Goal: Task Accomplishment & Management: Manage account settings

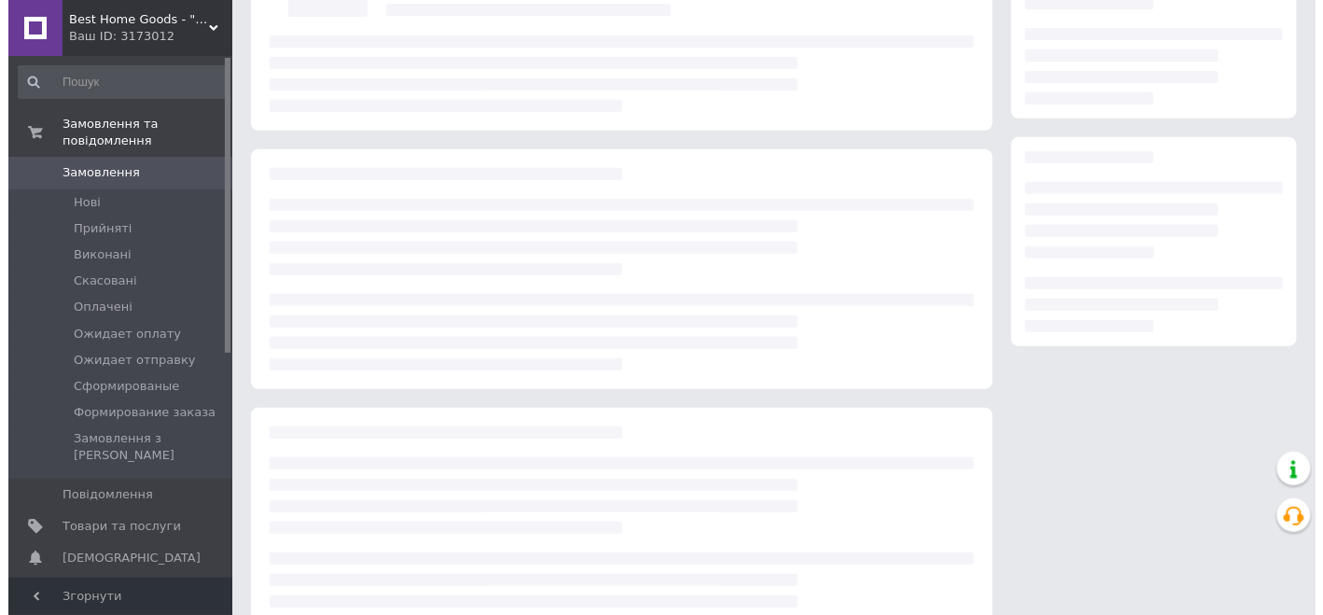
scroll to position [187, 0]
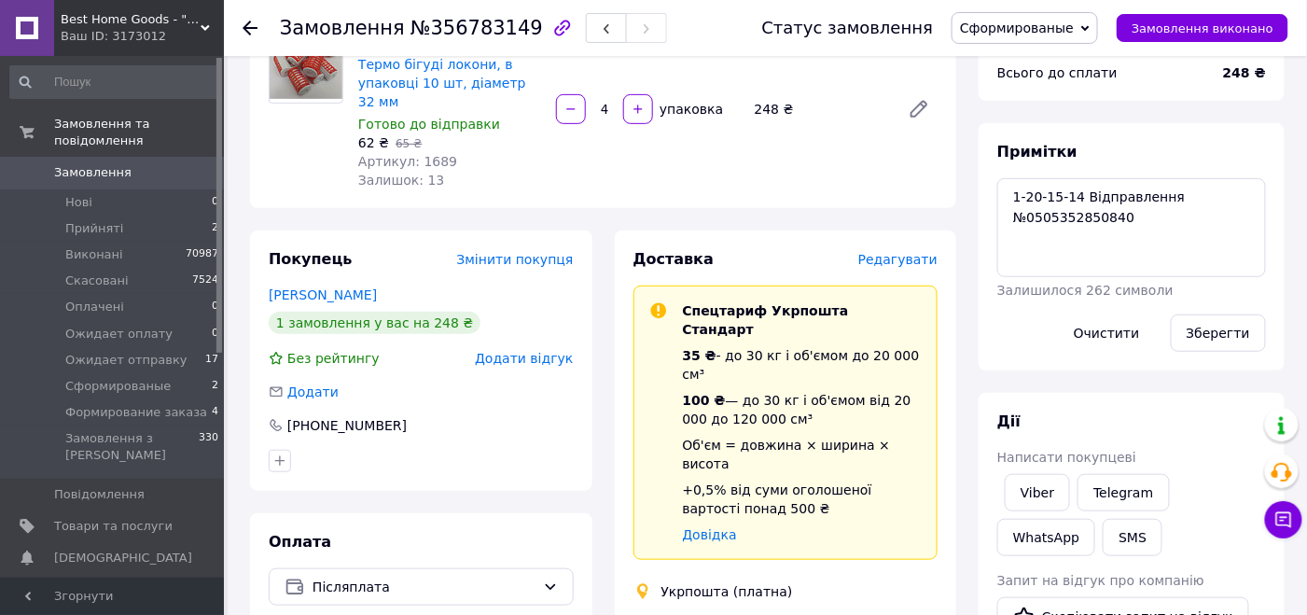
click at [1043, 31] on span "Сформированые" at bounding box center [1017, 28] width 114 height 15
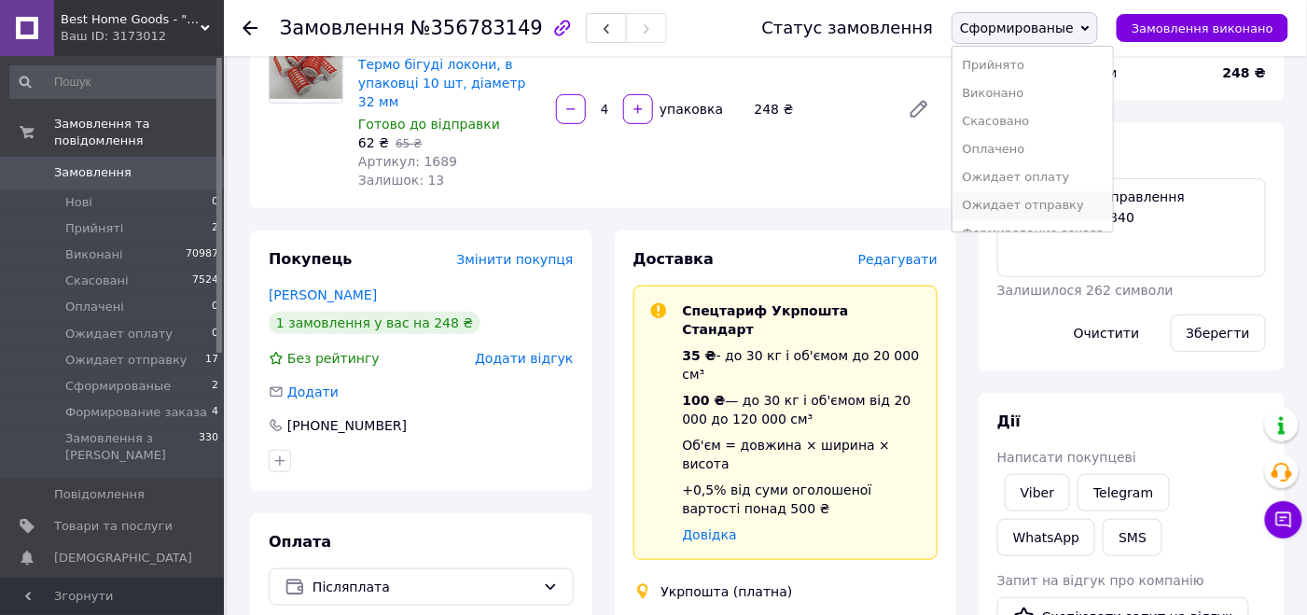
click at [1036, 198] on li "Ожидает отправку" at bounding box center [1033, 205] width 160 height 28
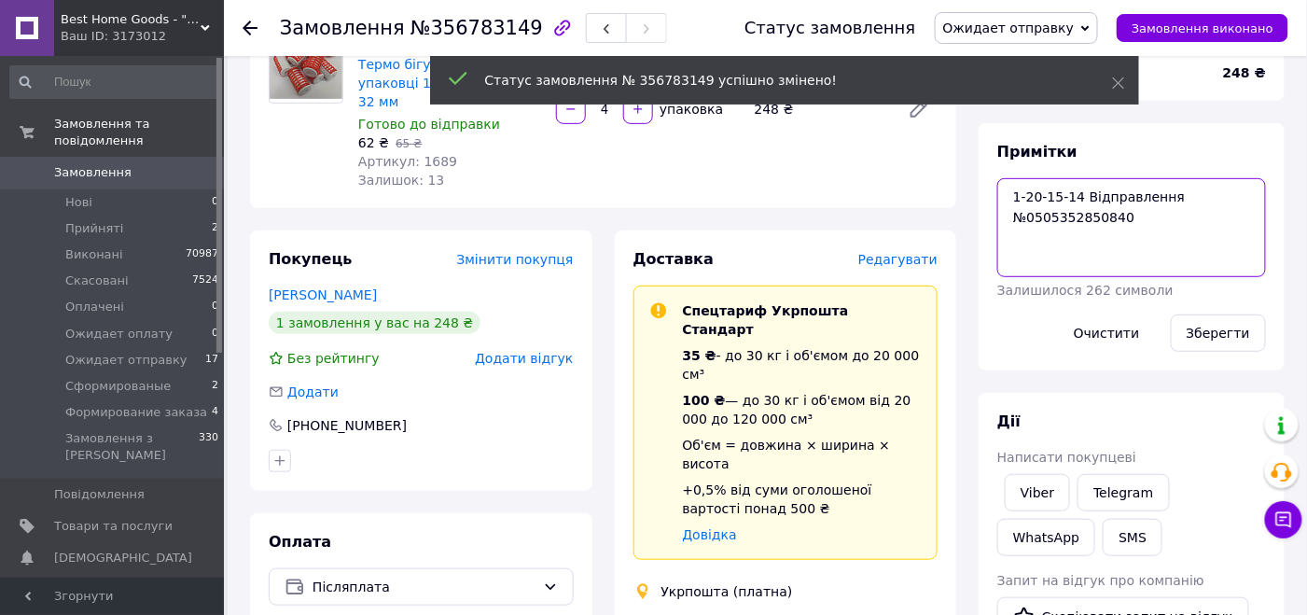
click at [1067, 217] on textarea "1-20-15-14 Відправлення №0505352850840" at bounding box center [1131, 227] width 269 height 99
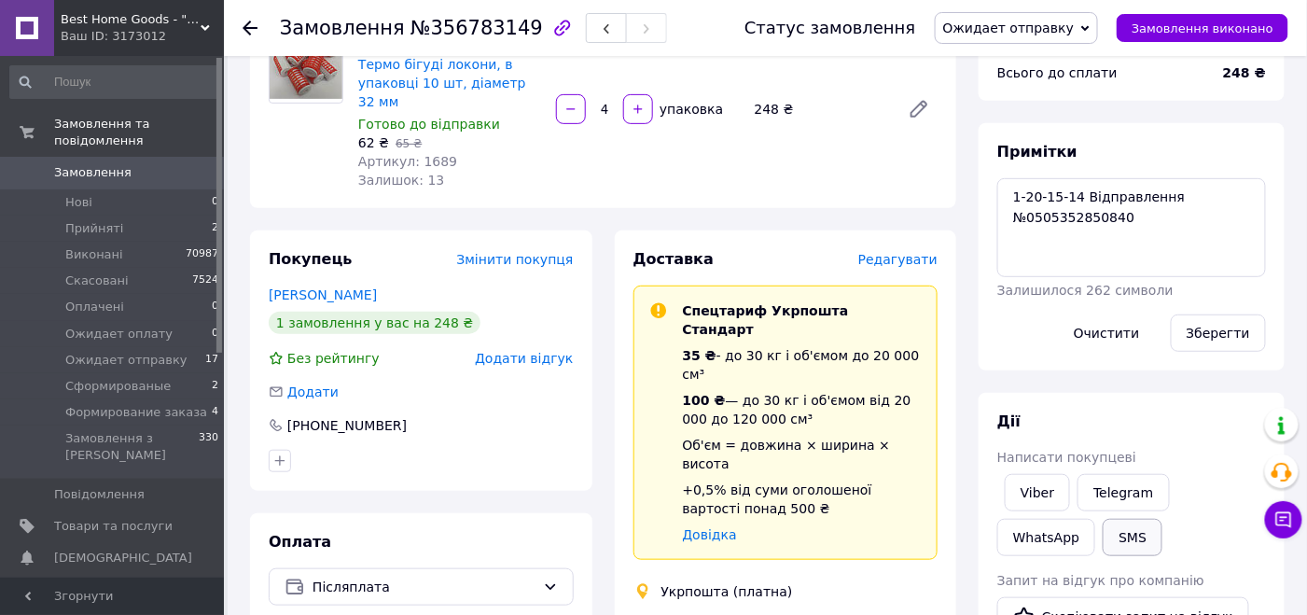
click at [1103, 527] on button "SMS" at bounding box center [1133, 537] width 60 height 37
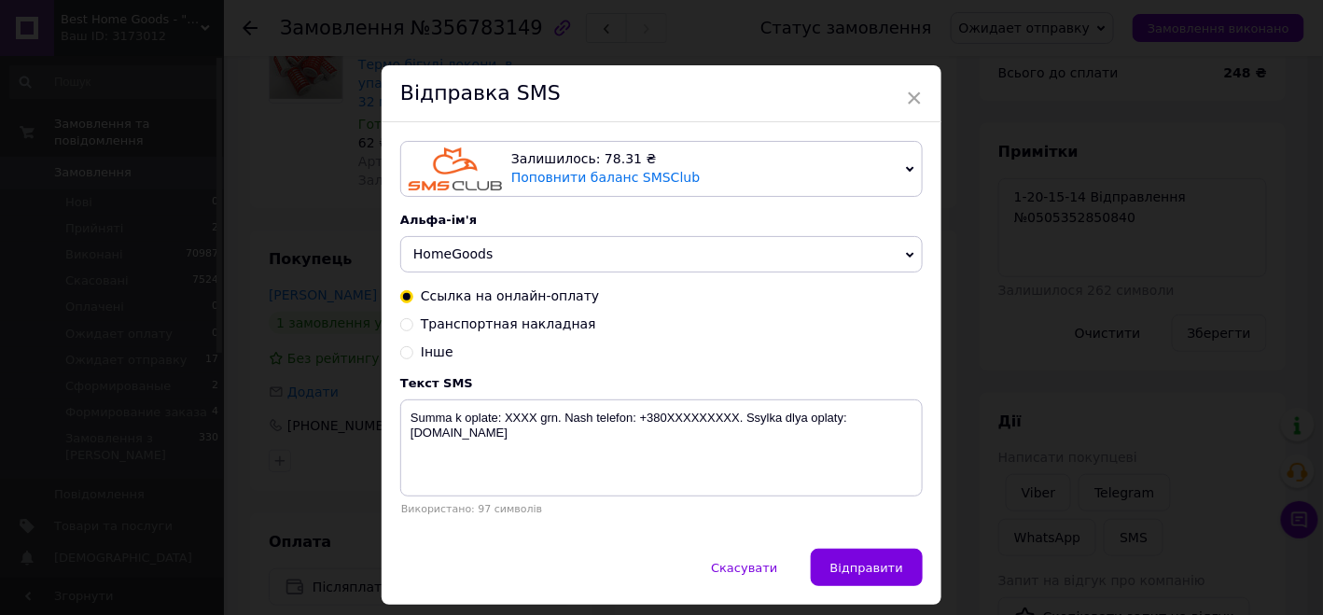
click at [402, 330] on icon at bounding box center [406, 324] width 13 height 13
click at [402, 329] on input "Транспортная накладная" at bounding box center [406, 322] width 13 height 13
radio input "true"
radio input "false"
click at [508, 424] on textarea "Nakladnaya XXXXXXXXXXXXXX. [PERSON_NAME] telefon:[PHONE_NUMBER] [DOMAIN_NAME]" at bounding box center [661, 447] width 522 height 97
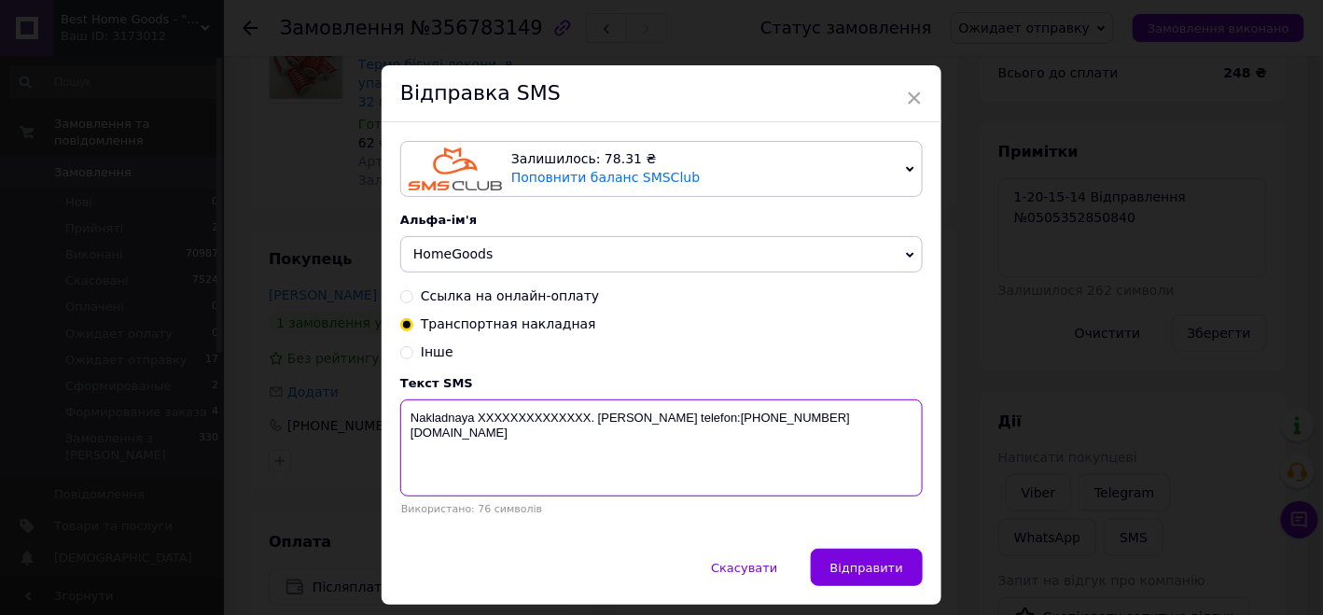
click at [508, 424] on textarea "Nakladnaya XXXXXXXXXXXXXX. [PERSON_NAME] telefon:[PHONE_NUMBER] [DOMAIN_NAME]" at bounding box center [661, 447] width 522 height 97
paste textarea "0505352850840"
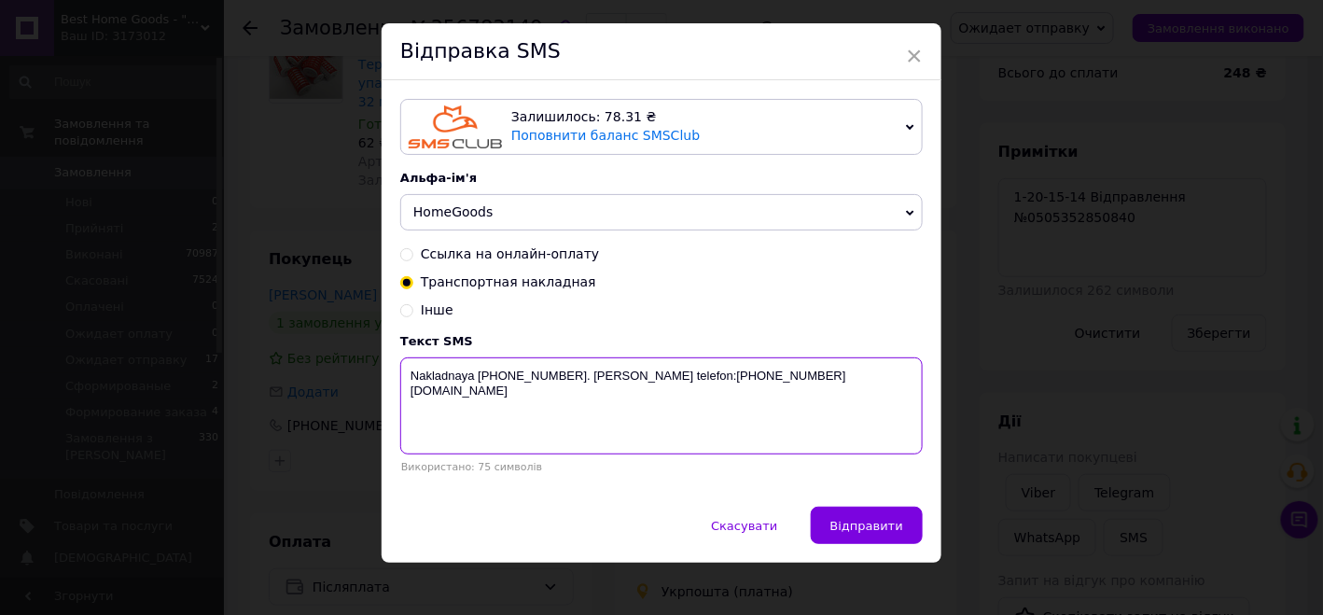
scroll to position [58, 0]
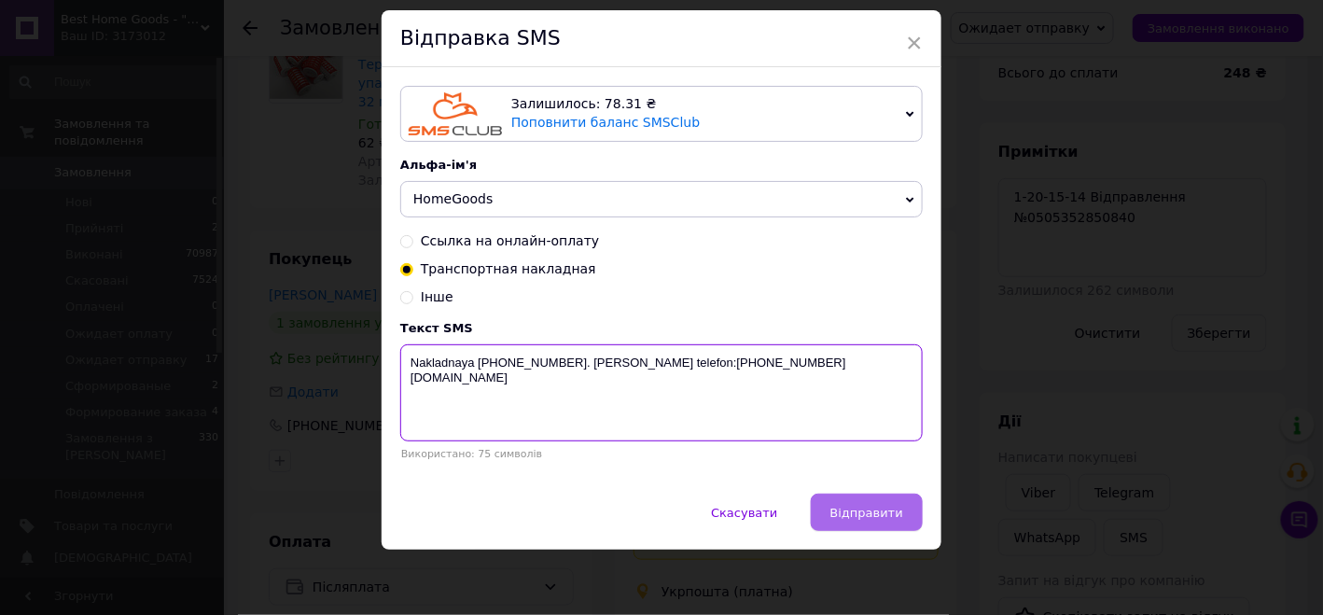
type textarea "Nakladnaya [PHONE_NUMBER]. [PERSON_NAME] telefon:[PHONE_NUMBER] [DOMAIN_NAME]"
click at [891, 506] on span "Відправити" at bounding box center [866, 513] width 73 height 14
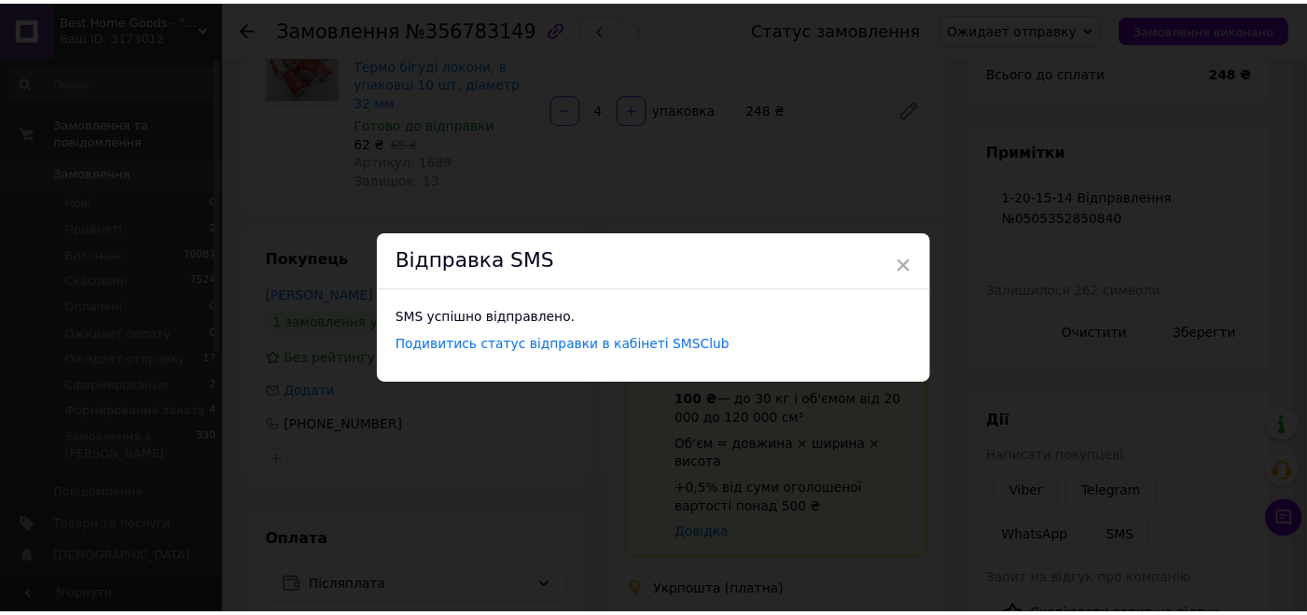
scroll to position [0, 0]
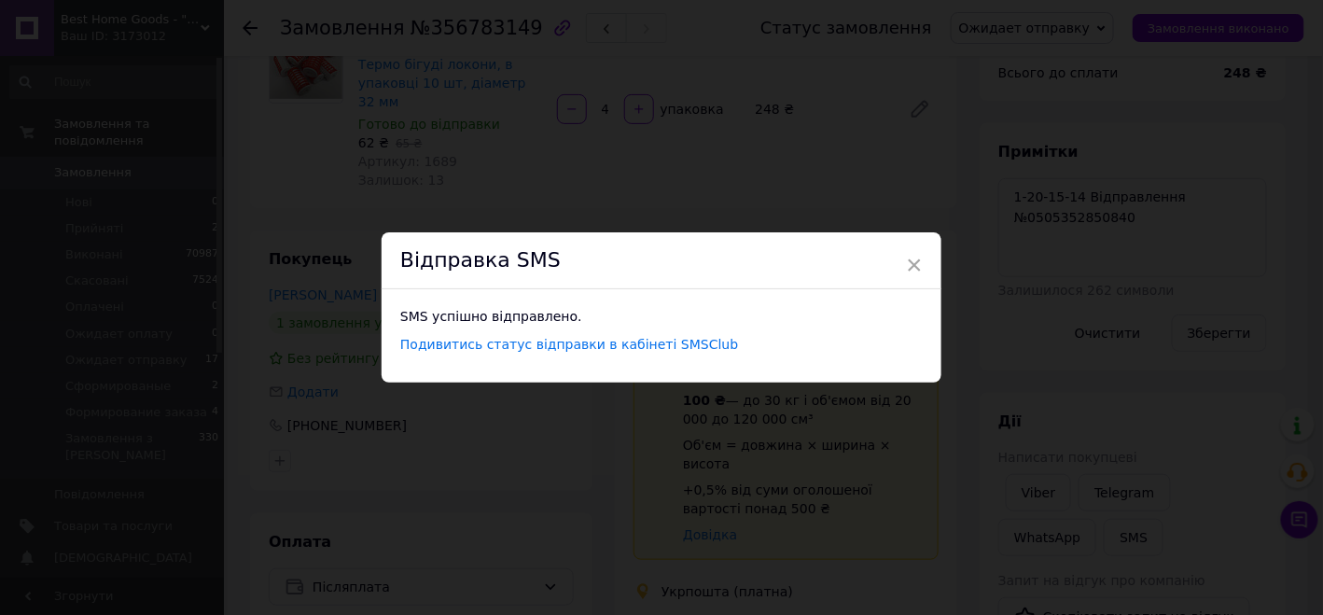
click at [971, 351] on div "× Відправка SMS SMS успішно відправлено. Подивитись статус відправки в кабінеті…" at bounding box center [661, 307] width 1323 height 615
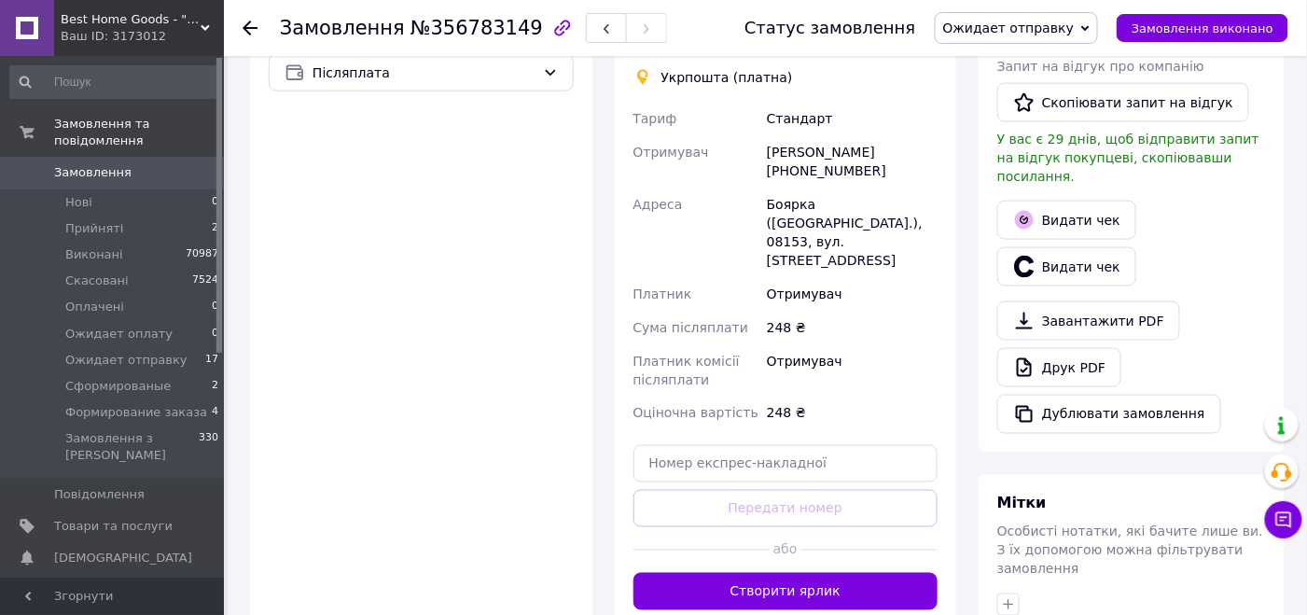
scroll to position [560, 0]
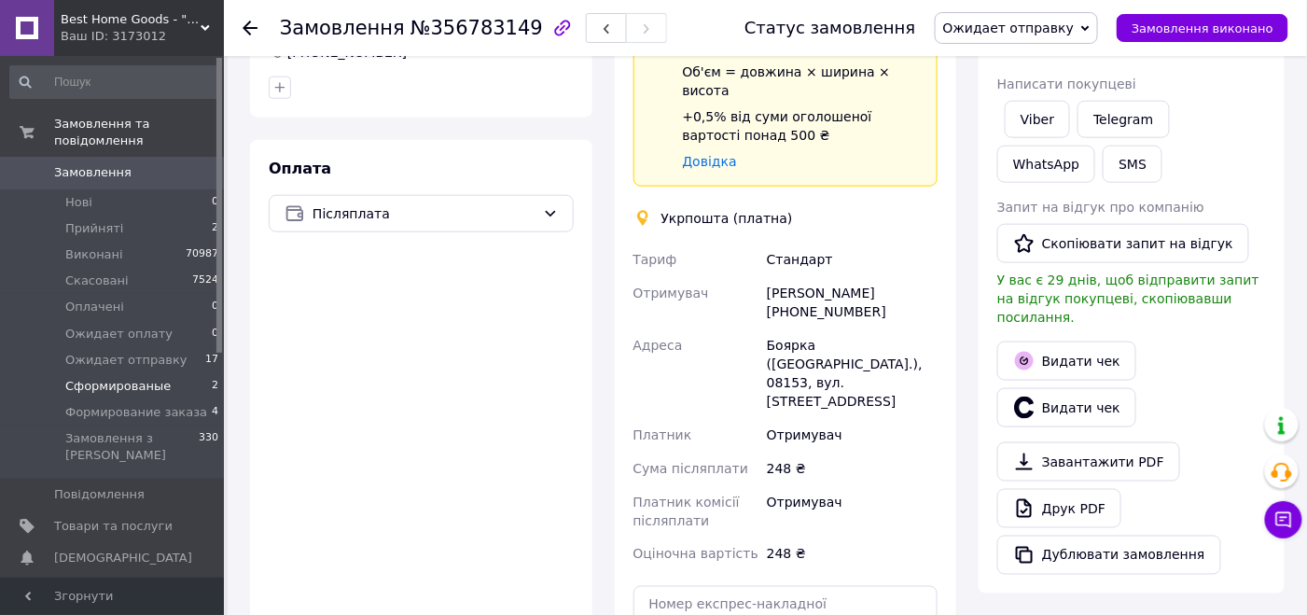
click at [149, 378] on span "Сформированые" at bounding box center [117, 386] width 105 height 17
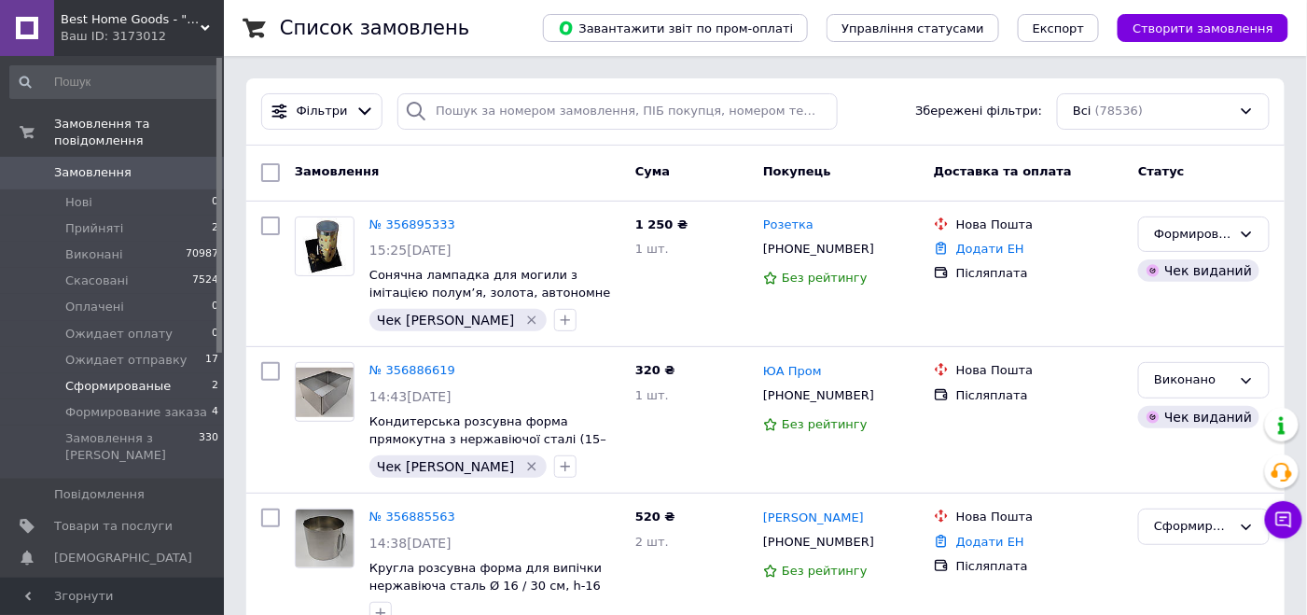
click at [145, 378] on span "Сформированые" at bounding box center [117, 386] width 105 height 17
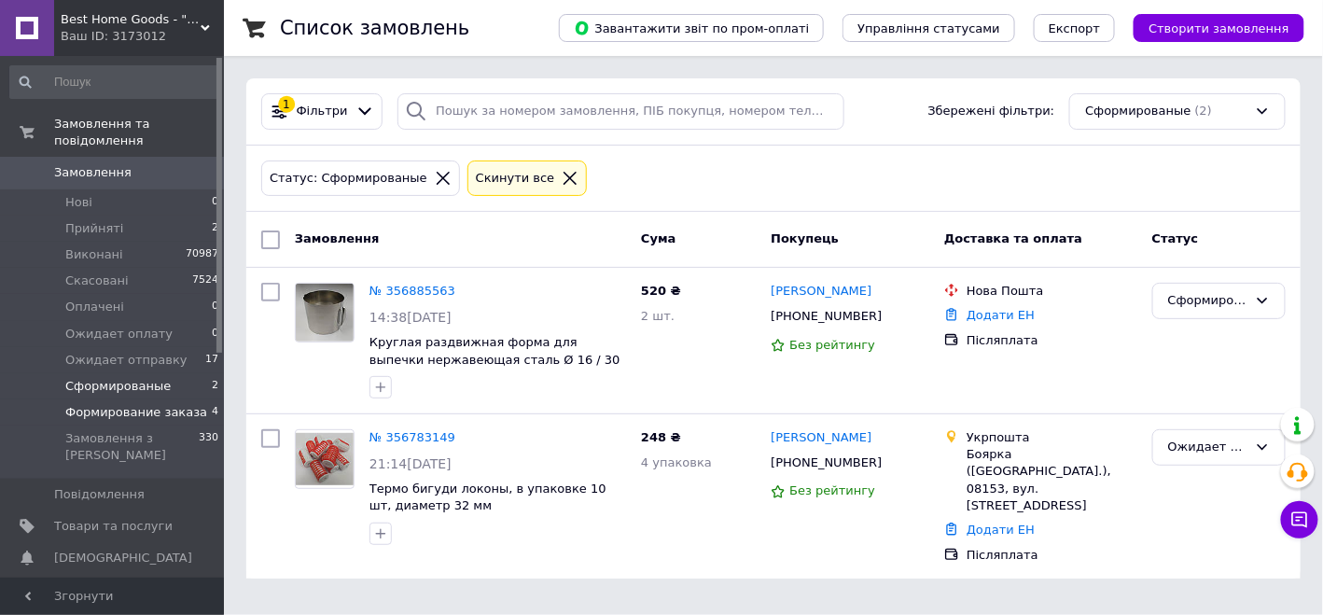
click at [180, 404] on span "Формирование заказа" at bounding box center [136, 412] width 142 height 17
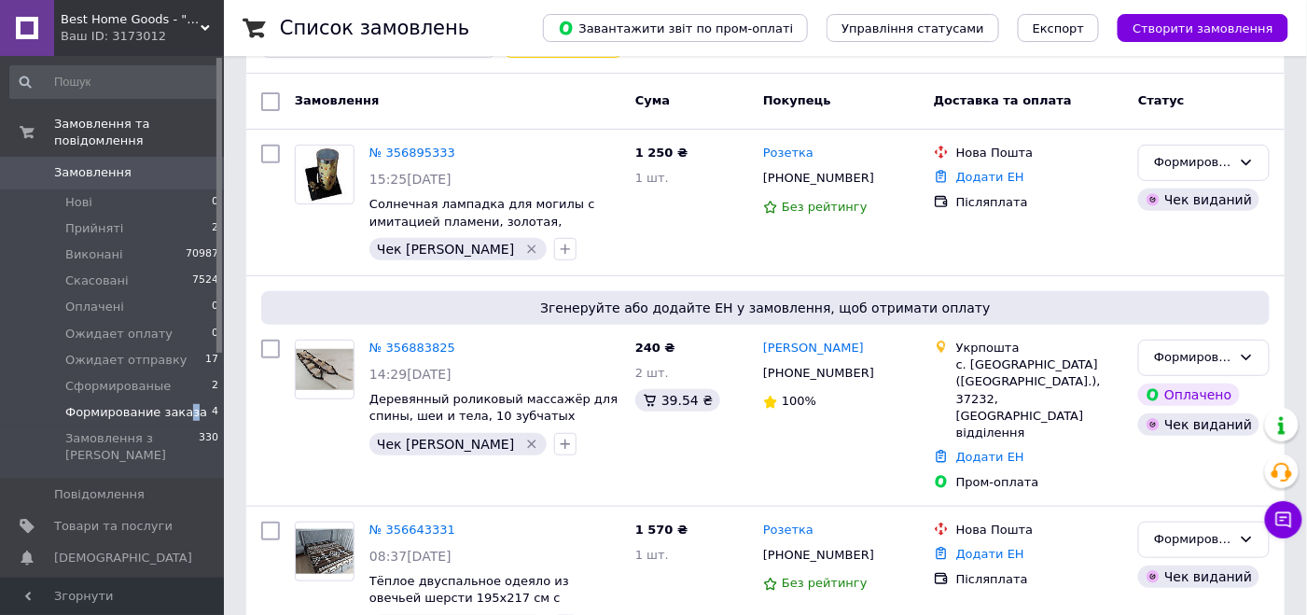
scroll to position [311, 0]
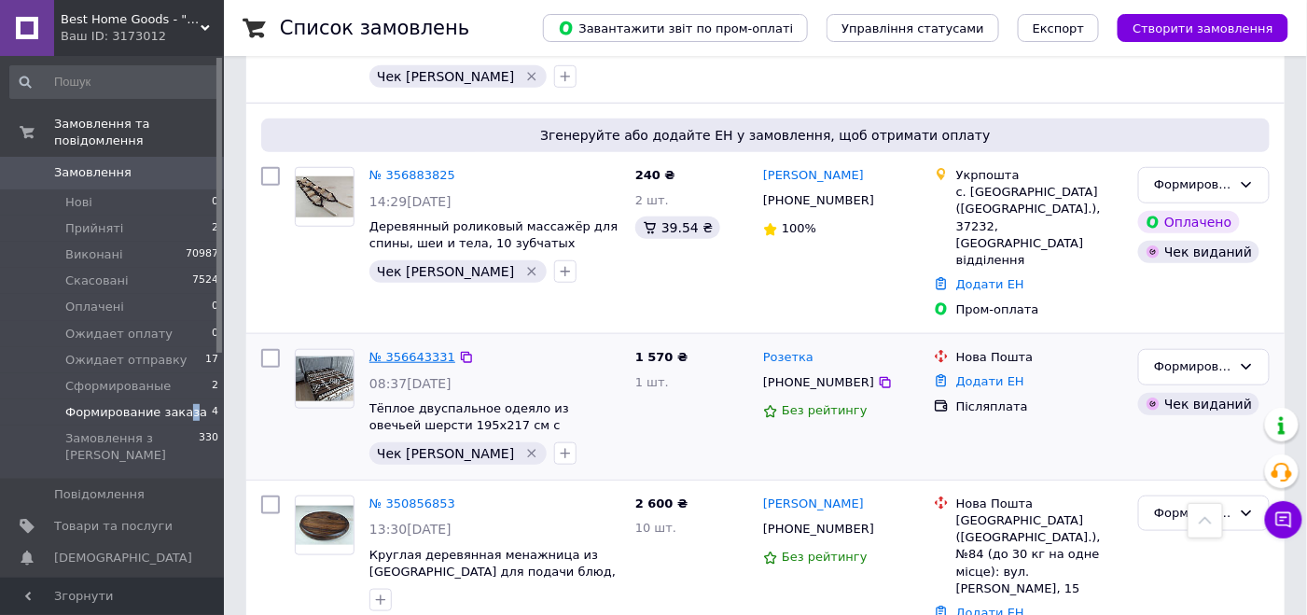
click at [421, 350] on link "№ 356643331" at bounding box center [412, 357] width 86 height 14
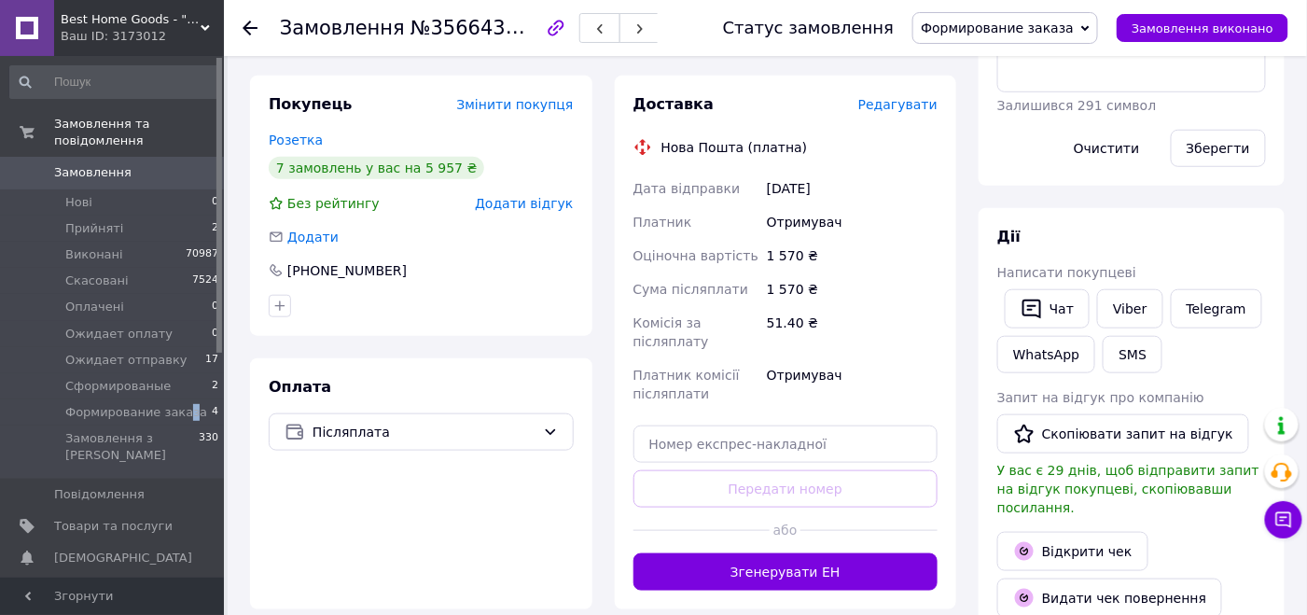
scroll to position [373, 0]
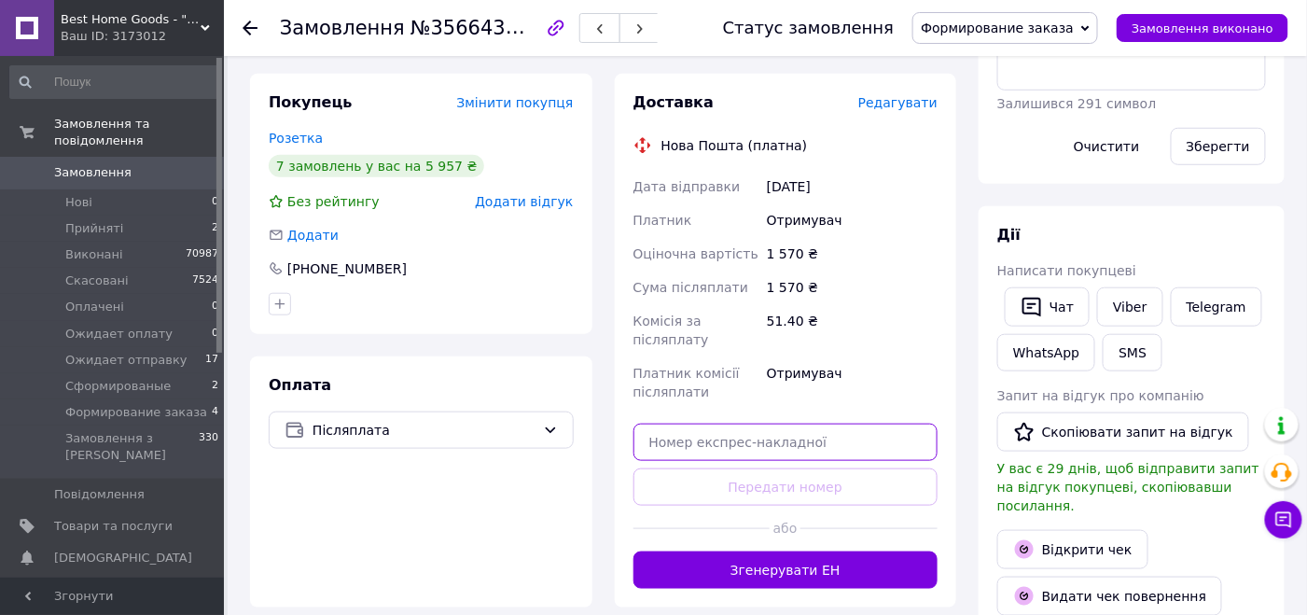
click at [714, 429] on input "text" at bounding box center [785, 442] width 305 height 37
paste input "20451225166475"
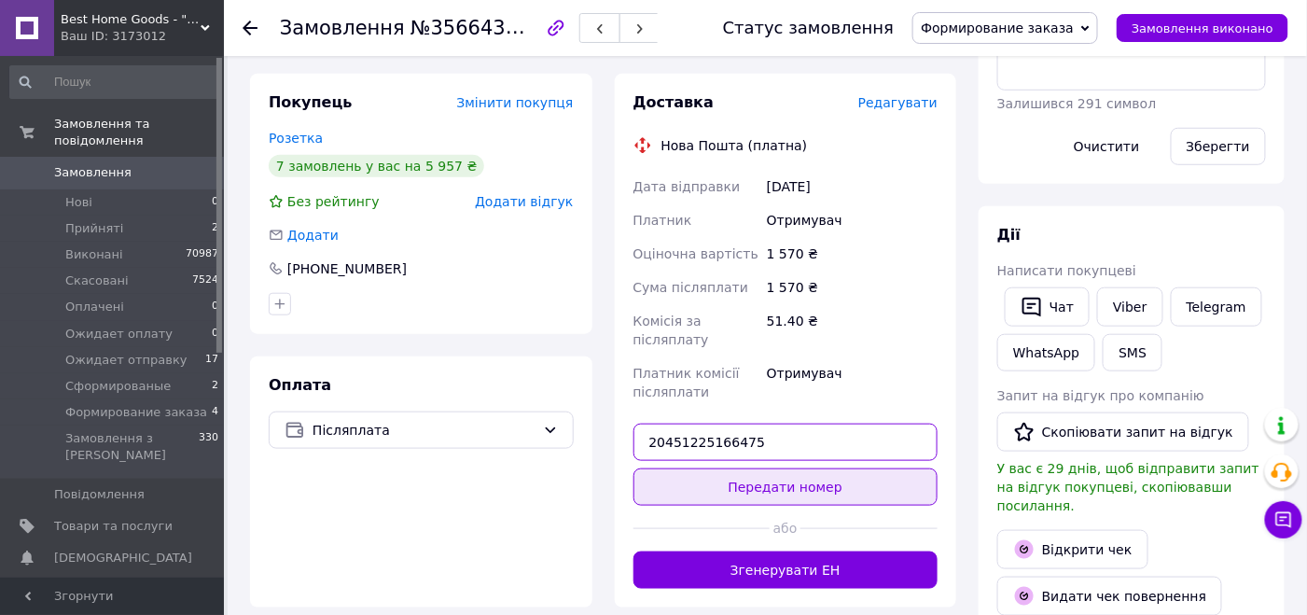
type input "20451225166475"
click at [703, 468] on button "Передати номер" at bounding box center [785, 486] width 305 height 37
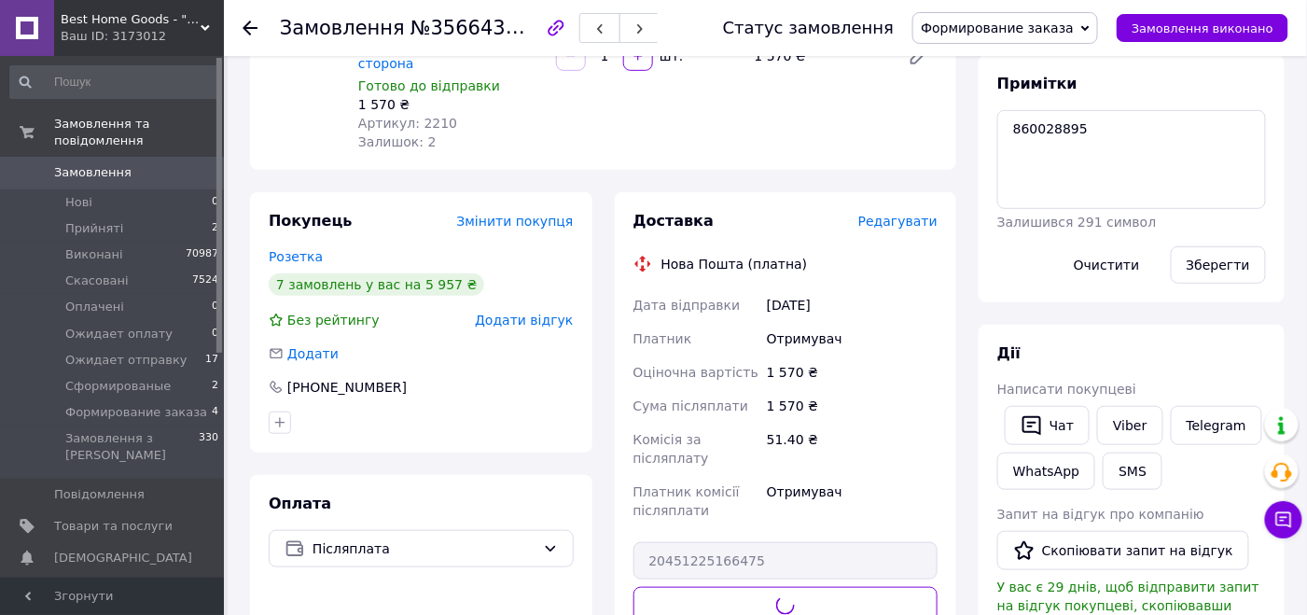
scroll to position [92, 0]
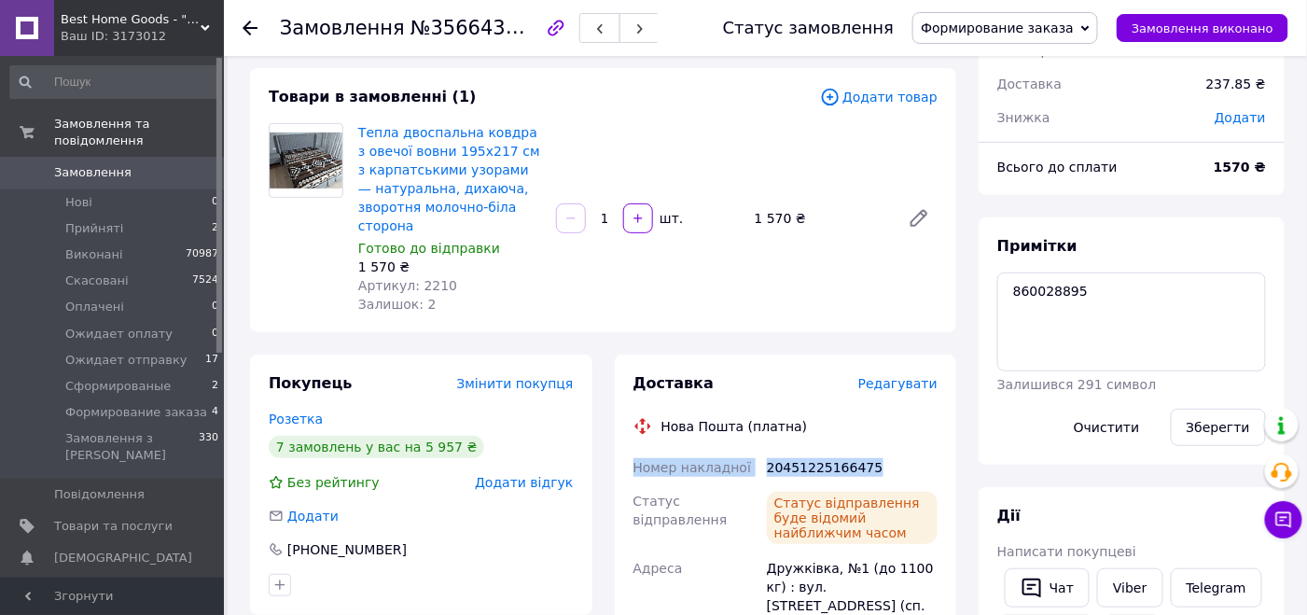
drag, startPoint x: 834, startPoint y: 464, endPoint x: 668, endPoint y: 472, distance: 166.3
click at [630, 467] on div "Номер накладної 20451225166475 Статус відправлення Статус відправлення буде від…" at bounding box center [786, 589] width 313 height 276
copy div "Номер накладної 20451225166475"
click at [1021, 32] on span "Формирование заказа" at bounding box center [997, 28] width 153 height 15
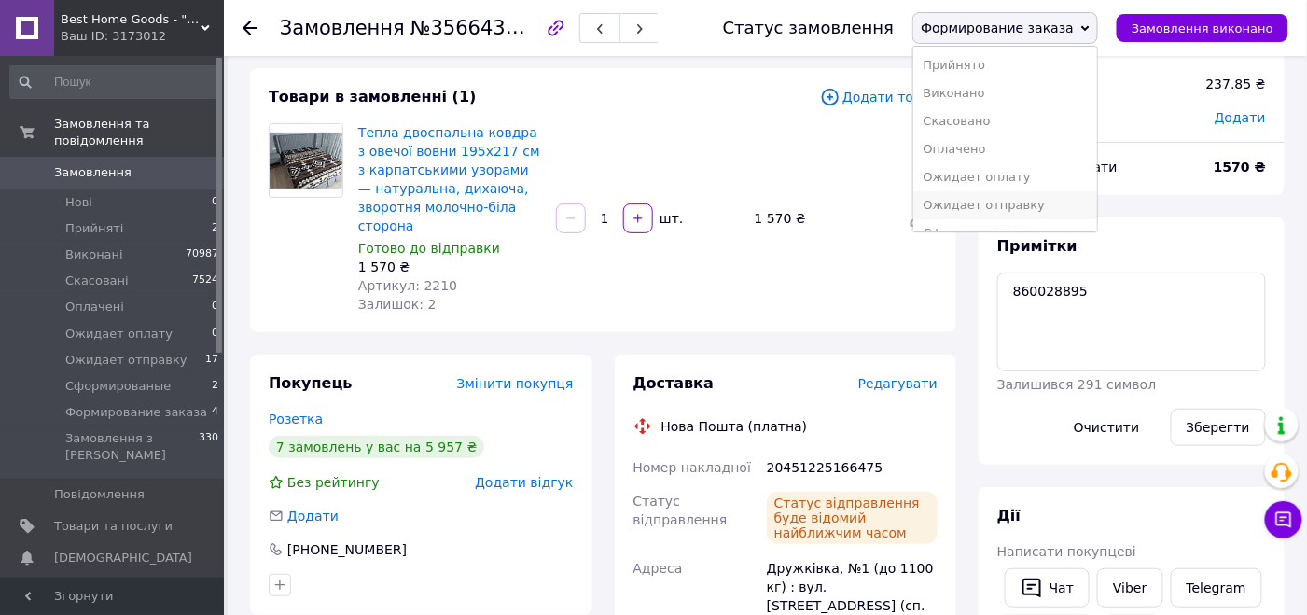
click at [995, 206] on li "Ожидает отправку" at bounding box center [1005, 205] width 184 height 28
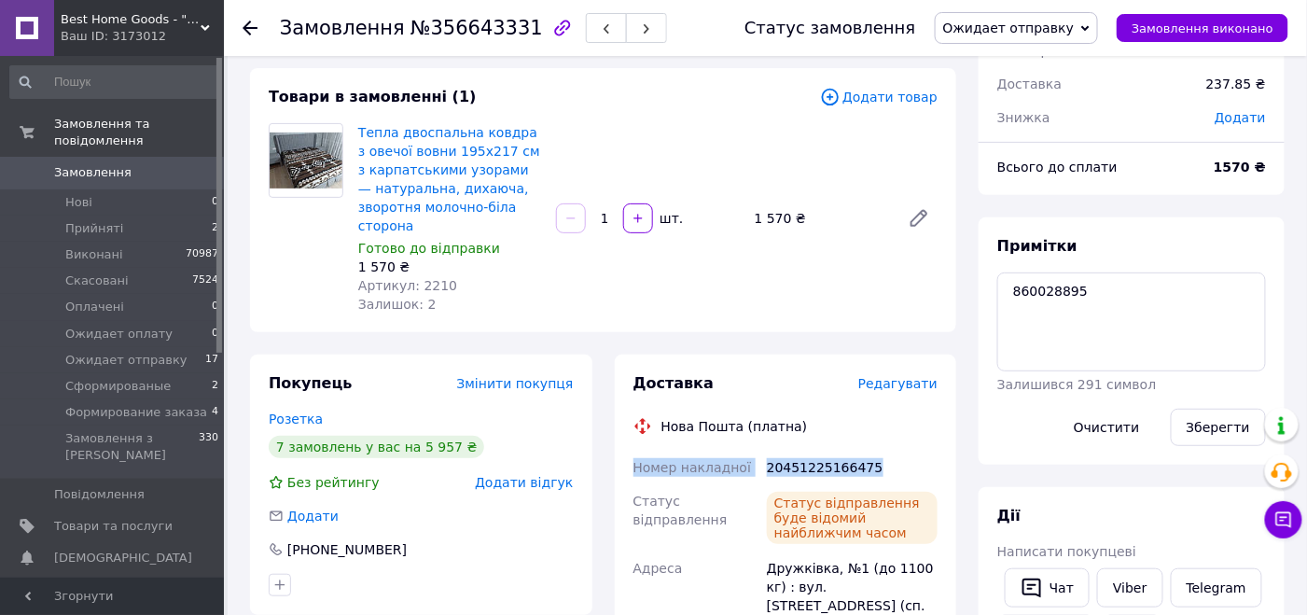
drag, startPoint x: 621, startPoint y: 466, endPoint x: 870, endPoint y: 472, distance: 248.2
click at [879, 473] on div "Доставка Редагувати Нова Пошта (платна) Номер накладної 20451225166475 Статус в…" at bounding box center [786, 558] width 342 height 406
copy div "Номер накладної 20451225166475"
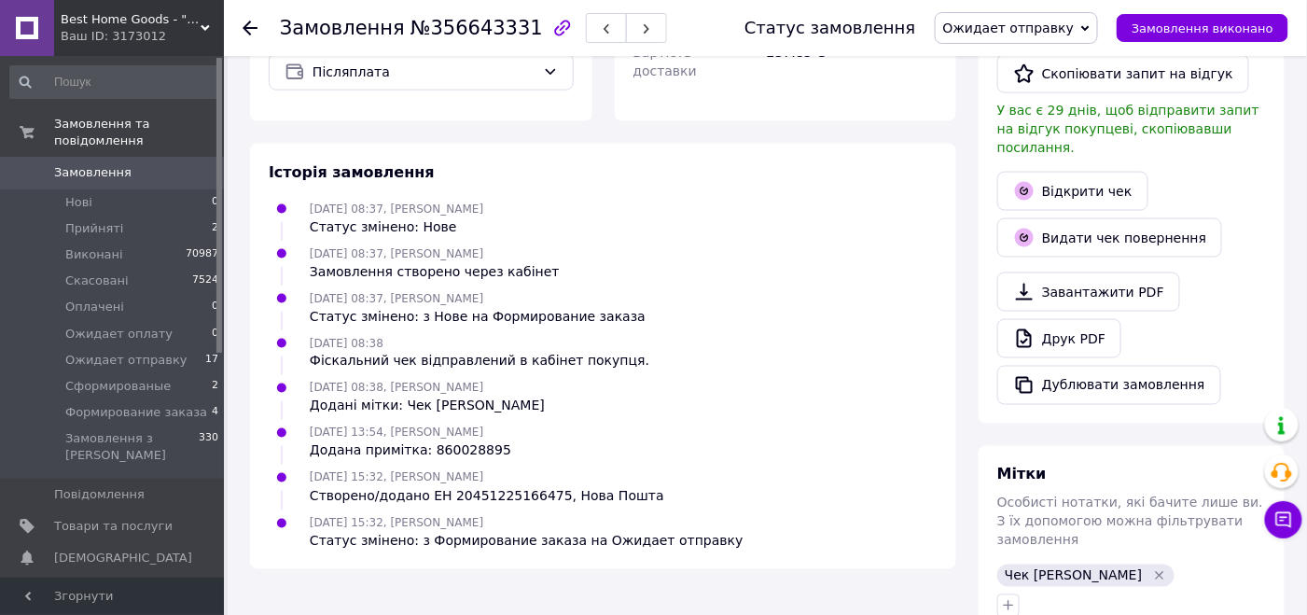
scroll to position [639, 0]
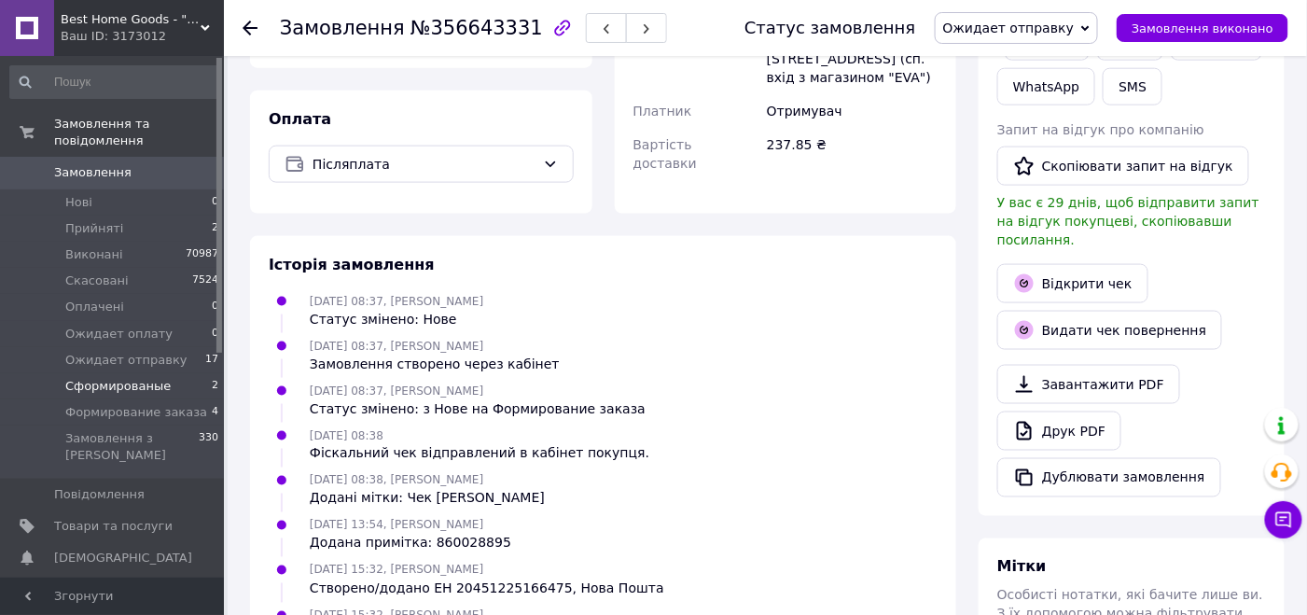
click at [160, 375] on li "Сформированые 2" at bounding box center [115, 386] width 230 height 26
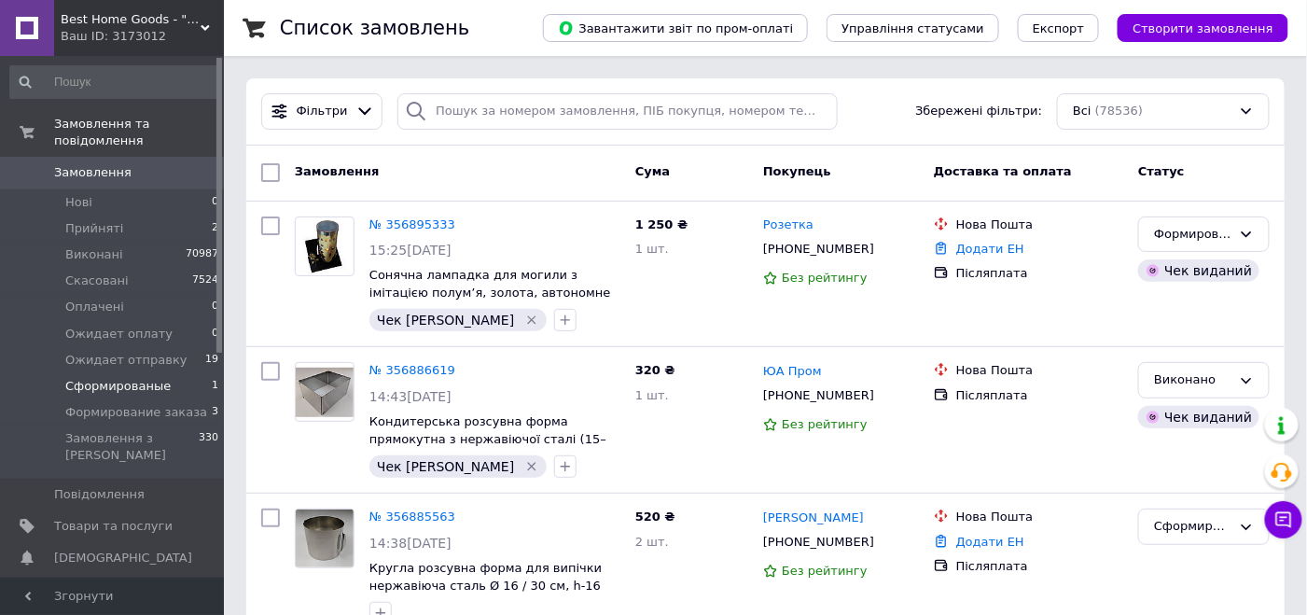
click at [163, 373] on li "Сформированые 1" at bounding box center [115, 386] width 230 height 26
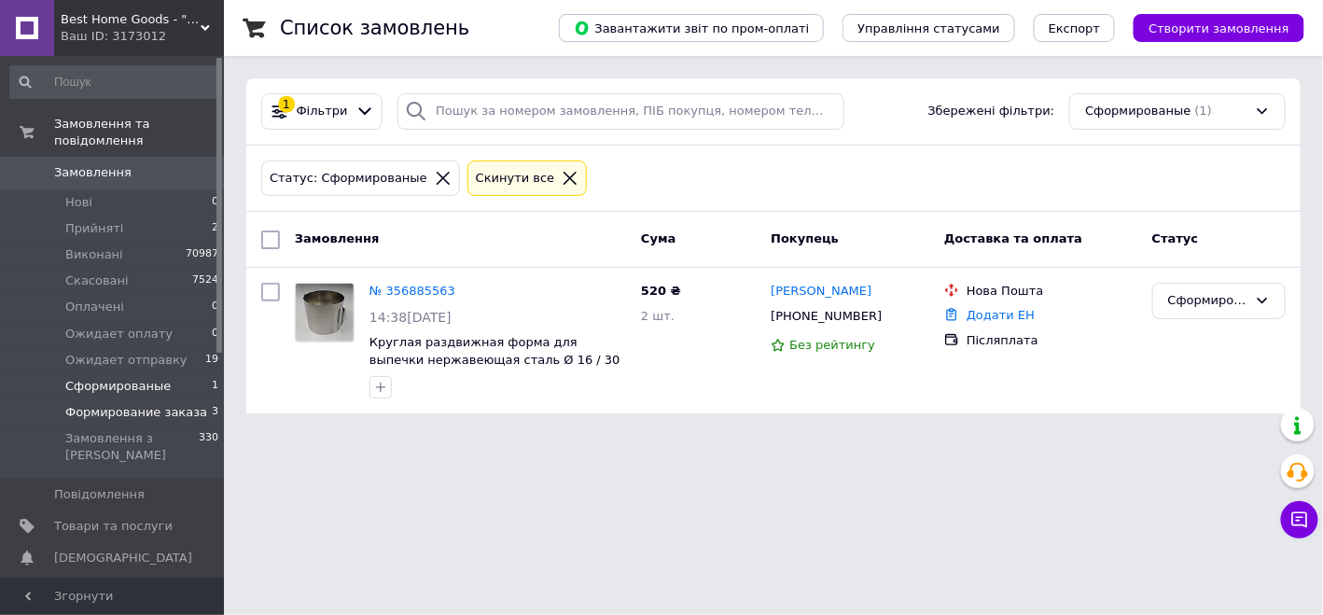
click at [174, 404] on span "Формирование заказа" at bounding box center [136, 412] width 142 height 17
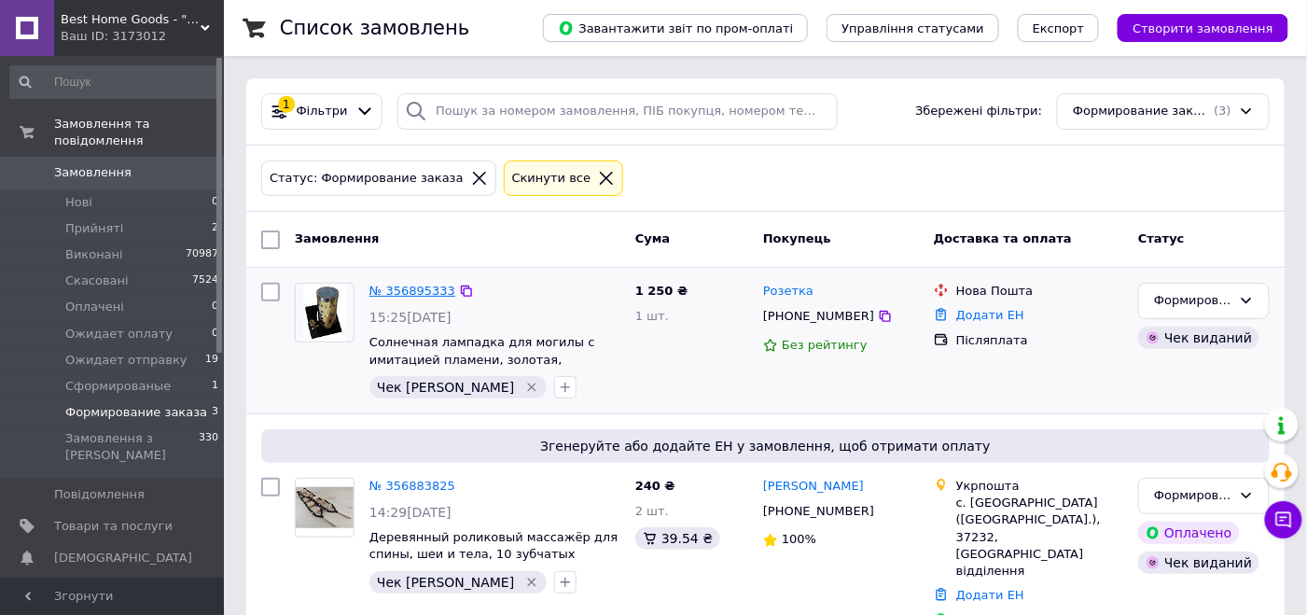
click at [411, 290] on link "№ 356895333" at bounding box center [412, 291] width 86 height 14
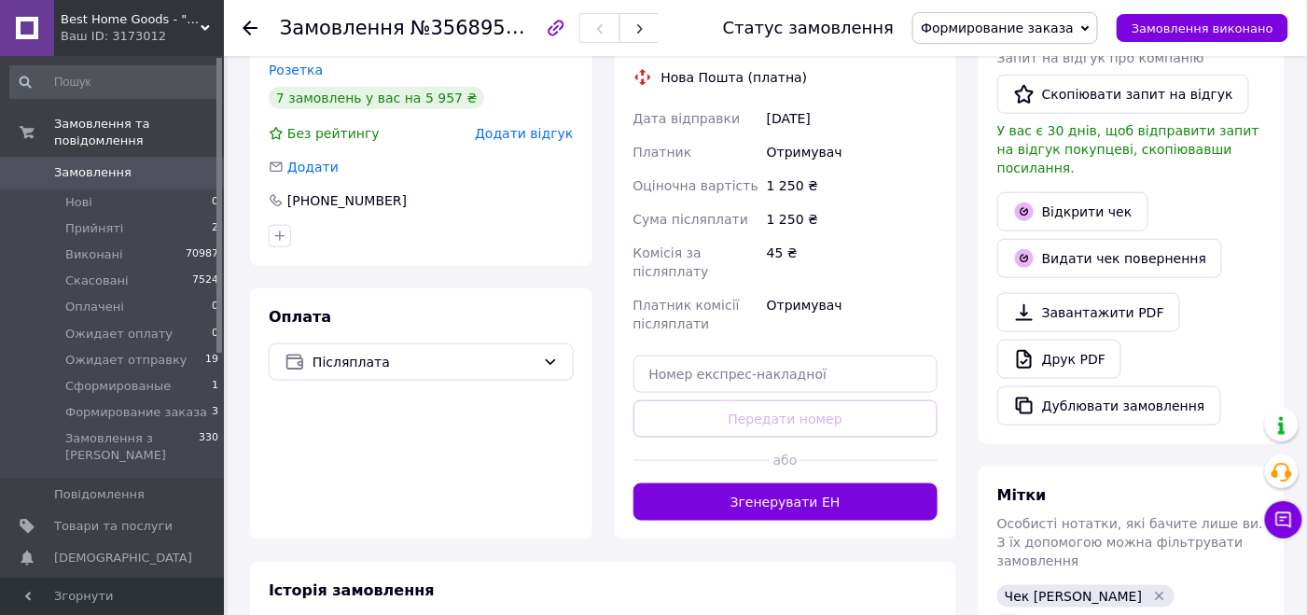
scroll to position [787, 0]
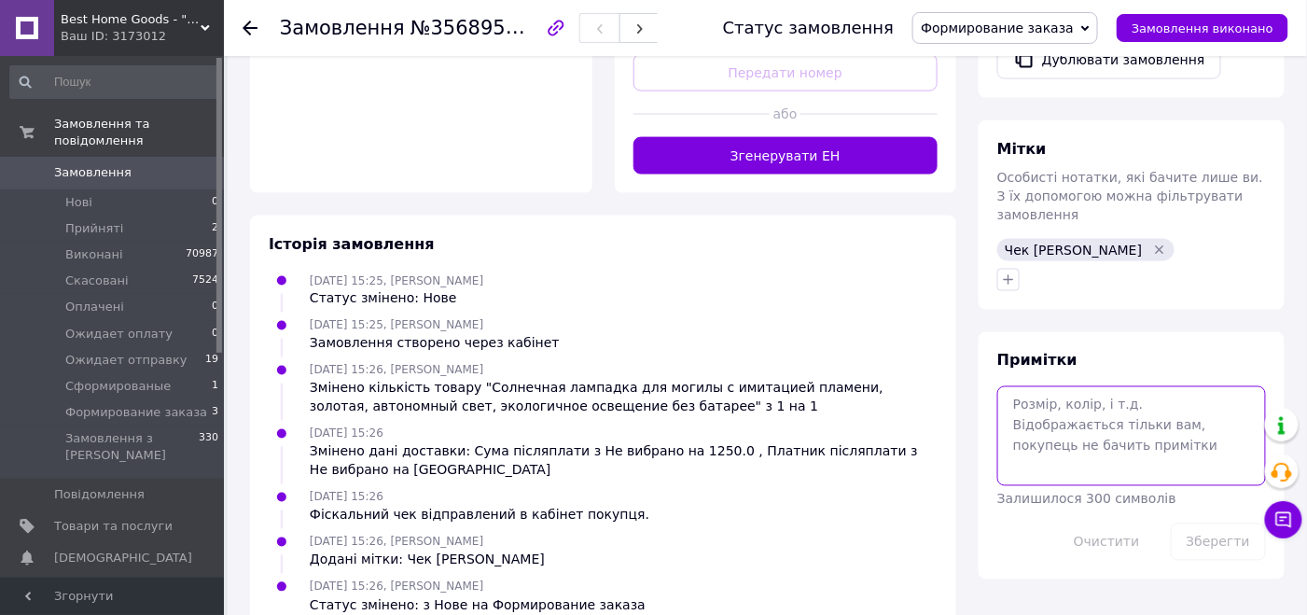
click at [1048, 393] on textarea at bounding box center [1131, 435] width 269 height 99
paste textarea "860214841"
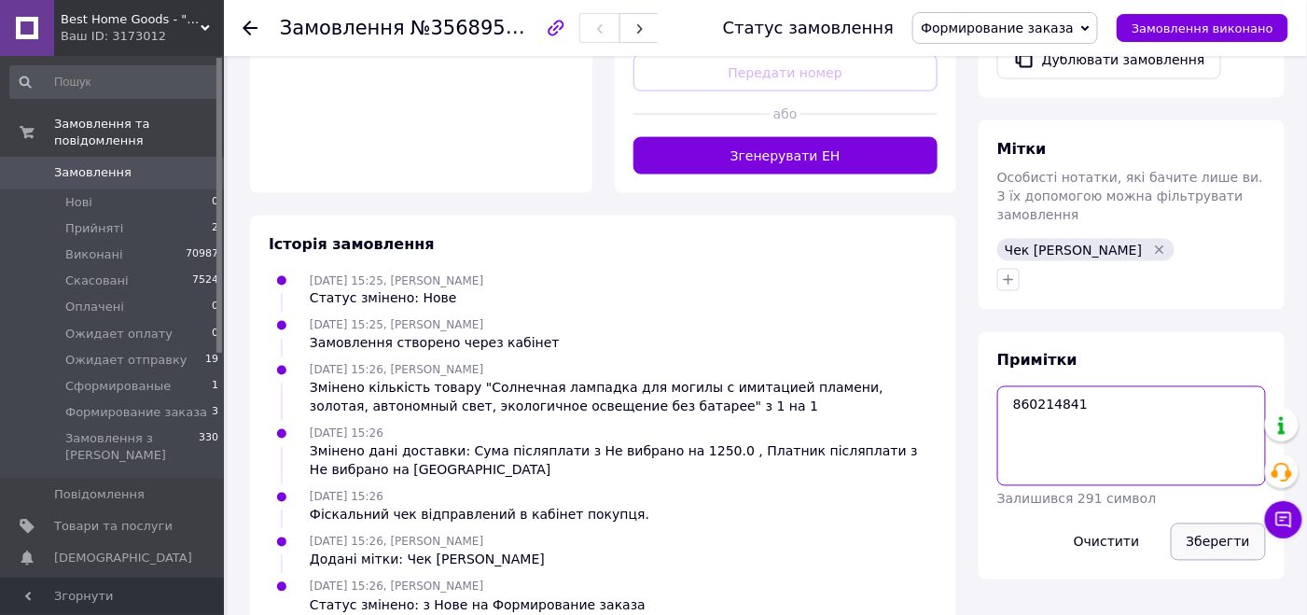
type textarea "860214841"
click at [1210, 523] on button "Зберегти" at bounding box center [1218, 541] width 95 height 37
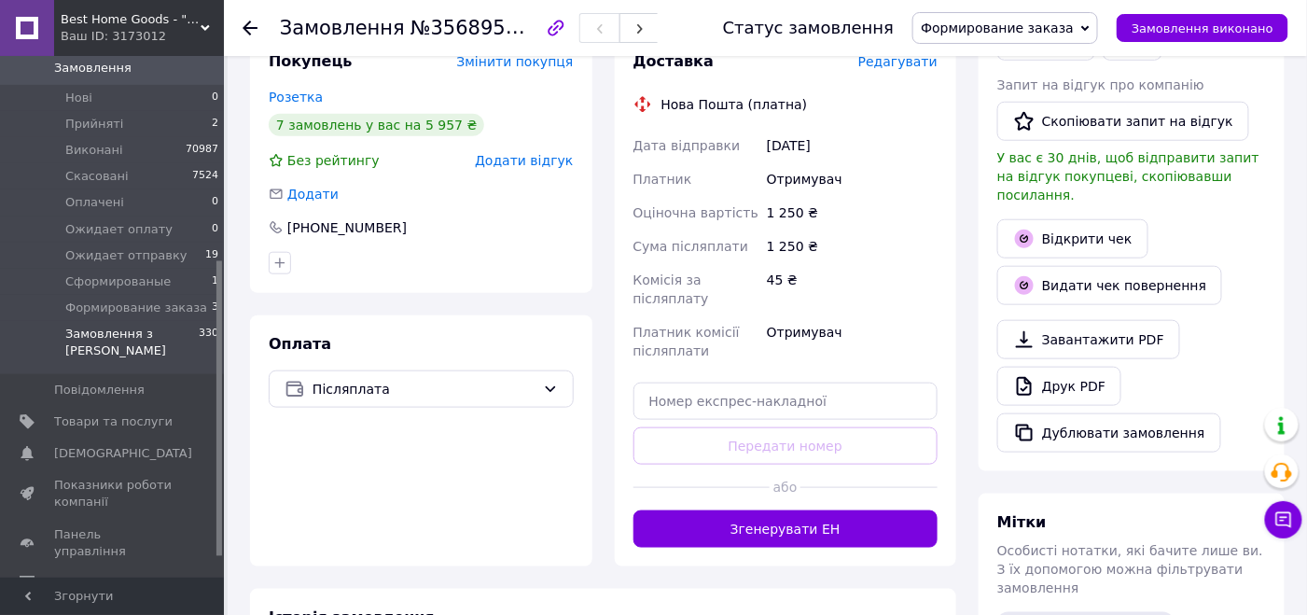
scroll to position [373, 0]
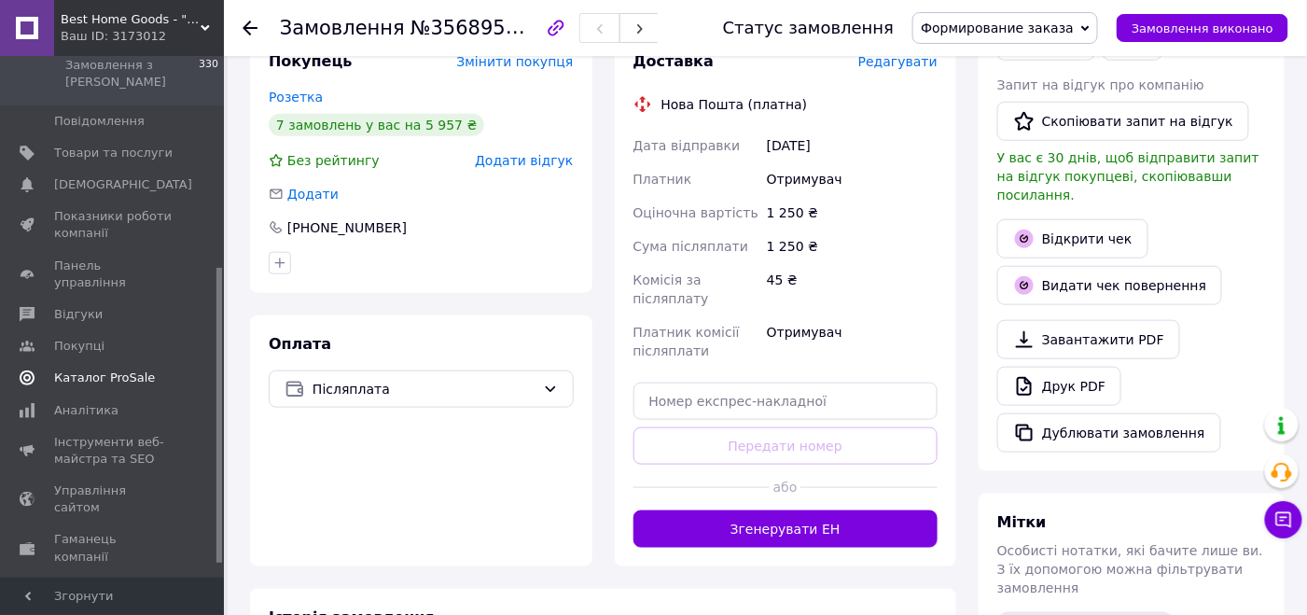
click at [132, 369] on span "Каталог ProSale" at bounding box center [104, 377] width 101 height 17
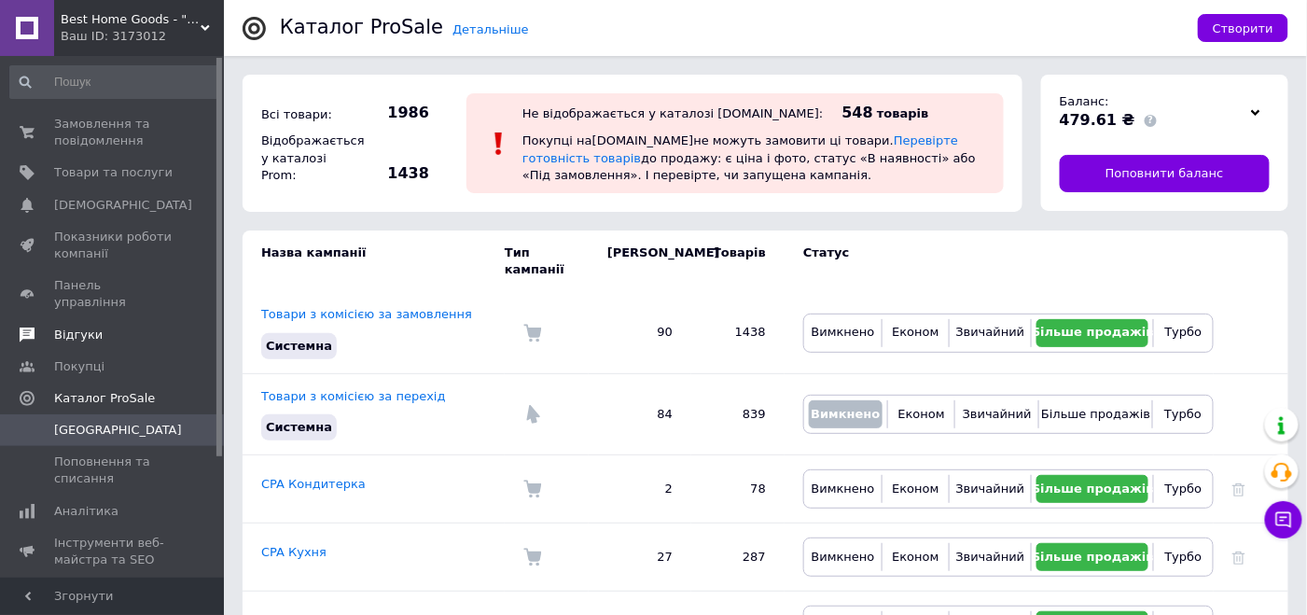
click at [107, 327] on span "Відгуки" at bounding box center [113, 335] width 118 height 17
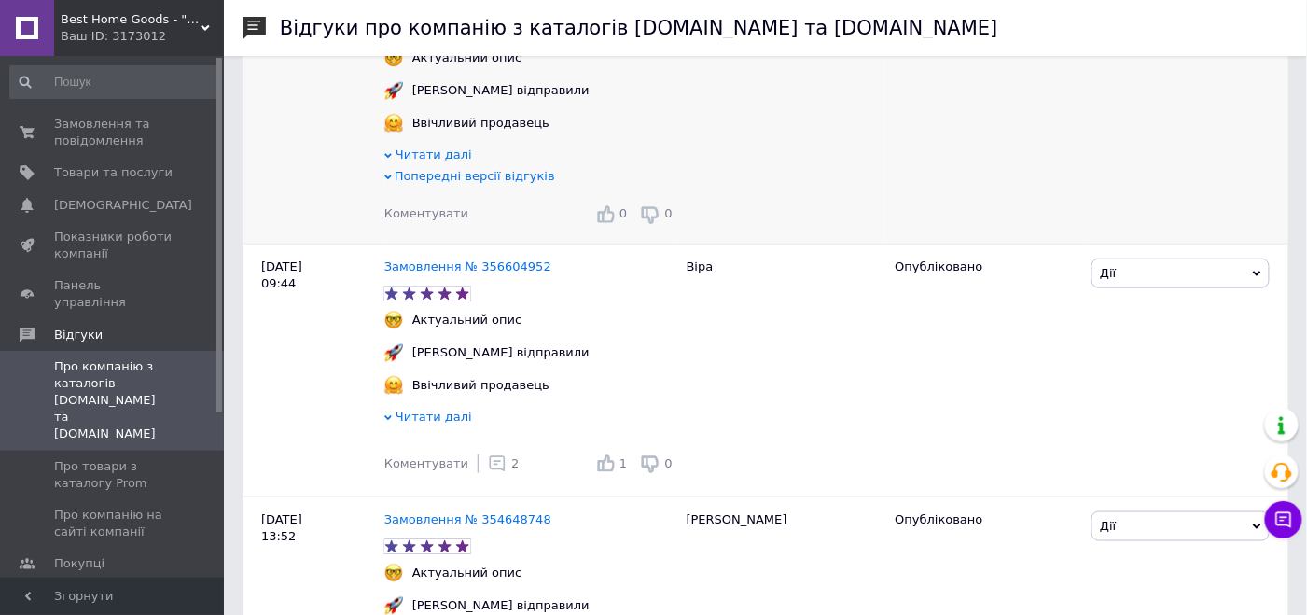
scroll to position [559, 0]
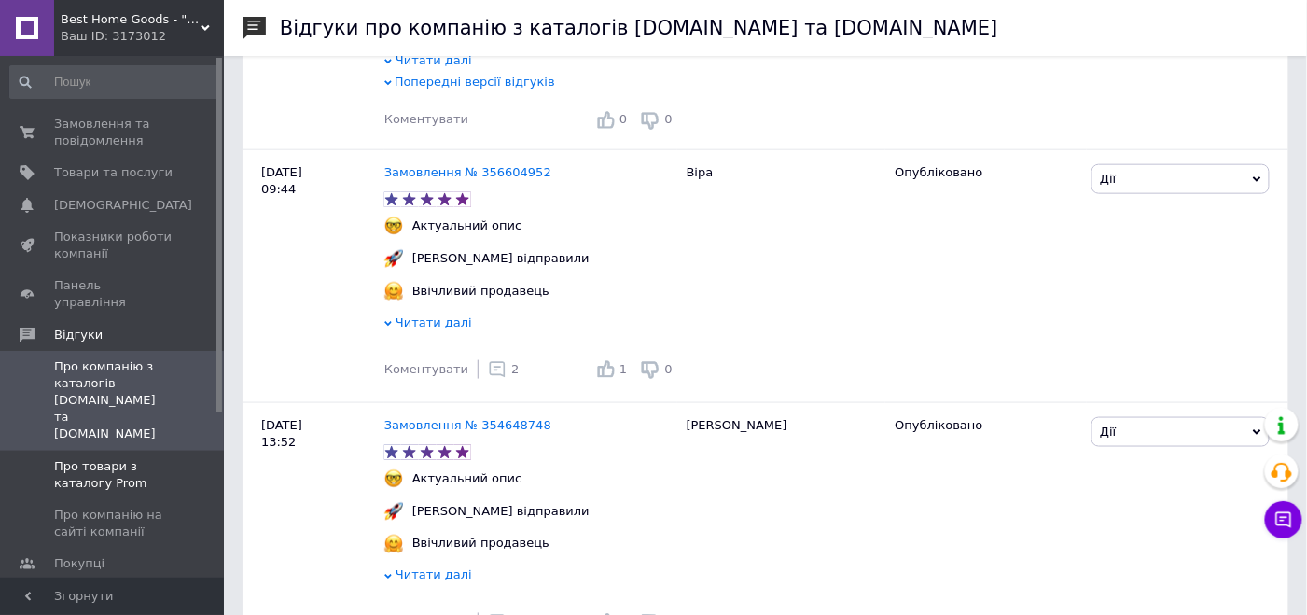
click at [144, 458] on span "Про товари з каталогу Prom" at bounding box center [113, 475] width 118 height 34
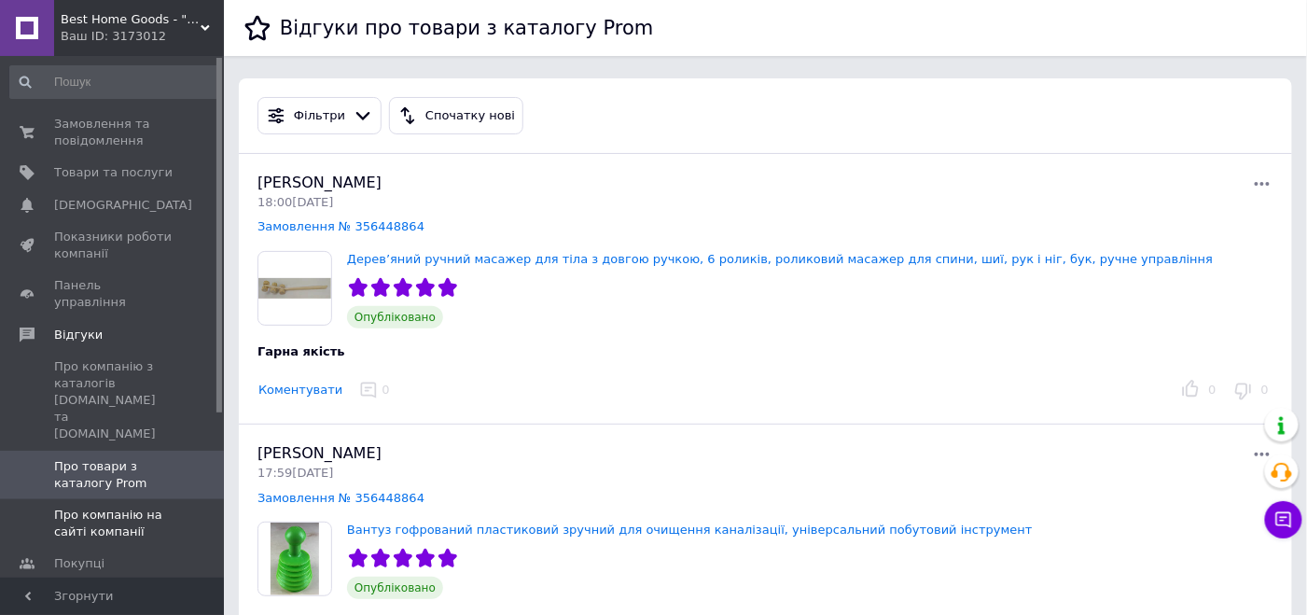
click at [134, 507] on span "Про компанію на сайті компанії" at bounding box center [113, 524] width 118 height 34
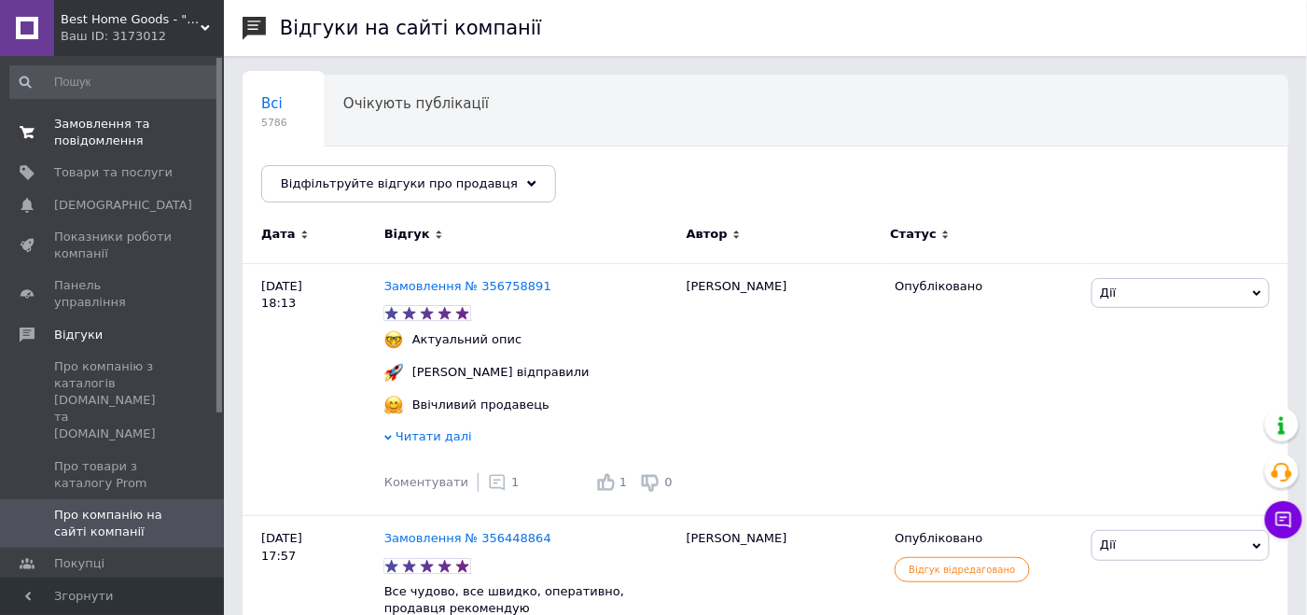
click at [118, 137] on span "Замовлення та повідомлення" at bounding box center [113, 133] width 118 height 34
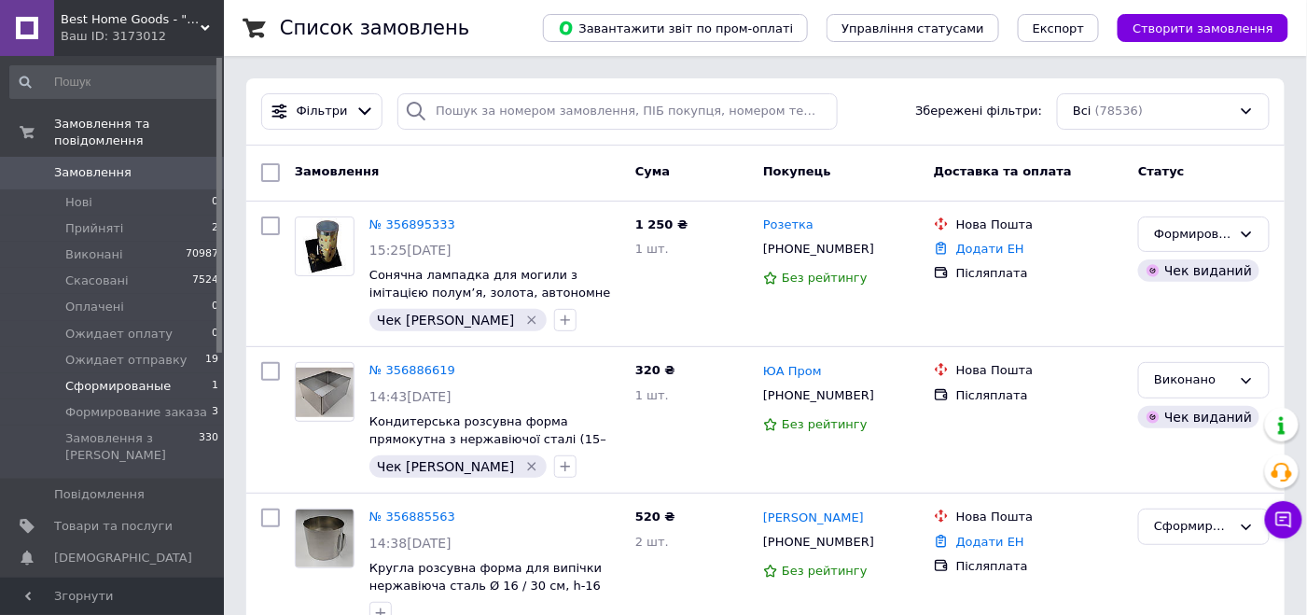
click at [151, 378] on span "Сформированые" at bounding box center [117, 386] width 105 height 17
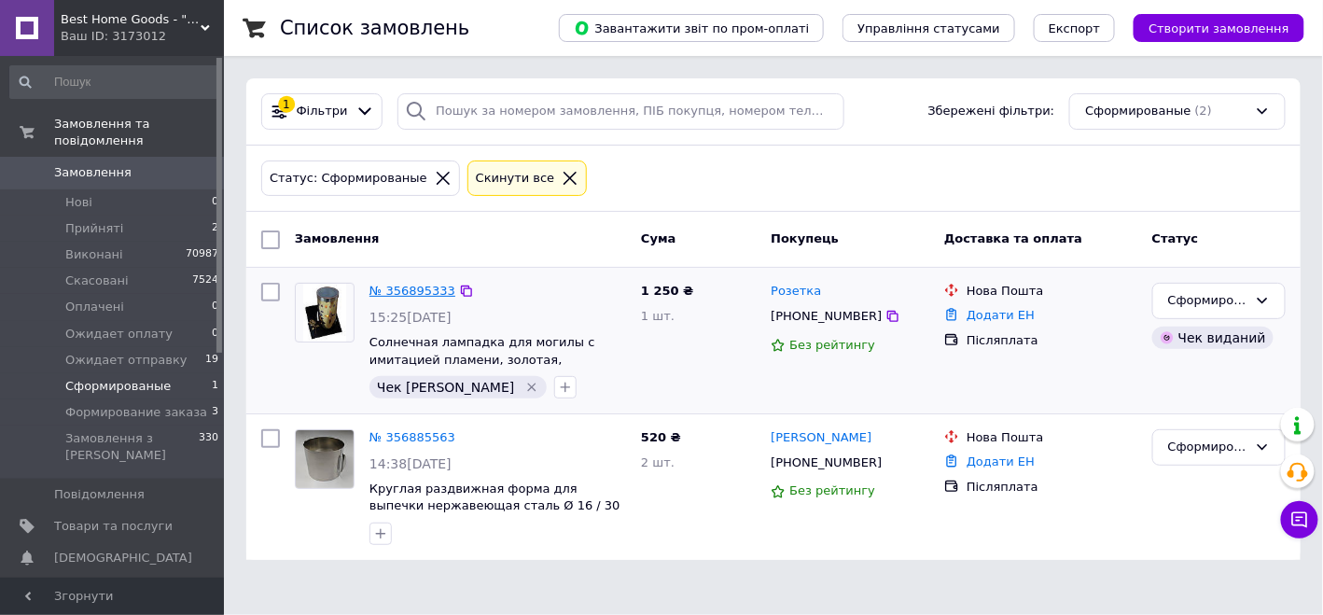
click at [419, 293] on link "№ 356895333" at bounding box center [412, 291] width 86 height 14
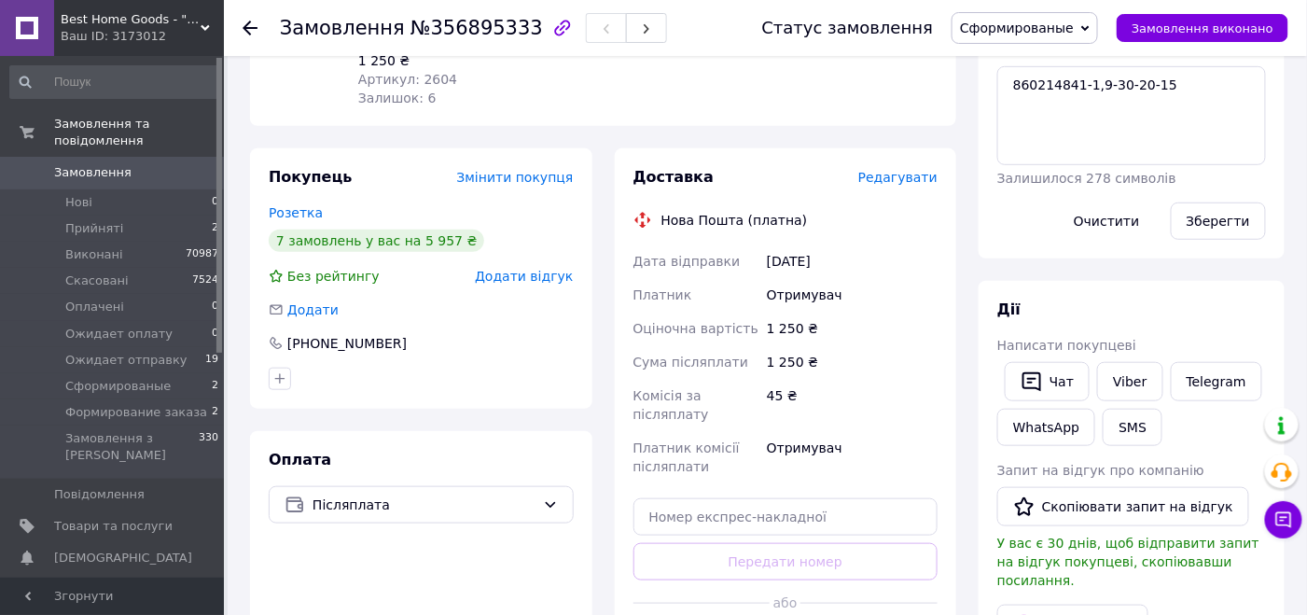
scroll to position [466, 0]
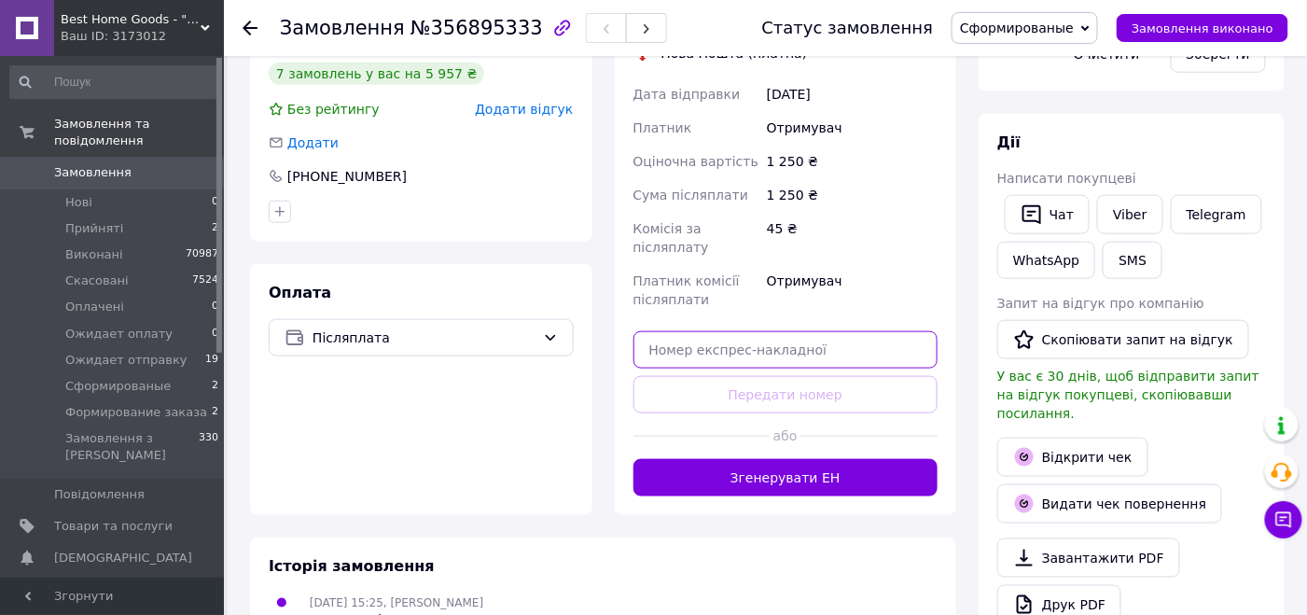
click at [777, 331] on input "text" at bounding box center [785, 349] width 305 height 37
paste input "860214841"
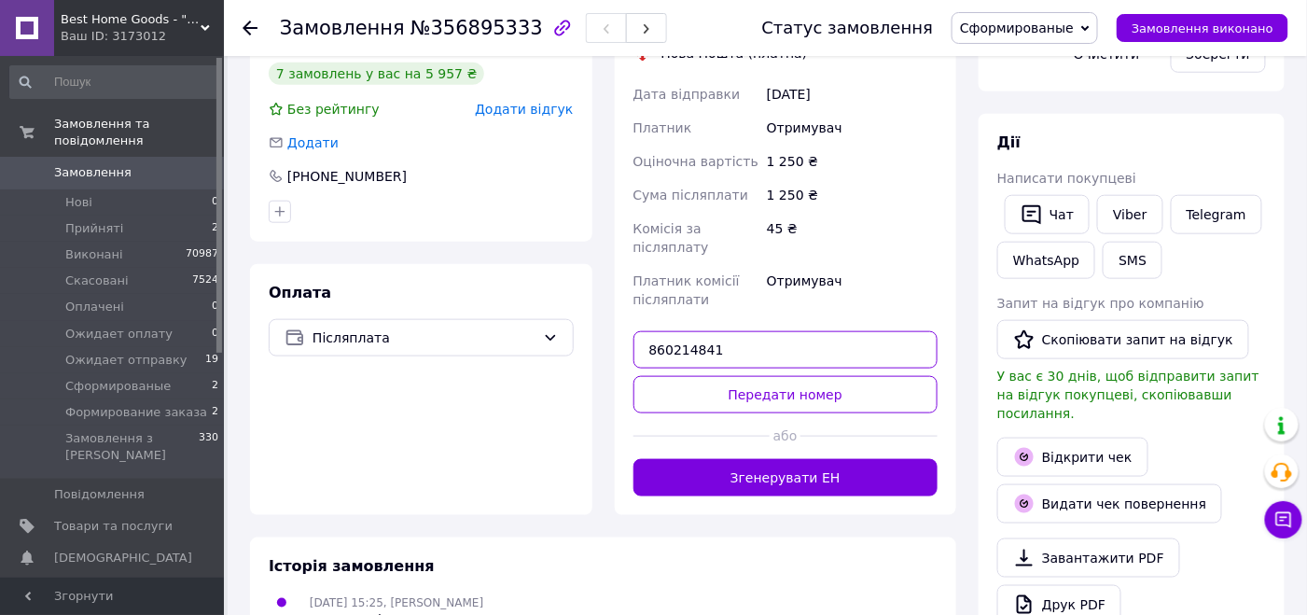
type input "860214841"
drag, startPoint x: 754, startPoint y: 297, endPoint x: 594, endPoint y: 287, distance: 159.8
click at [594, 287] on div "Покупець Змінити покупця Розетка 7 замовлень у вас на 5 957 ₴ Без рейтингу Дода…" at bounding box center [603, 248] width 729 height 534
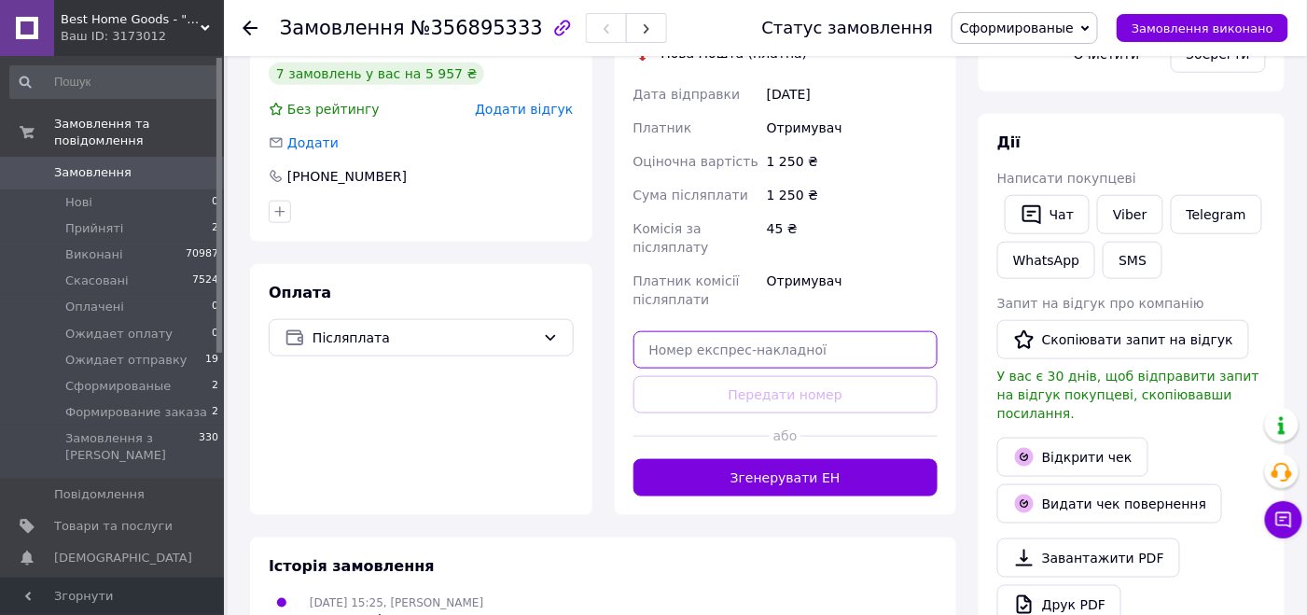
paste input "20451225174007"
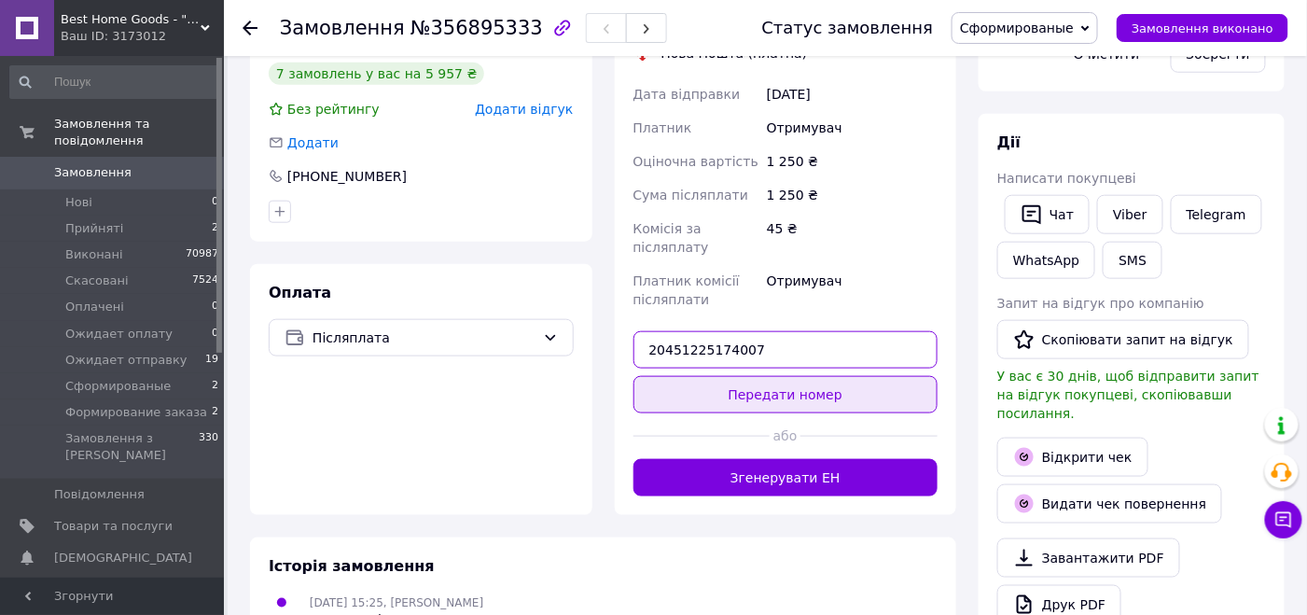
type input "20451225174007"
click at [690, 376] on button "Передати номер" at bounding box center [785, 394] width 305 height 37
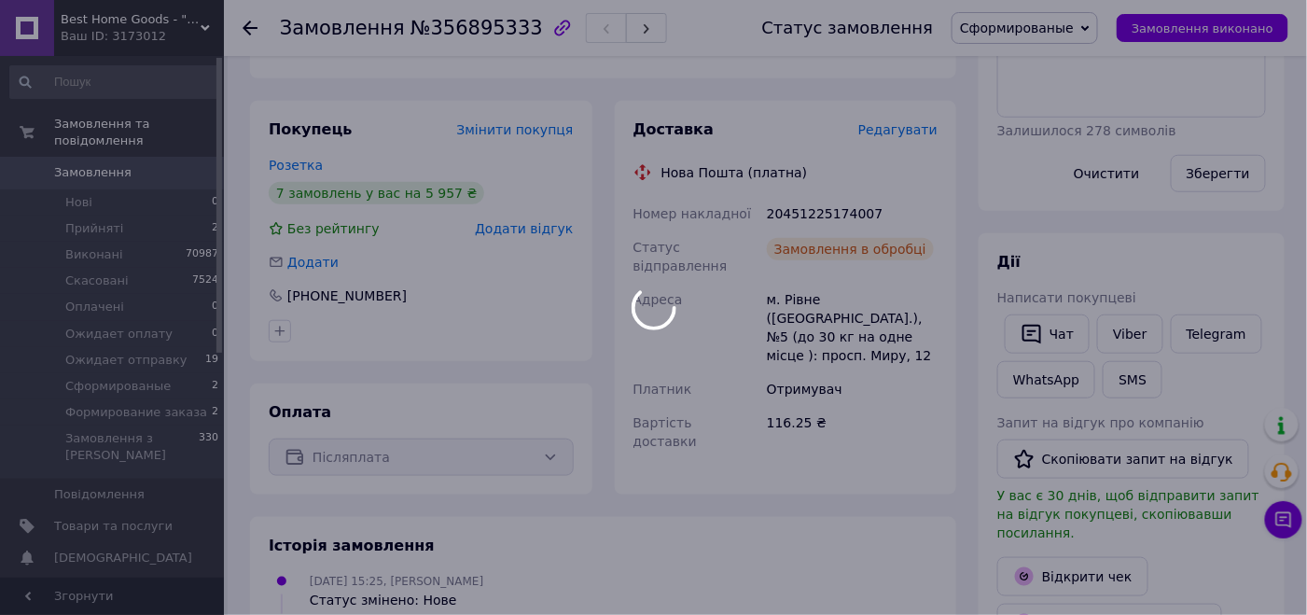
scroll to position [187, 0]
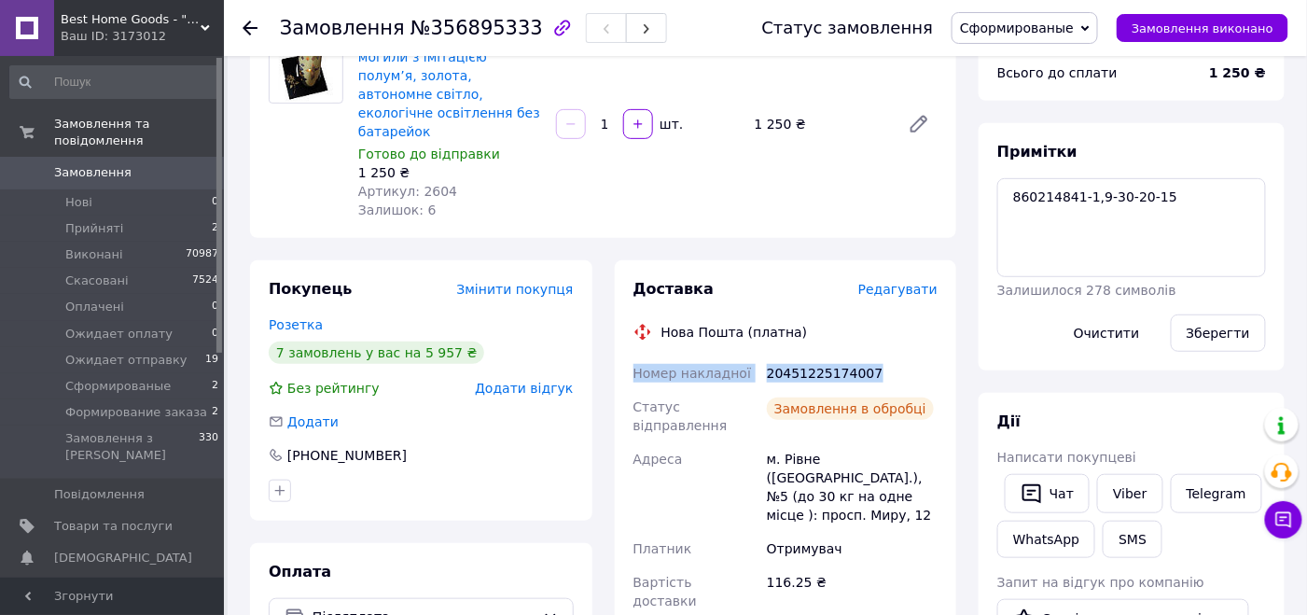
drag, startPoint x: 870, startPoint y: 355, endPoint x: 630, endPoint y: 355, distance: 239.8
click at [627, 351] on div "Доставка Редагувати Нова Пошта (платна) Номер накладної 20451225174007 Статус в…" at bounding box center [786, 457] width 342 height 394
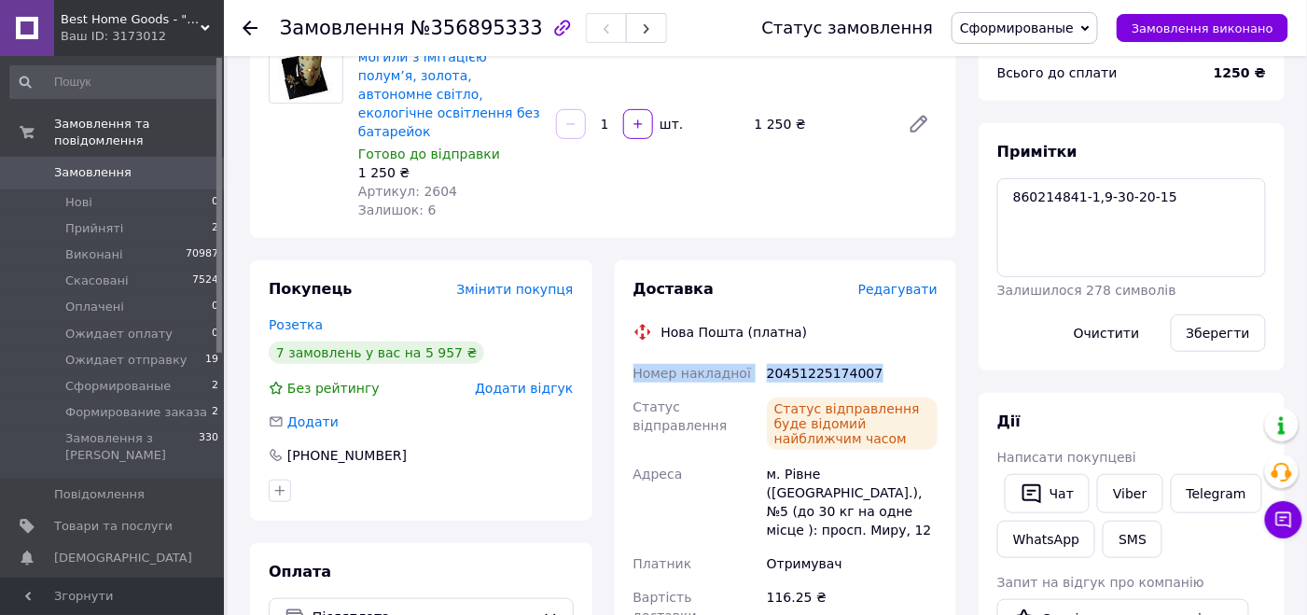
copy div "Номер накладної 20451225174007"
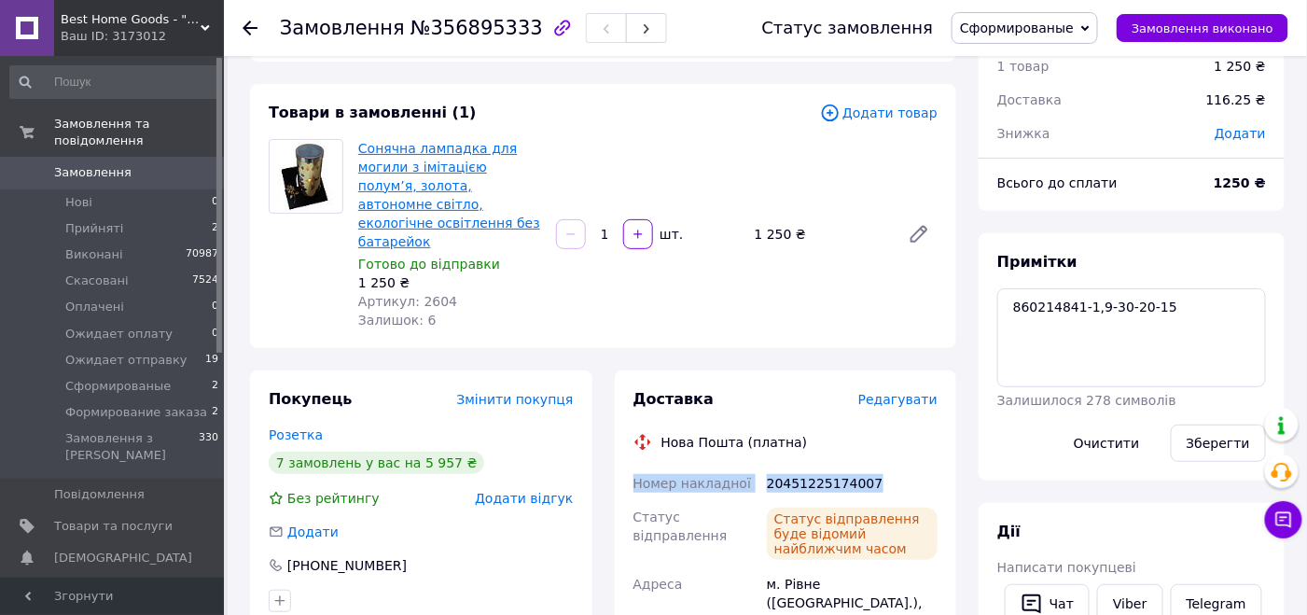
scroll to position [0, 0]
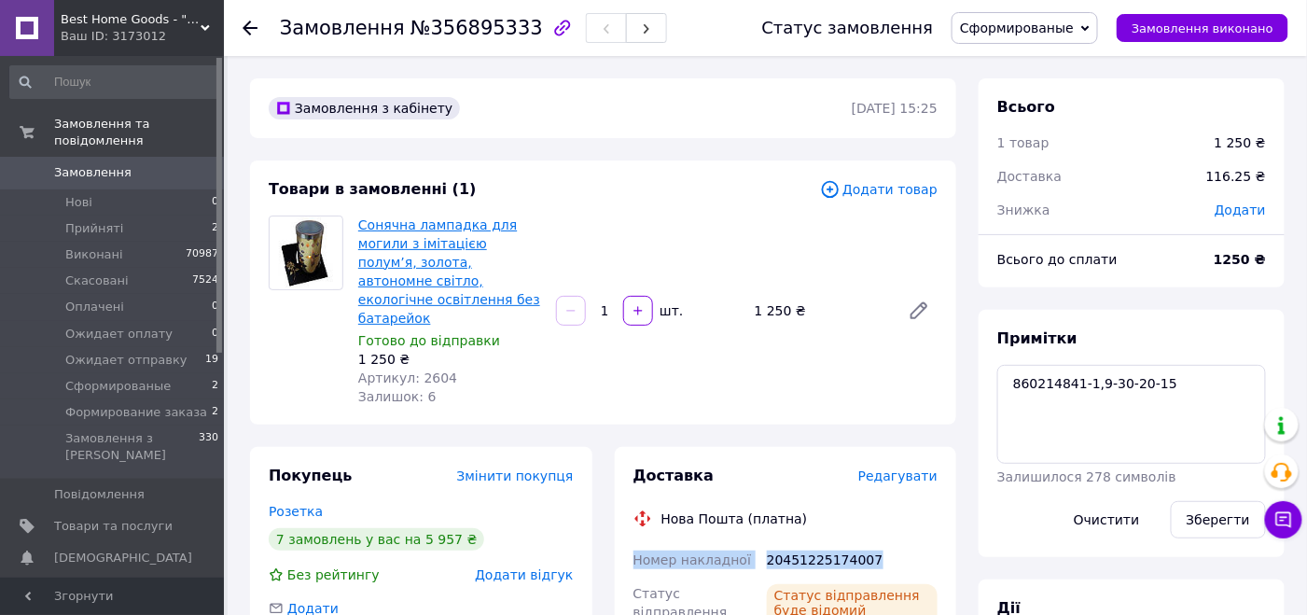
click at [461, 263] on link "Сонячна лампадка для могили з імітацією полум’я, золота, автономне світло, екол…" at bounding box center [449, 271] width 182 height 108
click at [1015, 35] on span "Сформированые" at bounding box center [1017, 28] width 114 height 15
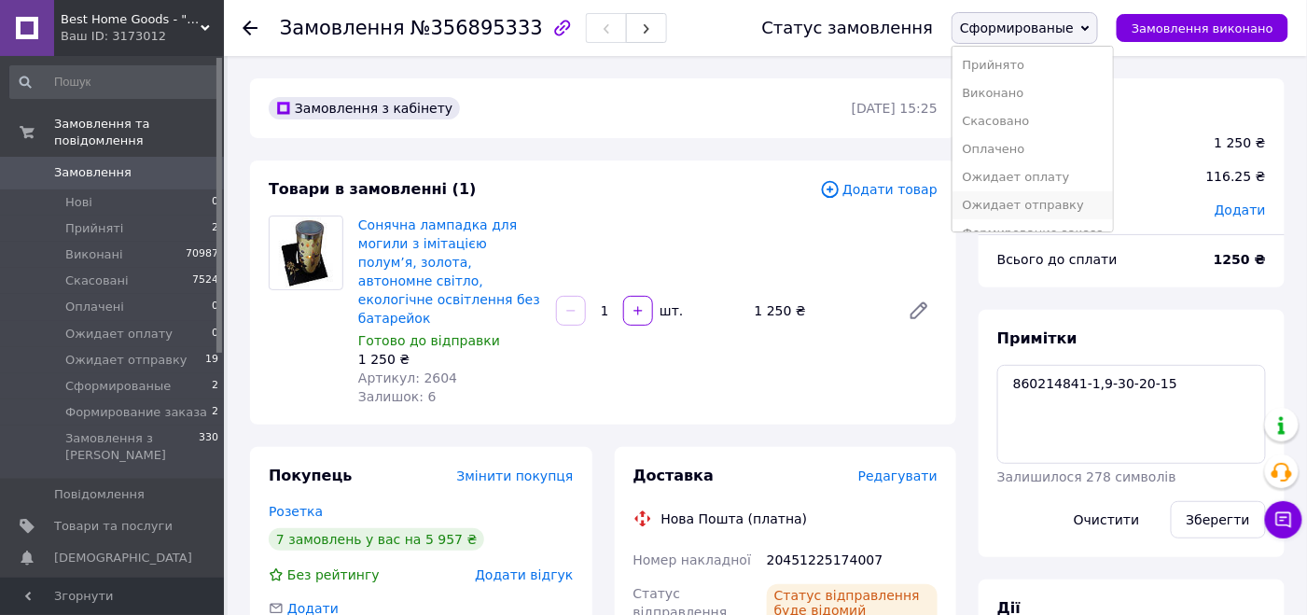
click at [1021, 205] on li "Ожидает отправку" at bounding box center [1033, 205] width 160 height 28
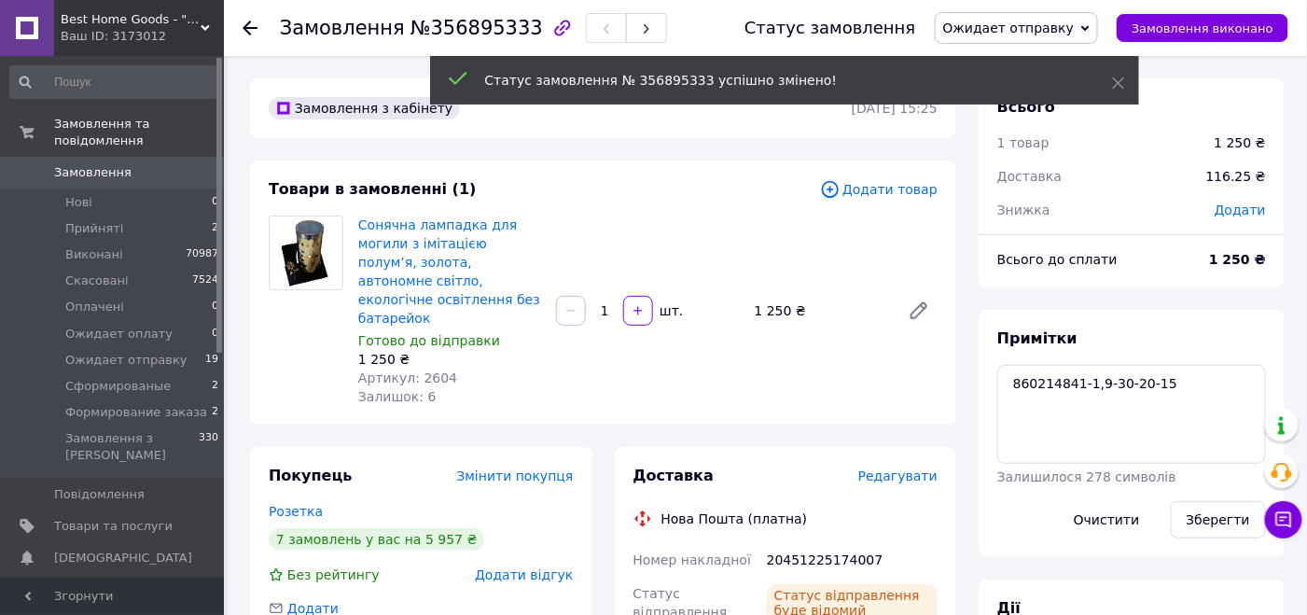
scroll to position [7, 0]
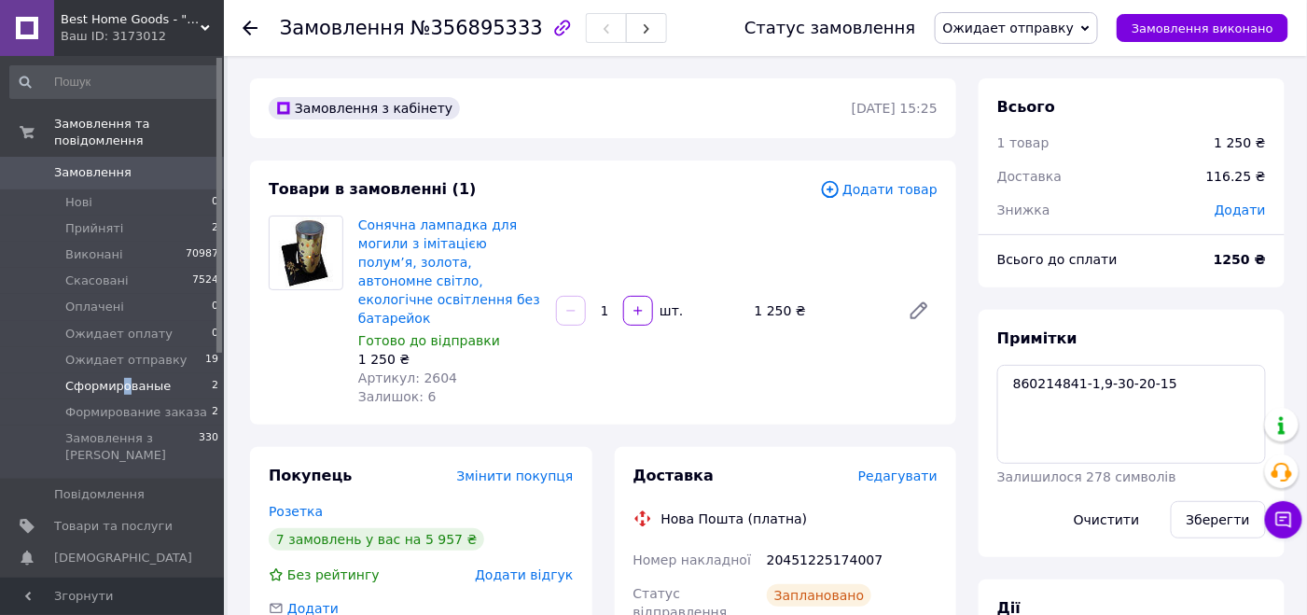
click at [121, 378] on span "Сформированые" at bounding box center [117, 386] width 105 height 17
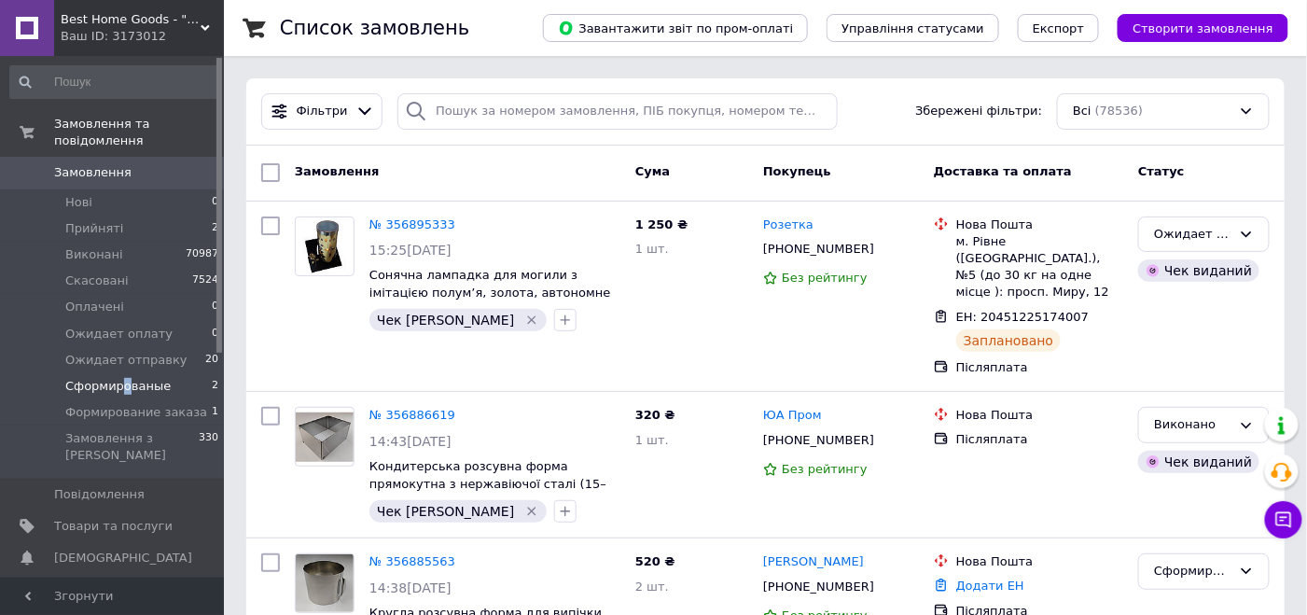
click at [154, 378] on span "Сформированые" at bounding box center [117, 386] width 105 height 17
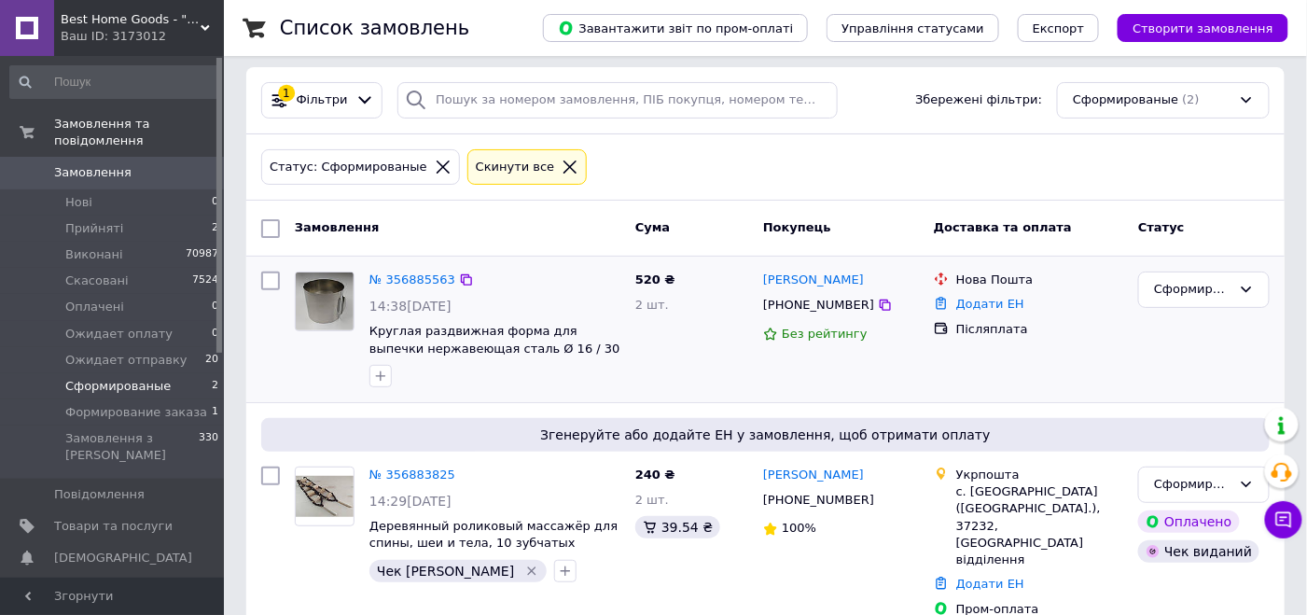
scroll to position [16, 0]
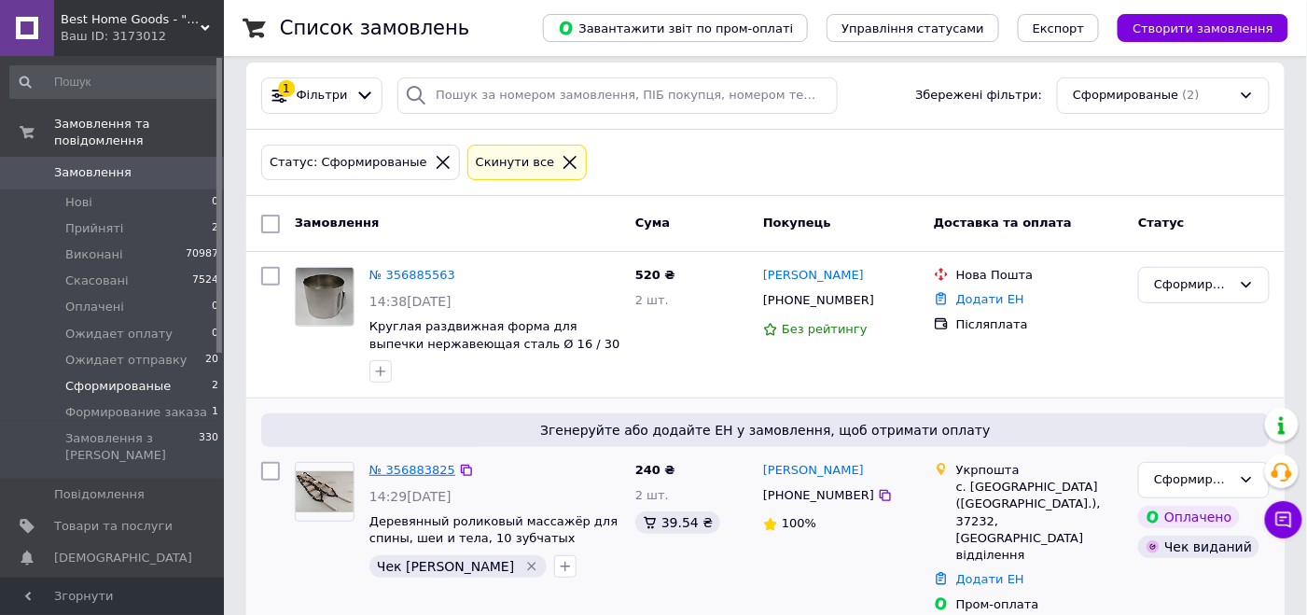
click at [407, 466] on link "№ 356883825" at bounding box center [412, 470] width 86 height 14
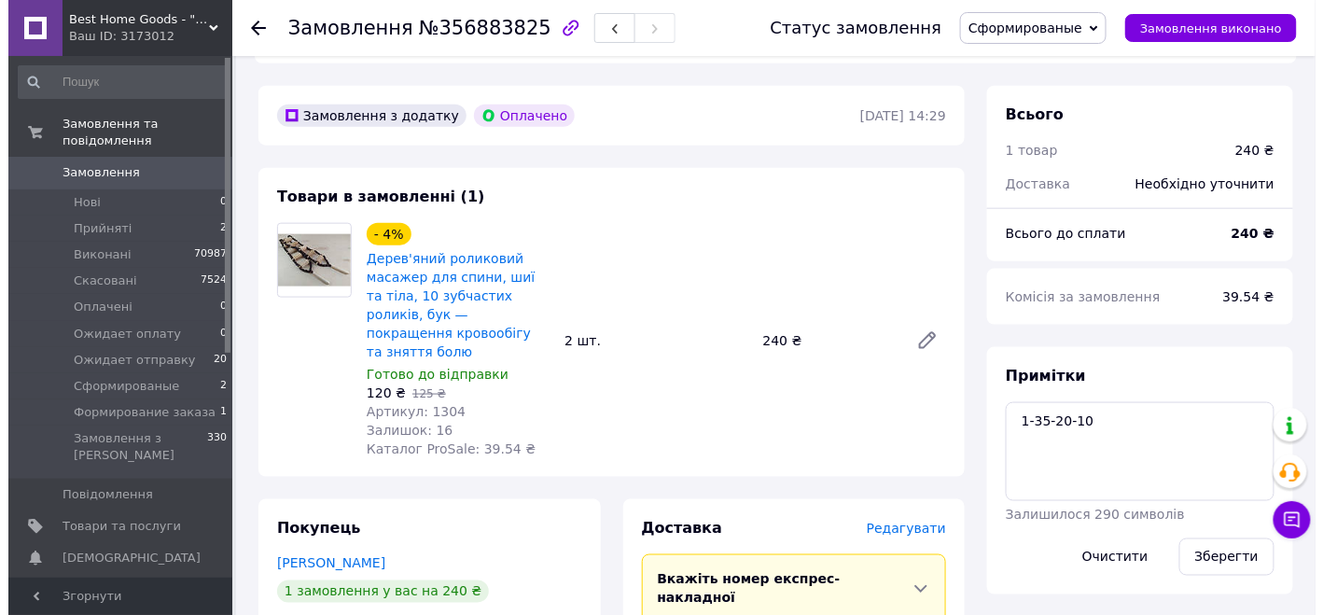
scroll to position [669, 0]
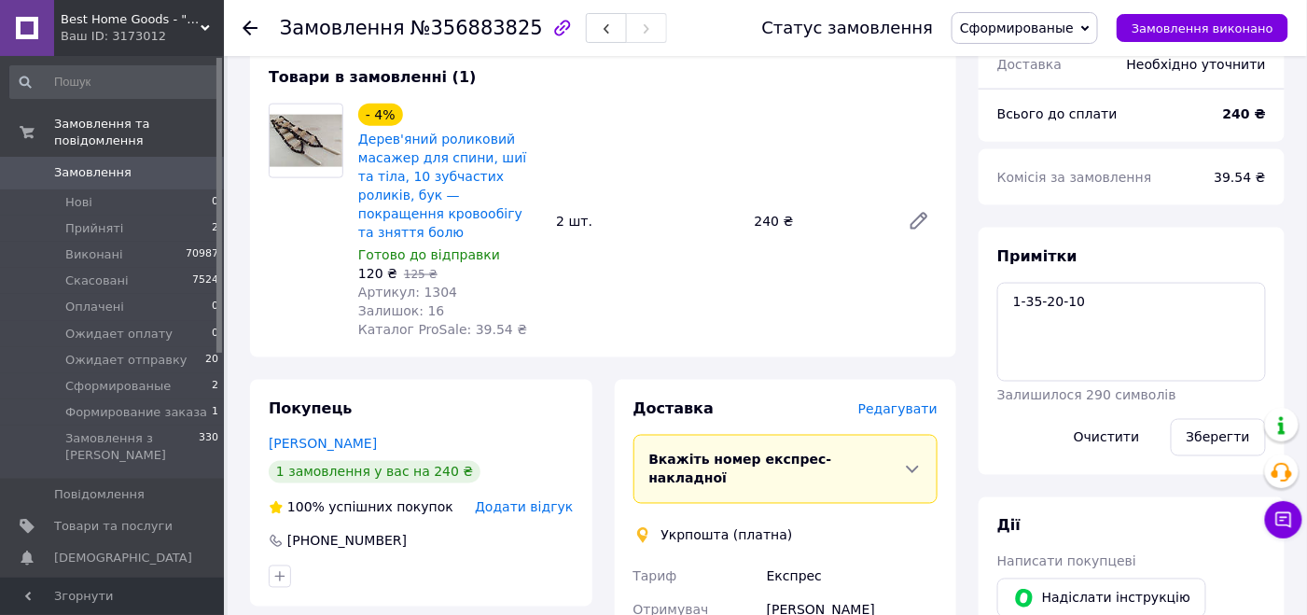
click at [929, 401] on span "Редагувати" at bounding box center [897, 408] width 79 height 15
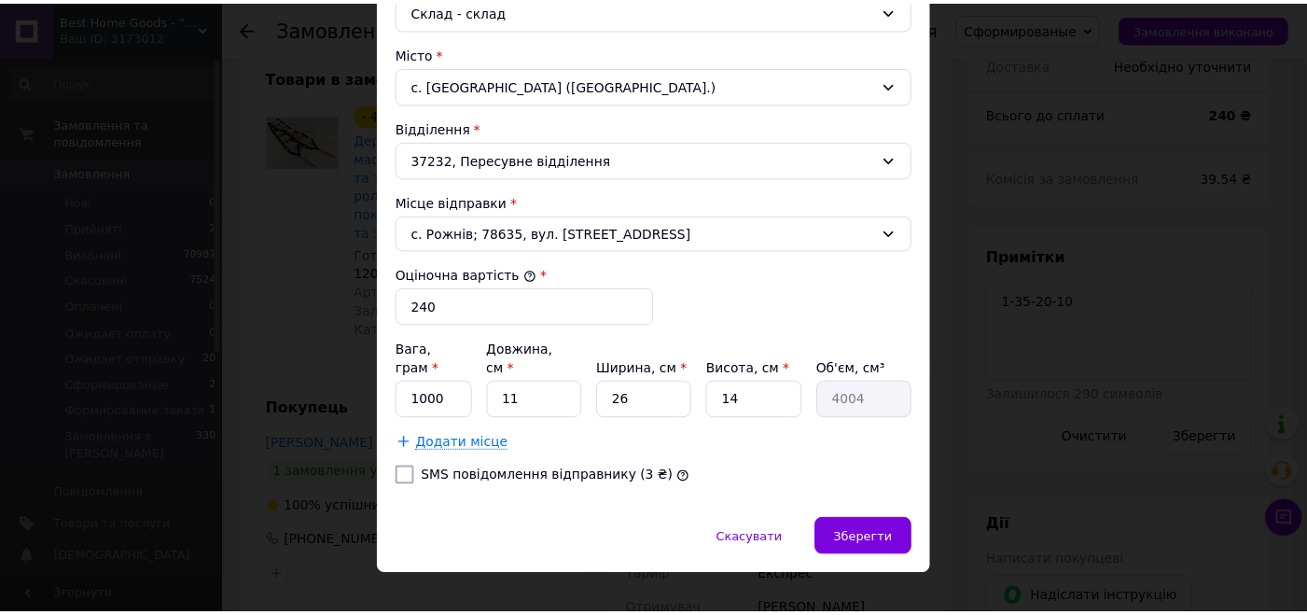
scroll to position [546, 0]
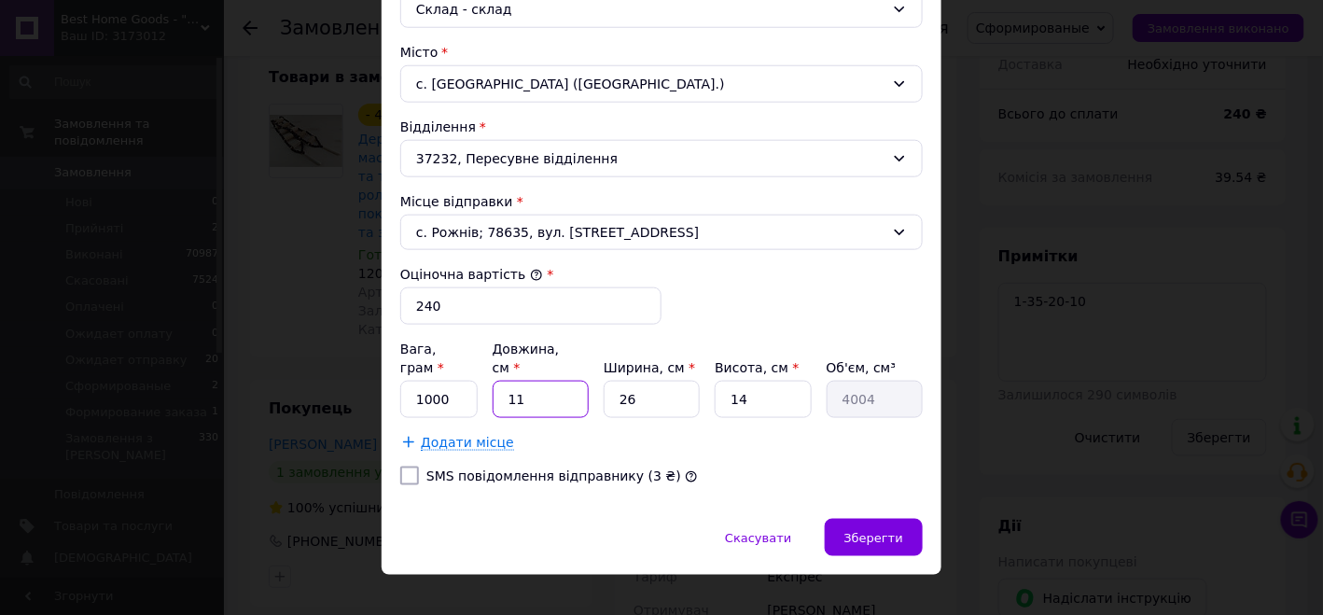
click at [526, 381] on input "11" at bounding box center [541, 399] width 96 height 37
type input "1"
type input "364"
type input "3"
type input "1092"
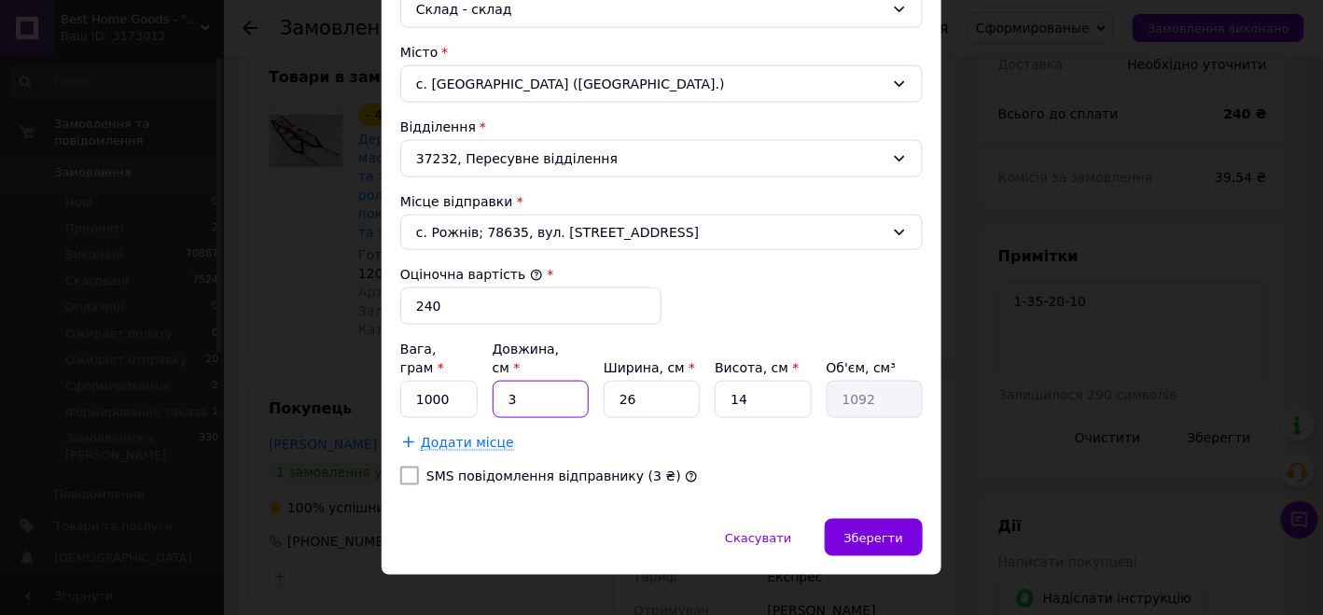
type input "35"
type input "12740"
type input "35"
click at [645, 381] on input "26" at bounding box center [652, 399] width 96 height 37
type input "2"
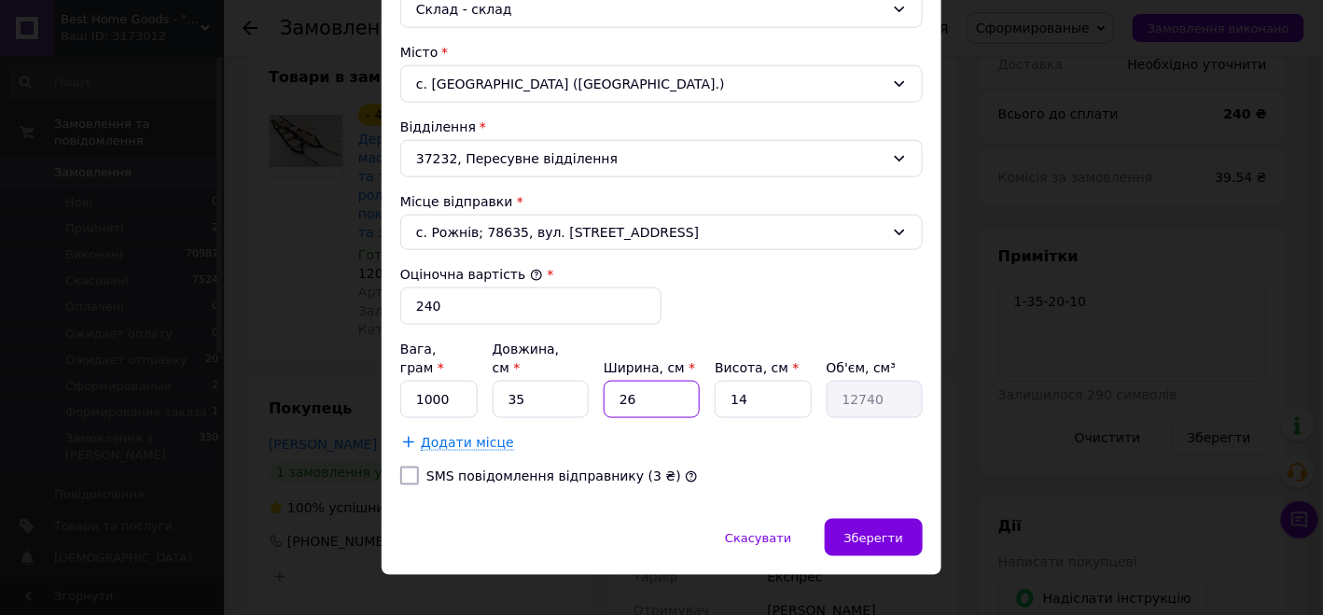
type input "980"
type input "20"
type input "9800"
type input "20"
click at [749, 381] on input "14" at bounding box center [763, 399] width 96 height 37
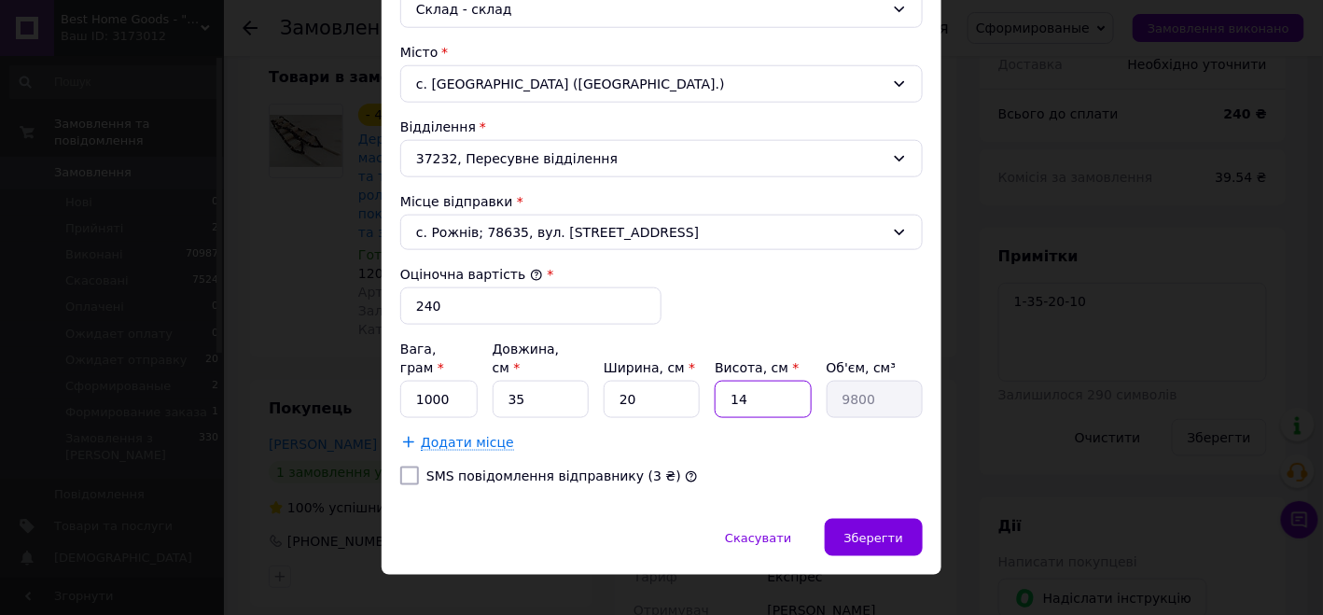
type input "1"
type input "700"
type input "10"
type input "7000"
type input "10"
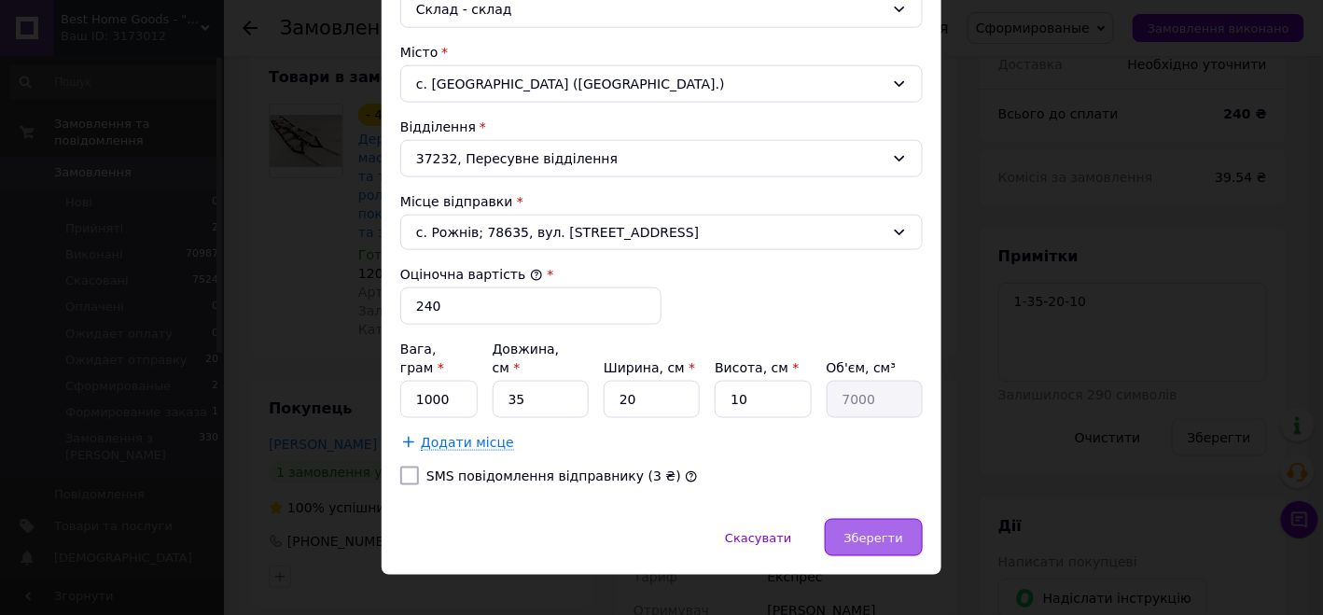
click at [886, 531] on span "Зберегти" at bounding box center [873, 538] width 59 height 14
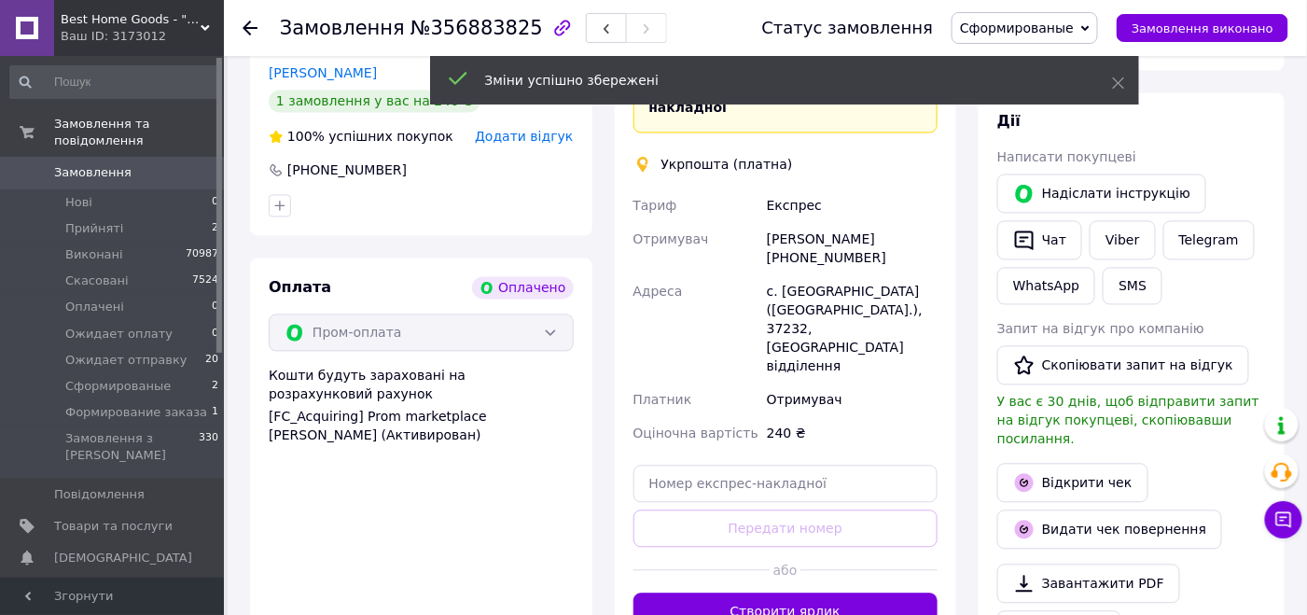
scroll to position [1043, 0]
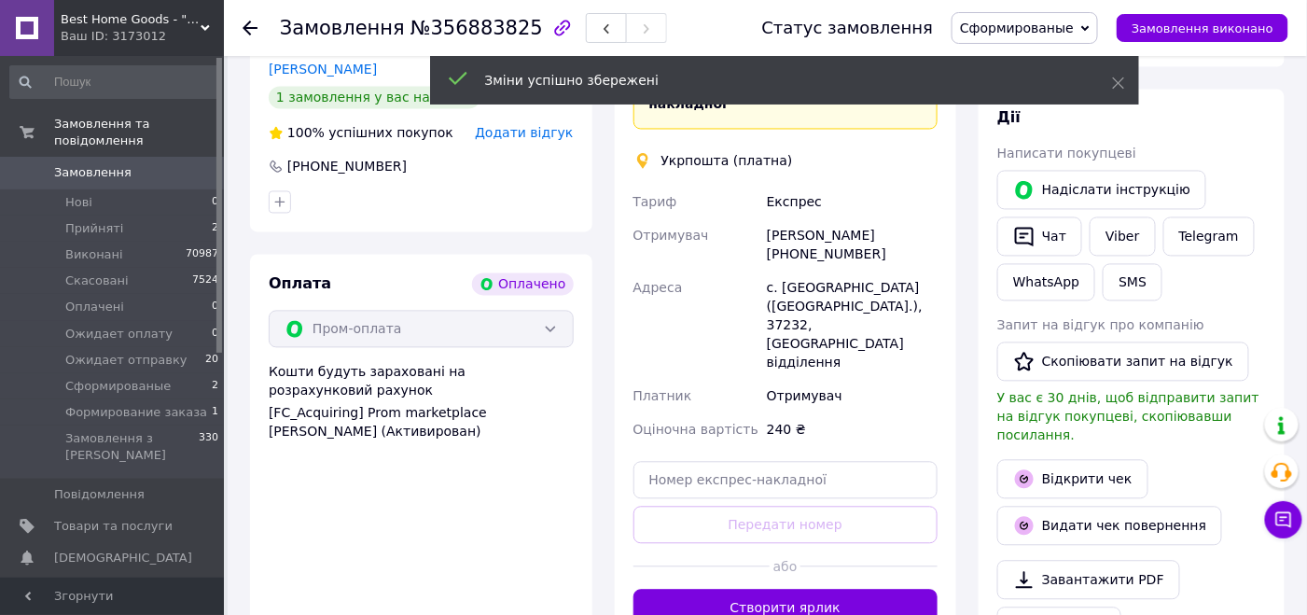
click at [833, 590] on button "Створити ярлик" at bounding box center [785, 608] width 305 height 37
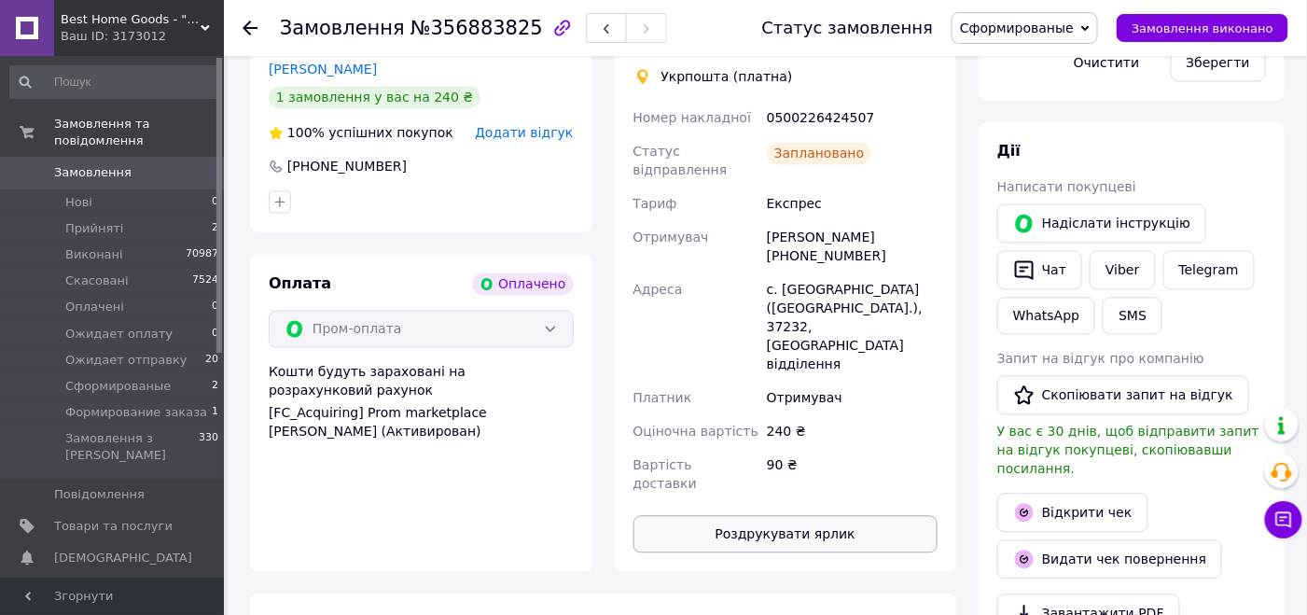
click at [821, 516] on button "Роздрукувати ярлик" at bounding box center [785, 534] width 305 height 37
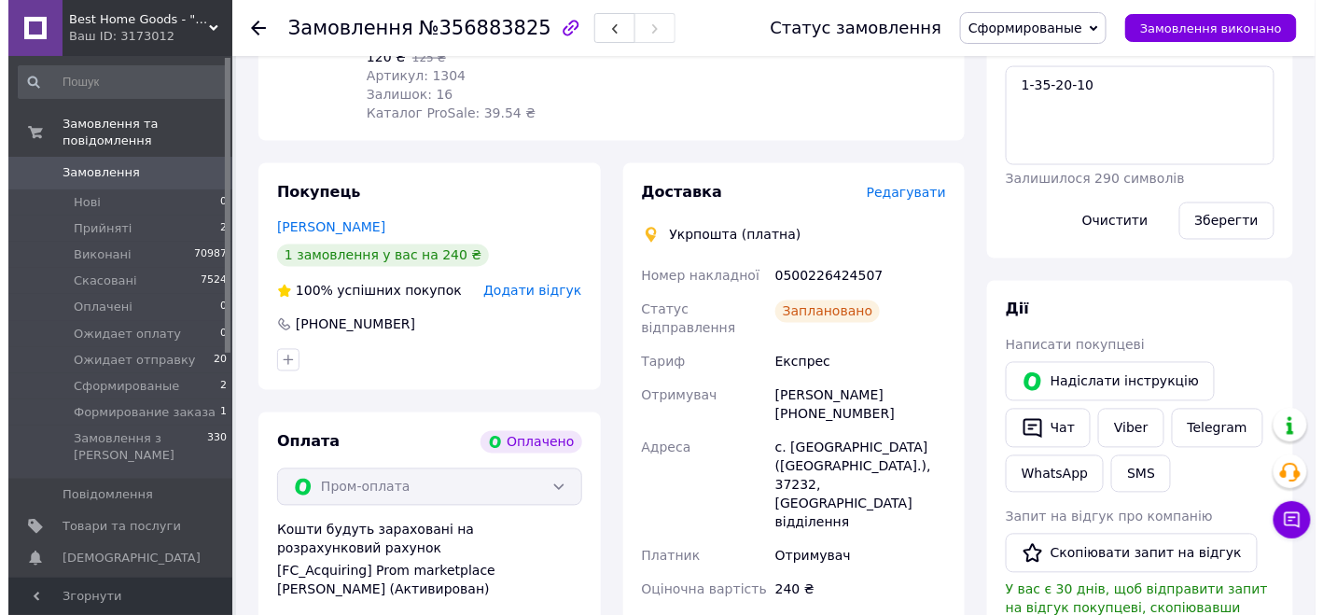
scroll to position [856, 0]
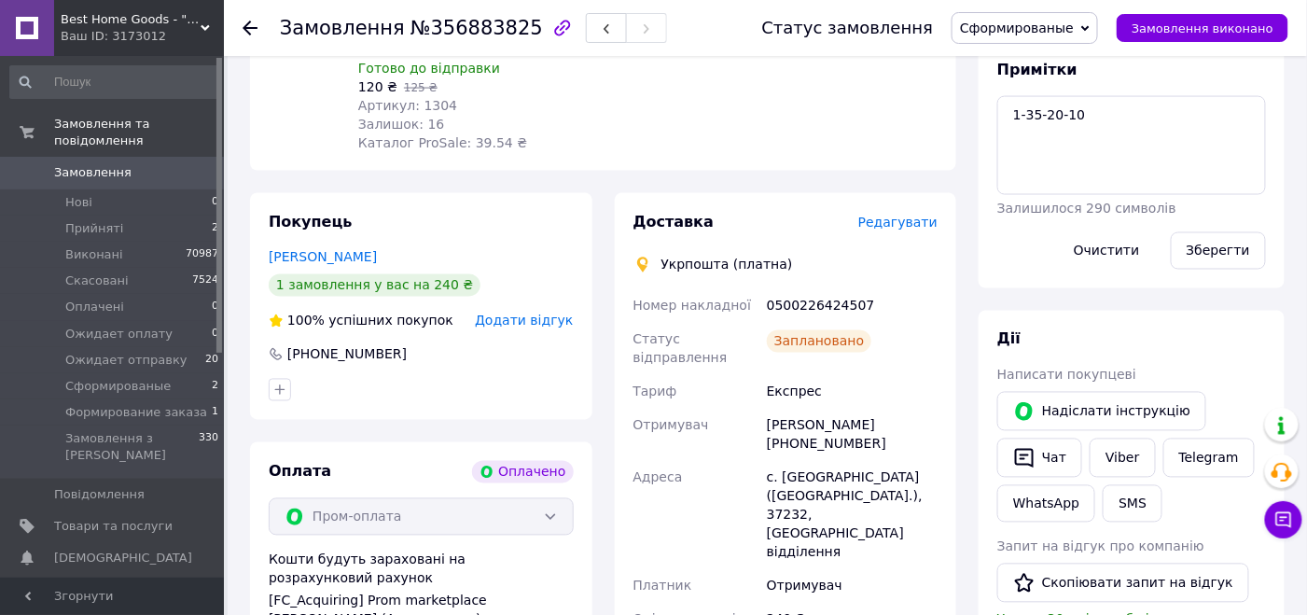
click at [801, 289] on div "0500226424507" at bounding box center [852, 306] width 178 height 34
copy div "0500226424507"
click at [1111, 485] on button "SMS" at bounding box center [1133, 503] width 60 height 37
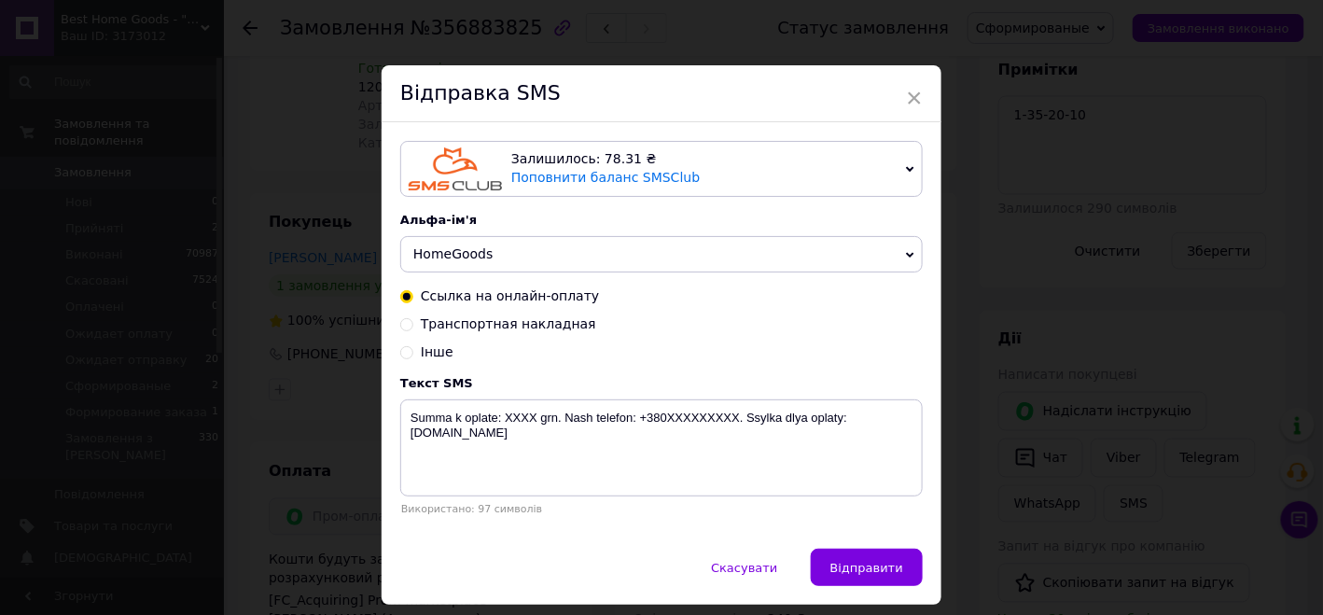
click at [407, 322] on input "Транспортная накладная" at bounding box center [406, 322] width 13 height 13
radio input "true"
radio input "false"
click at [536, 417] on textarea "Nakladnaya XXXXXXXXXXXXXX. [PERSON_NAME] telefon:[PHONE_NUMBER] [DOMAIN_NAME]" at bounding box center [661, 447] width 522 height 97
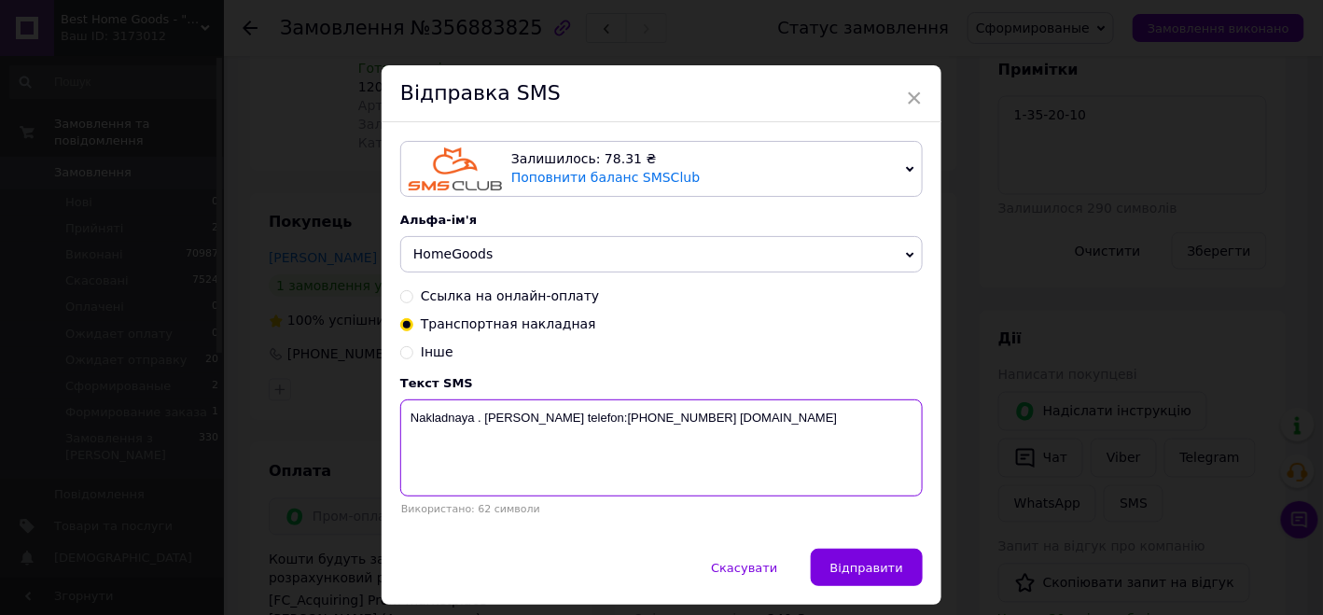
paste textarea "0500226424507"
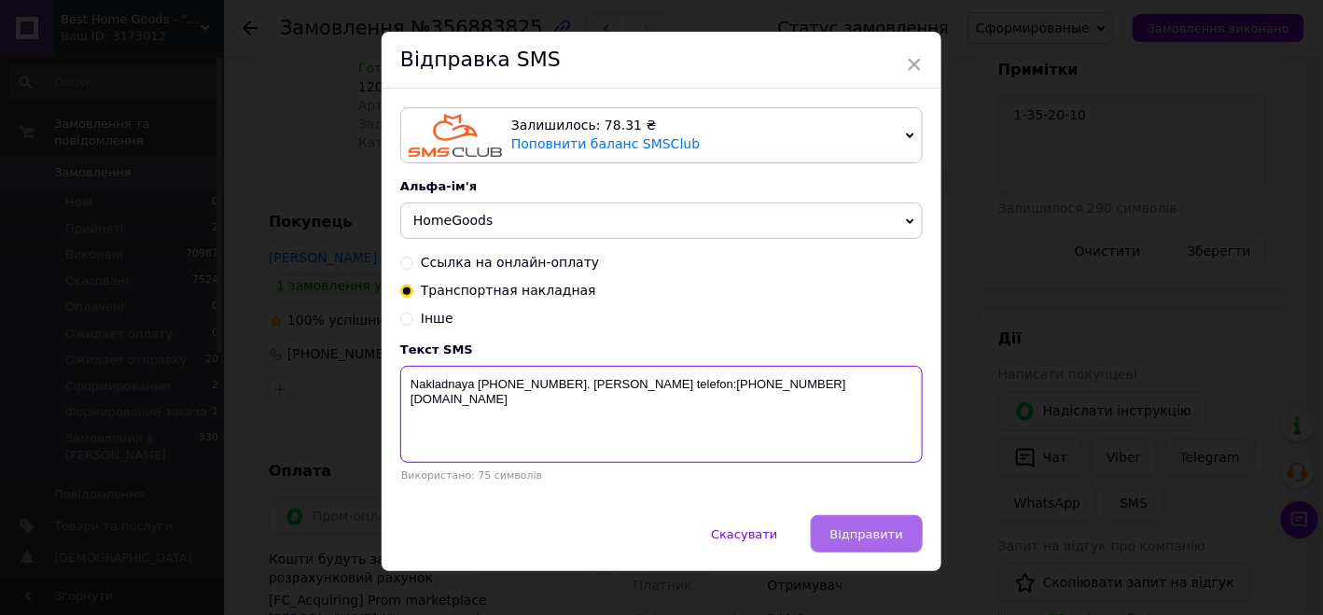
scroll to position [58, 0]
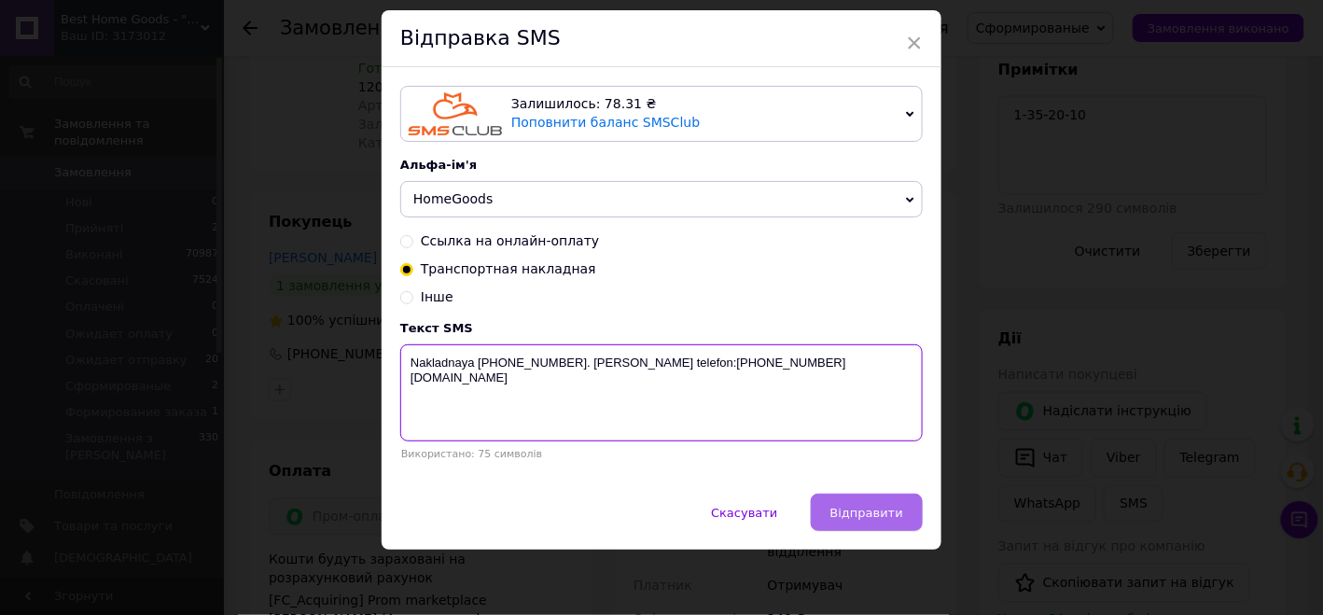
type textarea "Nakladnaya [PHONE_NUMBER]. [PERSON_NAME] telefon:[PHONE_NUMBER] [DOMAIN_NAME]"
click at [861, 518] on span "Відправити" at bounding box center [866, 513] width 73 height 14
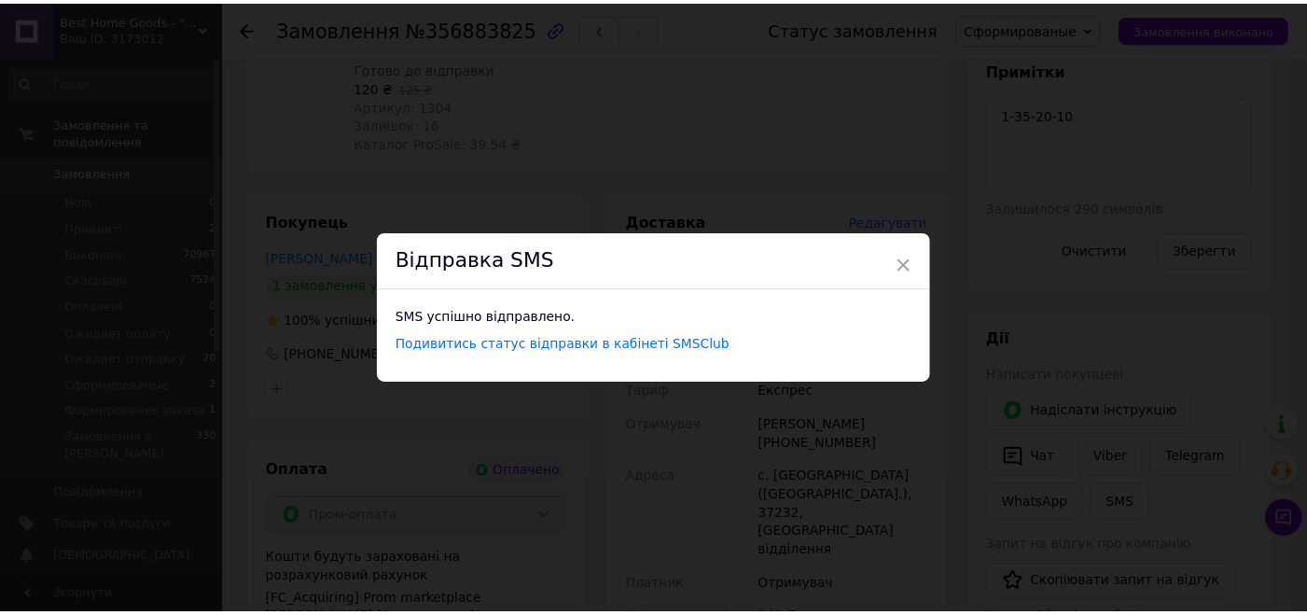
scroll to position [0, 0]
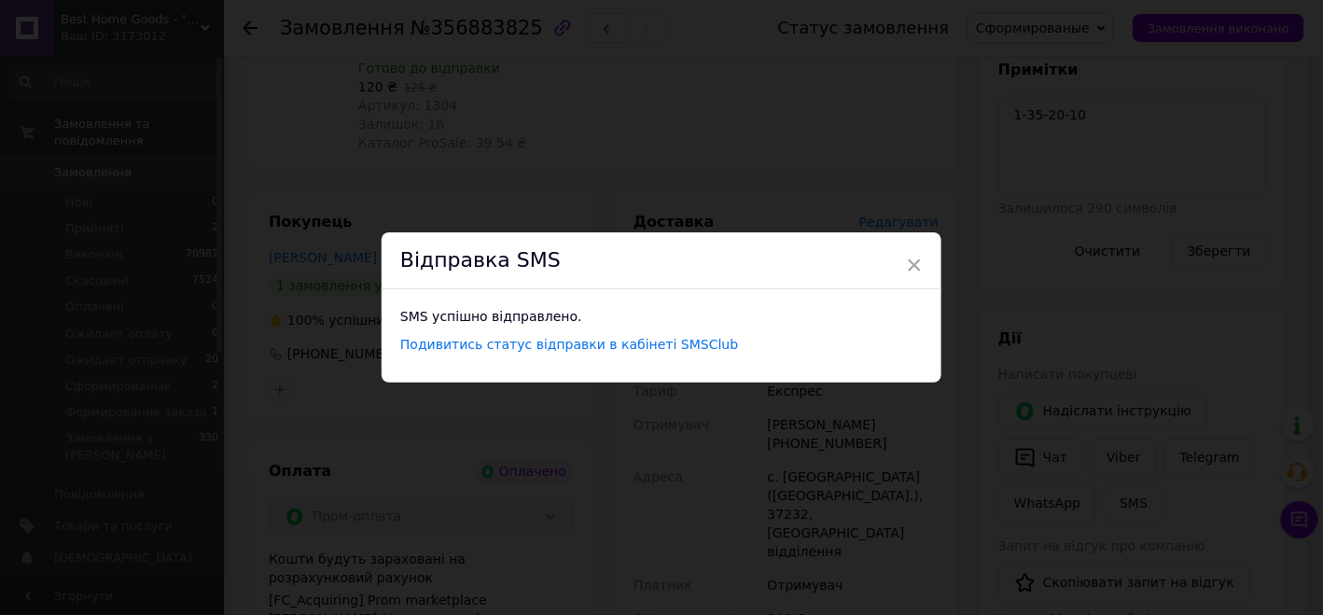
click at [968, 423] on div "× Відправка SMS SMS успішно відправлено. Подивитись статус відправки в кабінеті…" at bounding box center [661, 307] width 1323 height 615
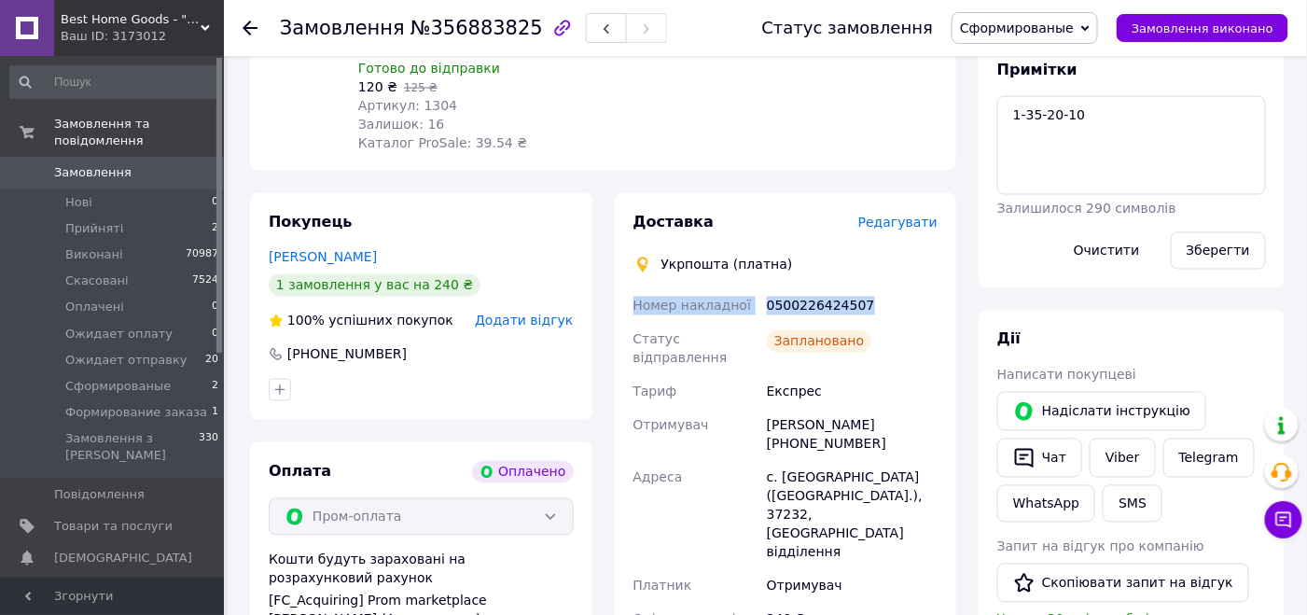
drag, startPoint x: 875, startPoint y: 248, endPoint x: 622, endPoint y: 247, distance: 252.8
click at [622, 247] on div "Доставка Редагувати Укрпошта (платна) Номер накладної 0500226424507 Статус відп…" at bounding box center [786, 476] width 342 height 566
copy div "Номер накладної 0500226424507"
click at [1097, 439] on link "Viber" at bounding box center [1122, 458] width 65 height 39
click at [1219, 366] on div "Написати покупцеві" at bounding box center [1131, 375] width 269 height 19
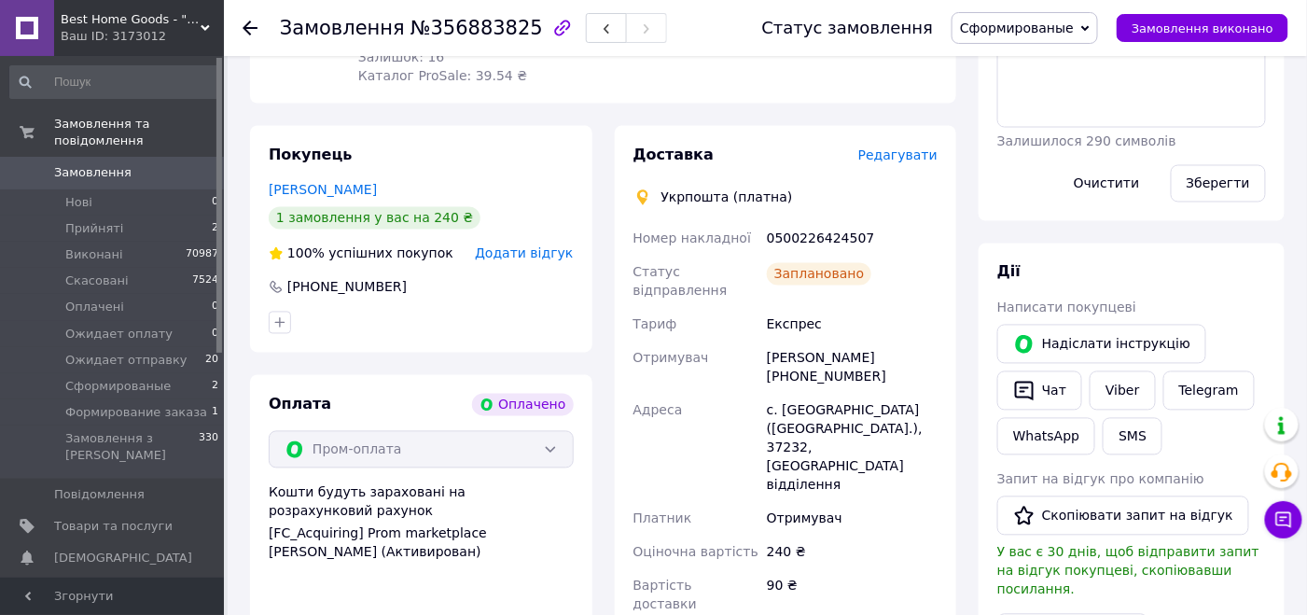
scroll to position [1043, 0]
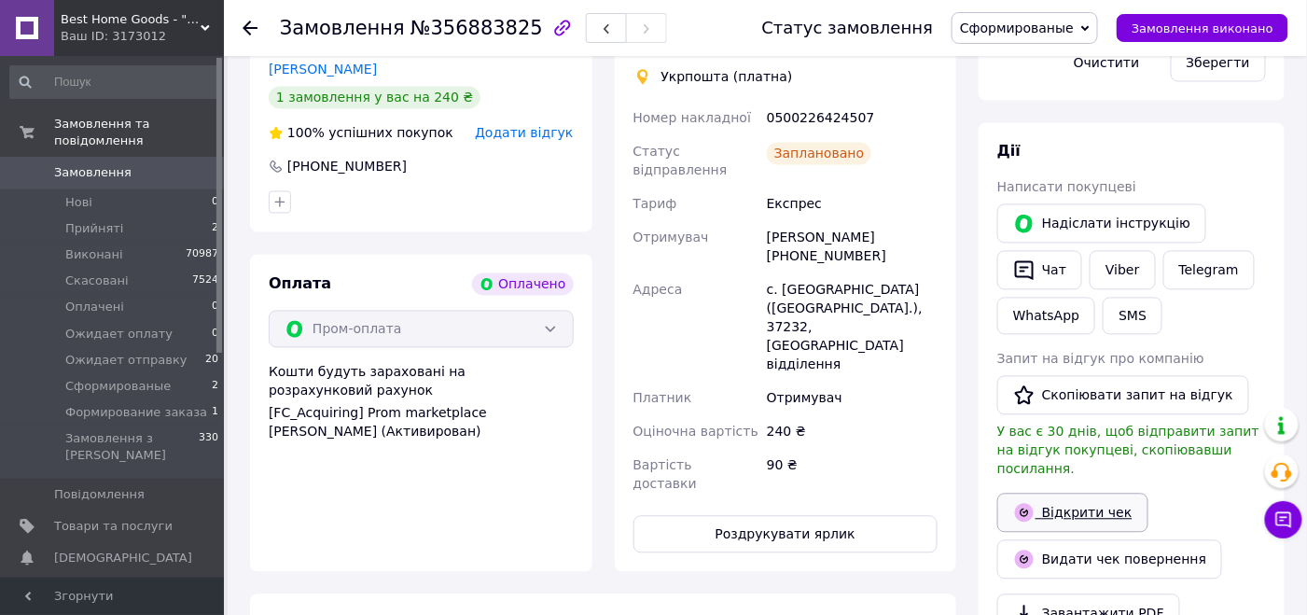
click at [1063, 494] on link "Відкрити чек" at bounding box center [1072, 513] width 151 height 39
click at [1031, 21] on span "Сформированые" at bounding box center [1017, 28] width 114 height 15
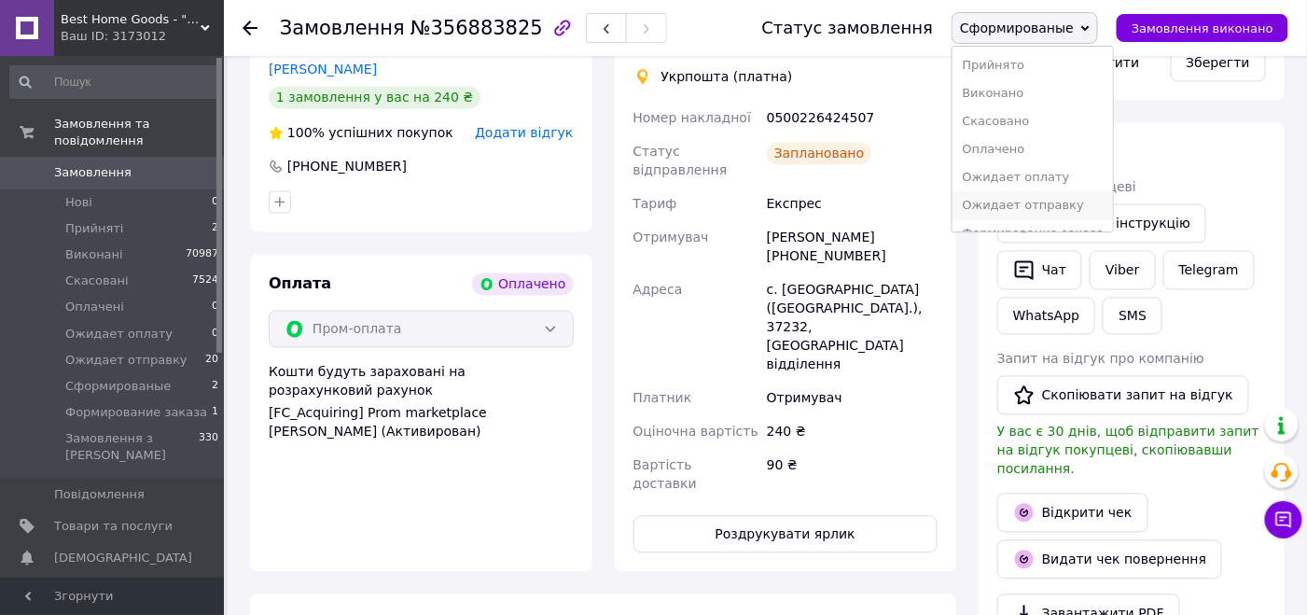
click at [1003, 202] on li "Ожидает отправку" at bounding box center [1033, 205] width 160 height 28
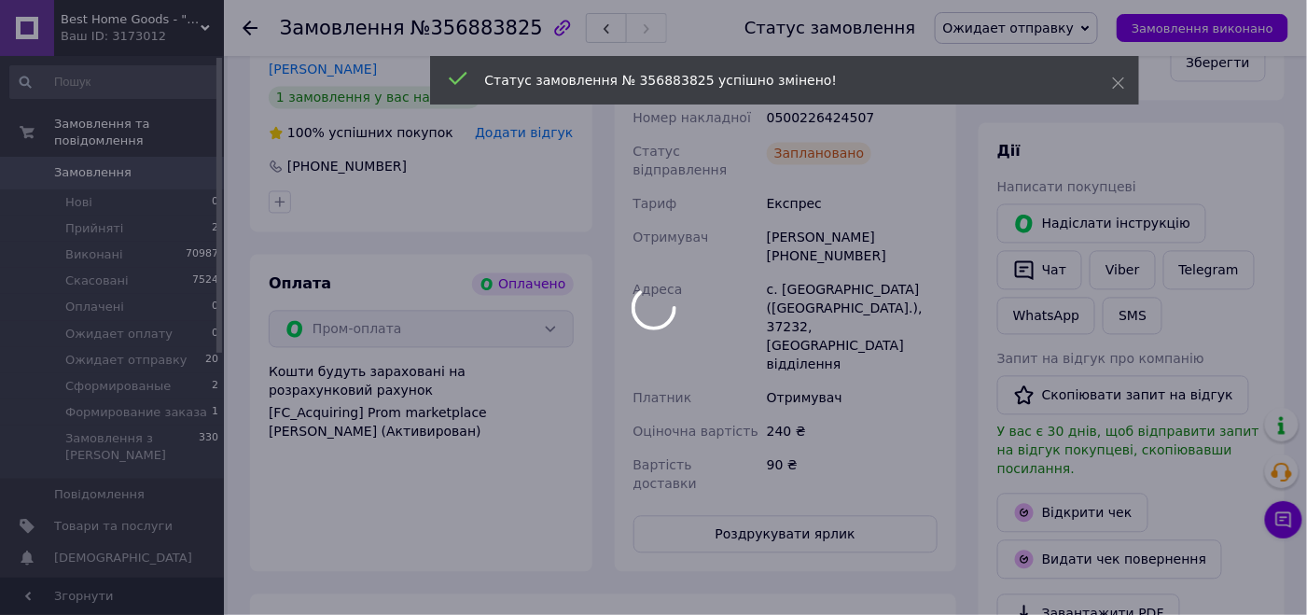
scroll to position [231, 0]
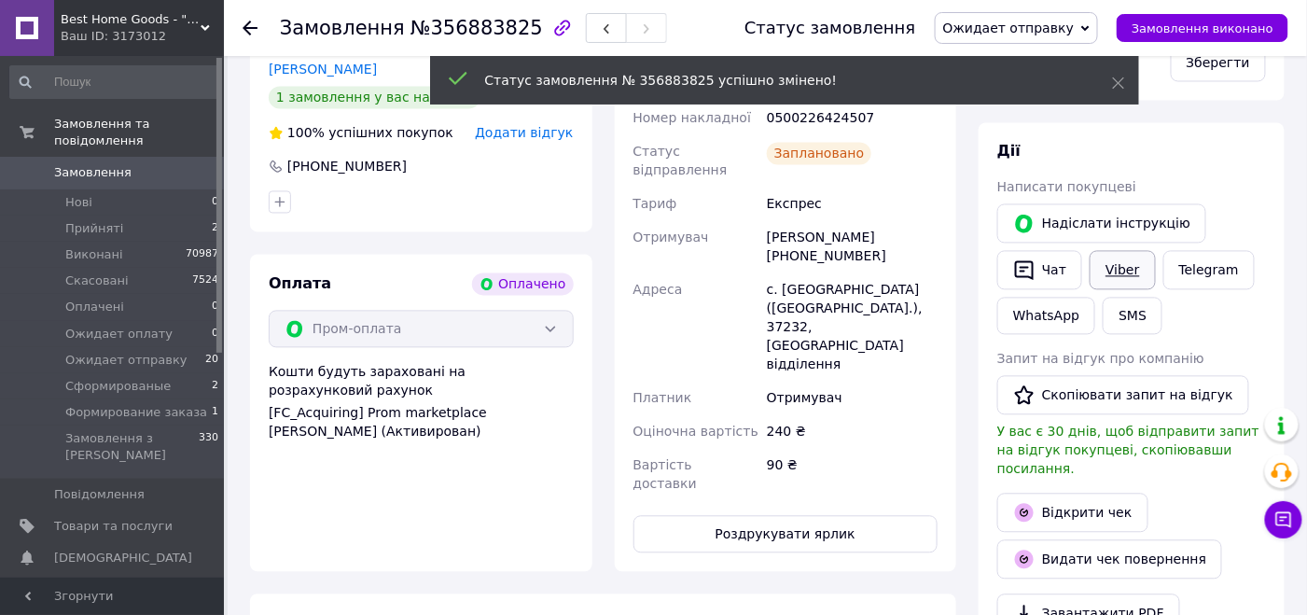
click at [1106, 251] on link "Viber" at bounding box center [1122, 270] width 65 height 39
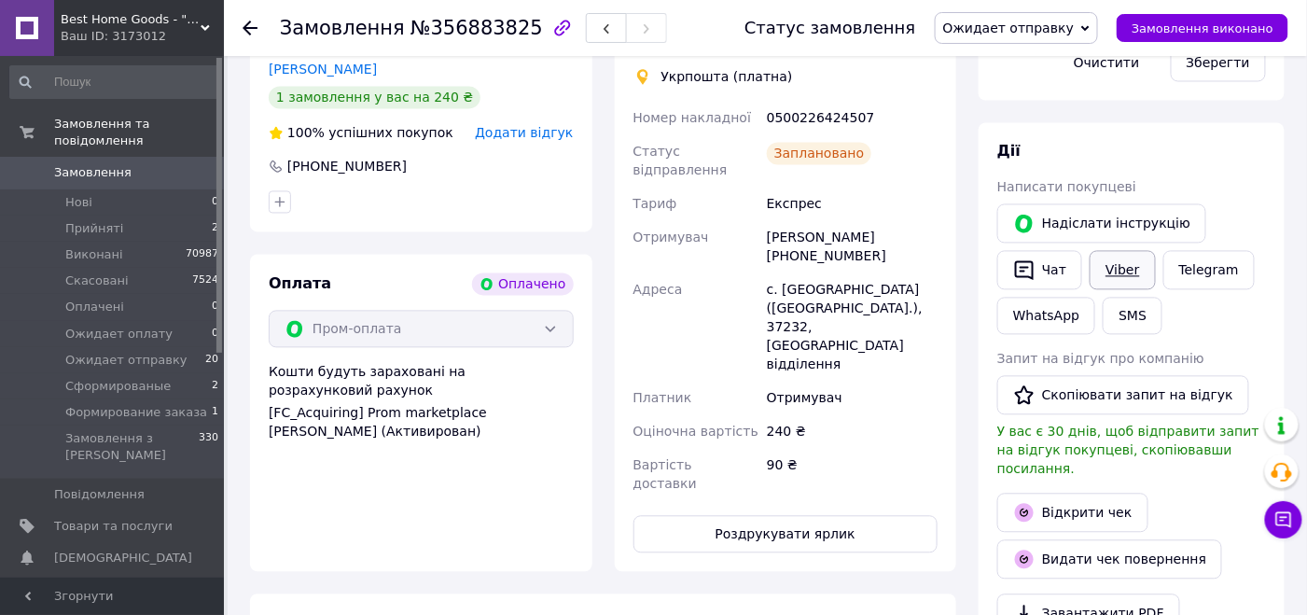
click at [1111, 251] on link "Viber" at bounding box center [1122, 270] width 65 height 39
click at [944, 357] on div "Доставка Редагувати Укрпошта (платна) Номер накладної 0500226424507 Статус відп…" at bounding box center [786, 289] width 342 height 566
click at [455, 33] on span "№356883825" at bounding box center [477, 28] width 132 height 22
copy span "356883825"
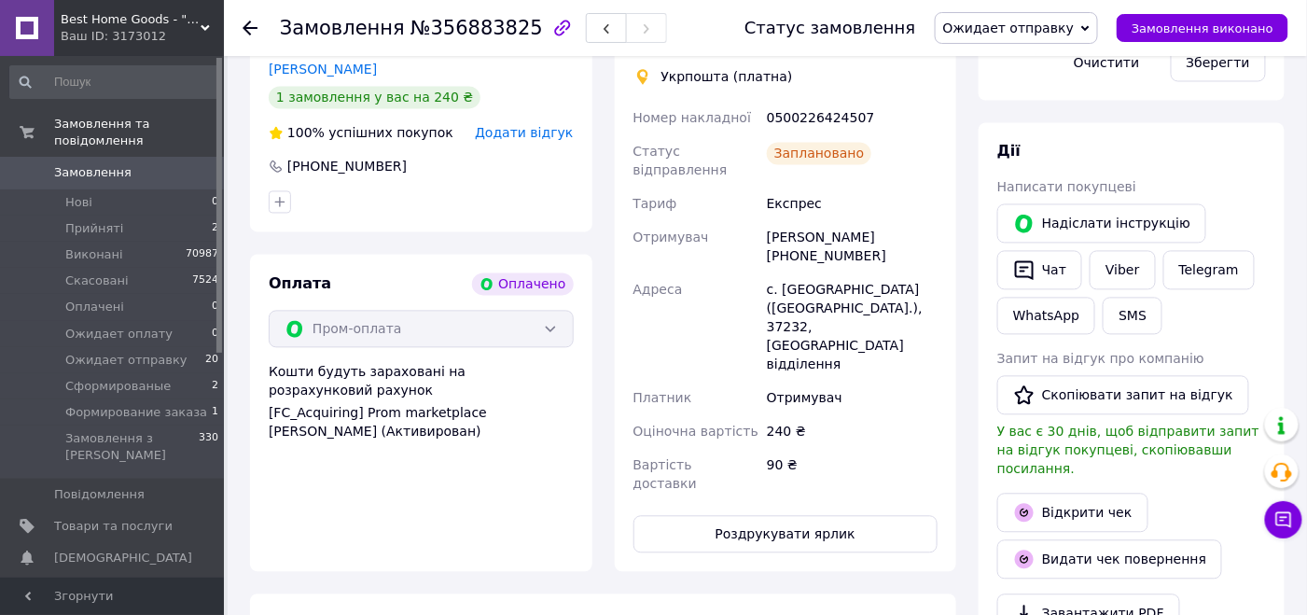
click at [955, 436] on div "Доставка Редагувати Укрпошта (платна) Номер накладної 0500226424507 Статус відп…" at bounding box center [786, 289] width 342 height 566
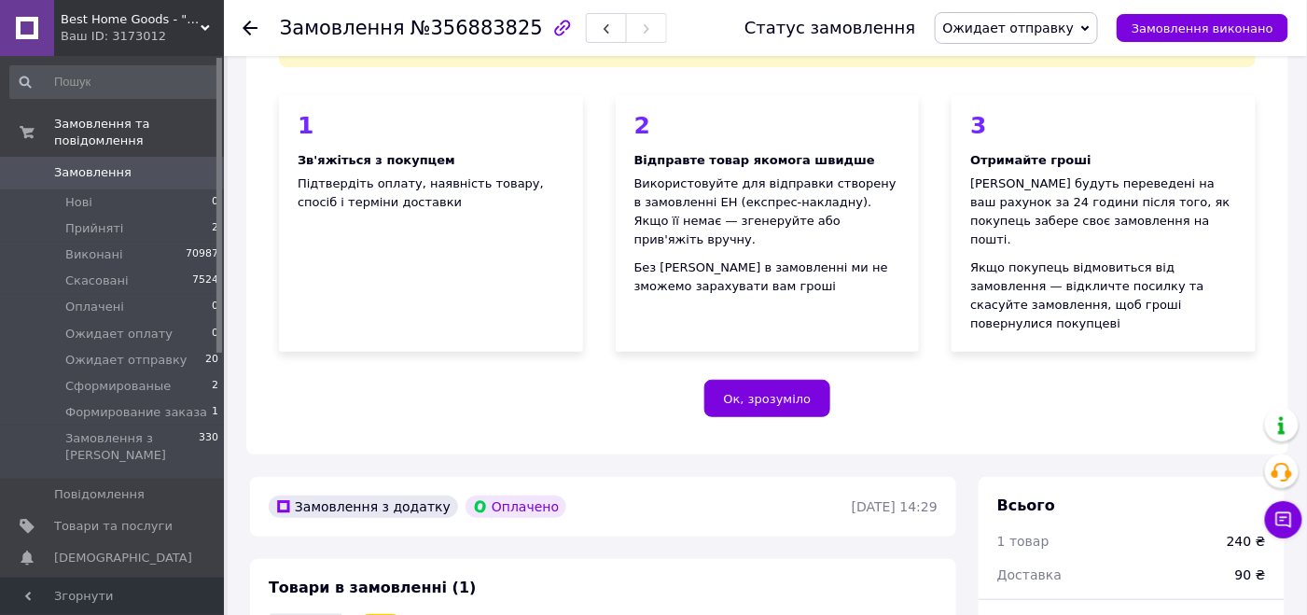
scroll to position [152, 0]
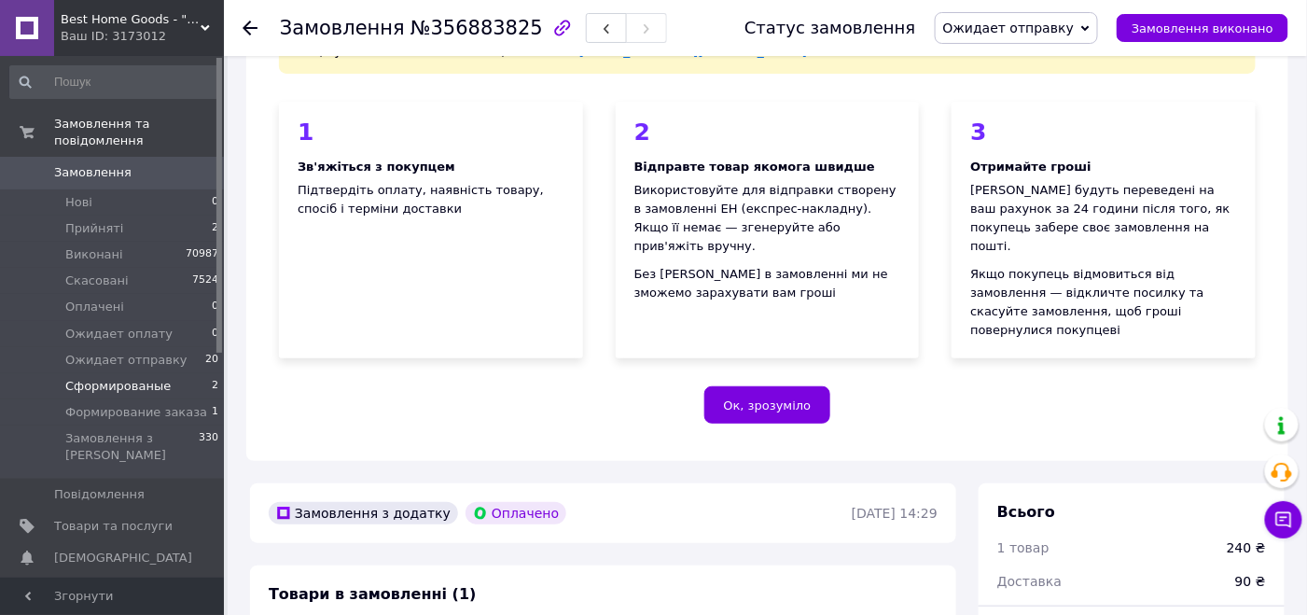
click at [77, 378] on span "Сформированые" at bounding box center [117, 386] width 105 height 17
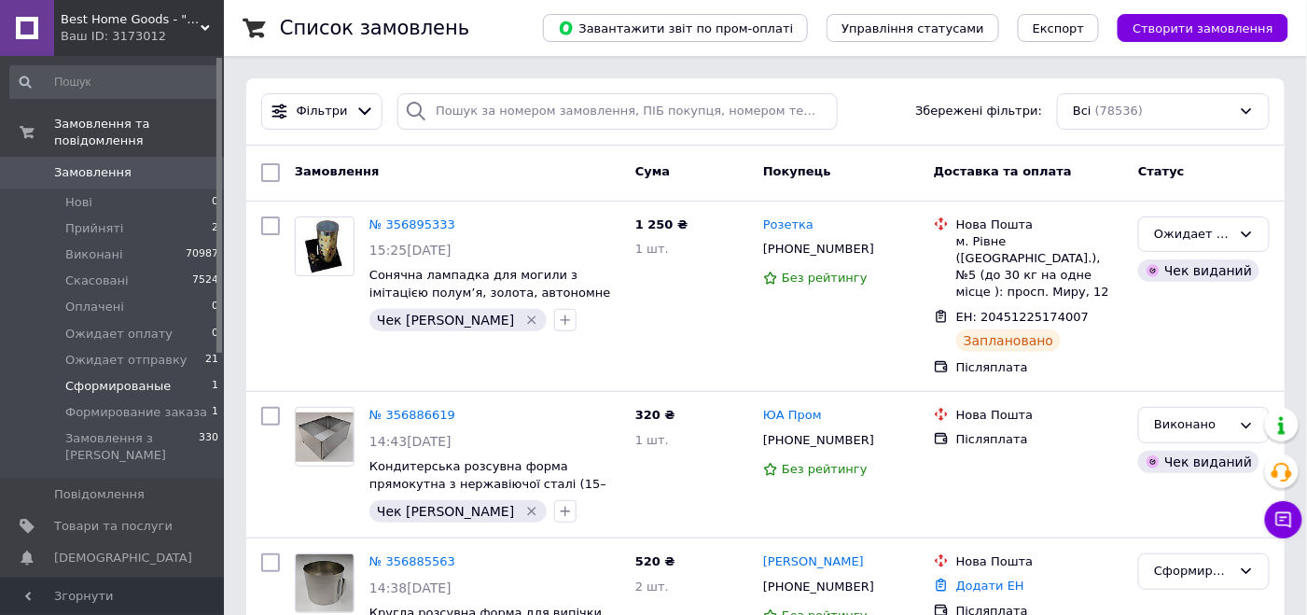
click at [97, 378] on span "Сформированые" at bounding box center [117, 386] width 105 height 17
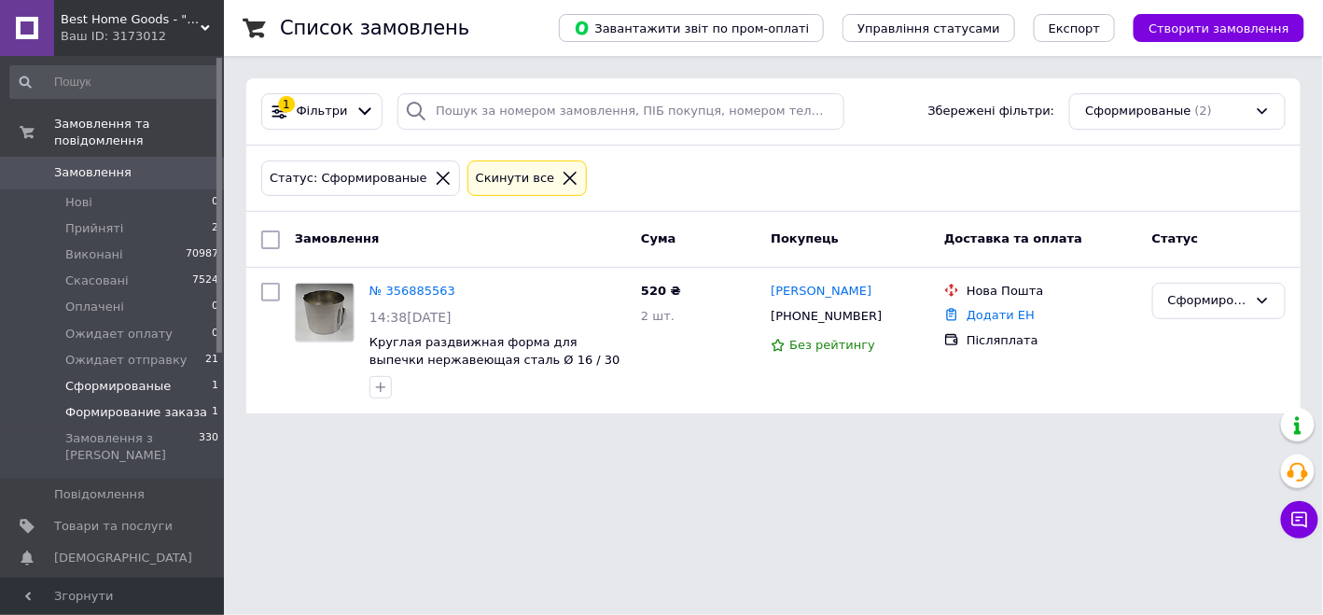
click at [125, 404] on span "Формирование заказа" at bounding box center [136, 412] width 142 height 17
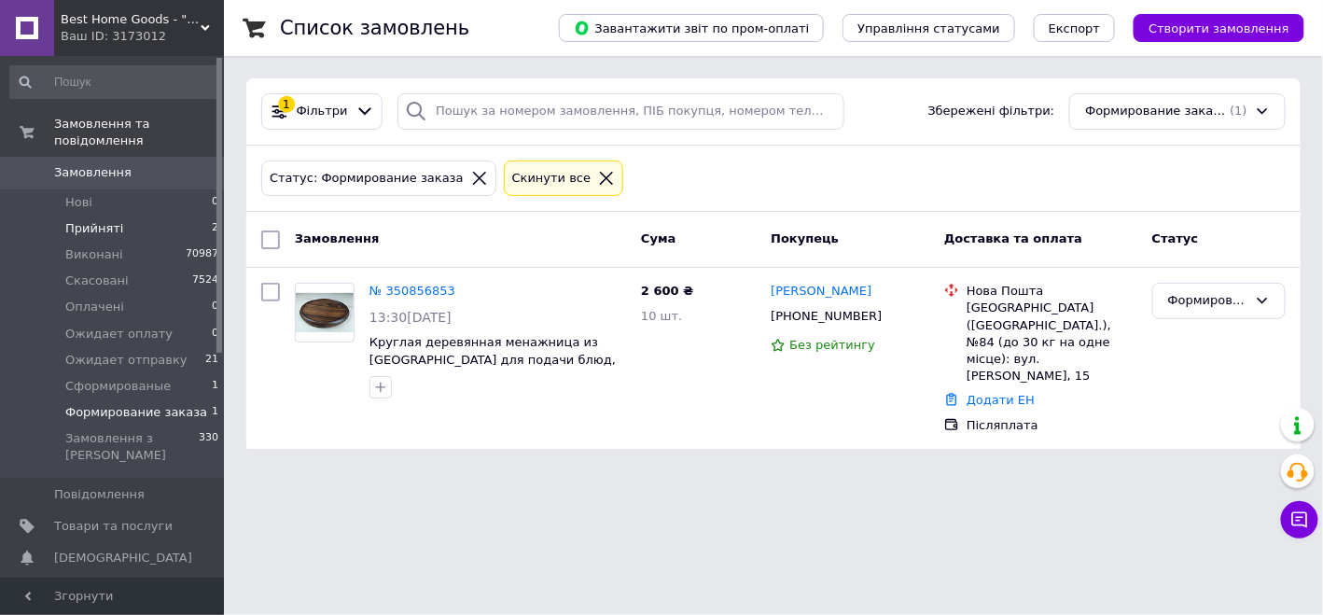
click at [192, 216] on li "Прийняті 2" at bounding box center [115, 229] width 230 height 26
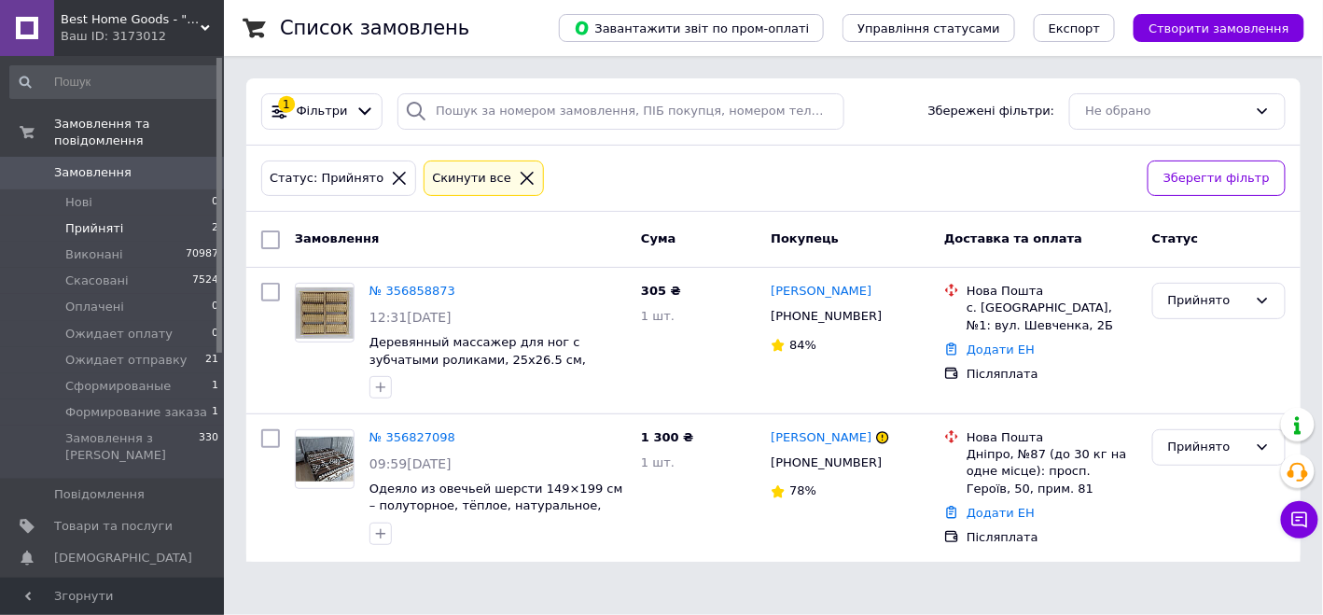
click at [184, 216] on li "Прийняті 2" at bounding box center [115, 229] width 230 height 26
click at [111, 189] on li "Нові 0" at bounding box center [115, 202] width 230 height 26
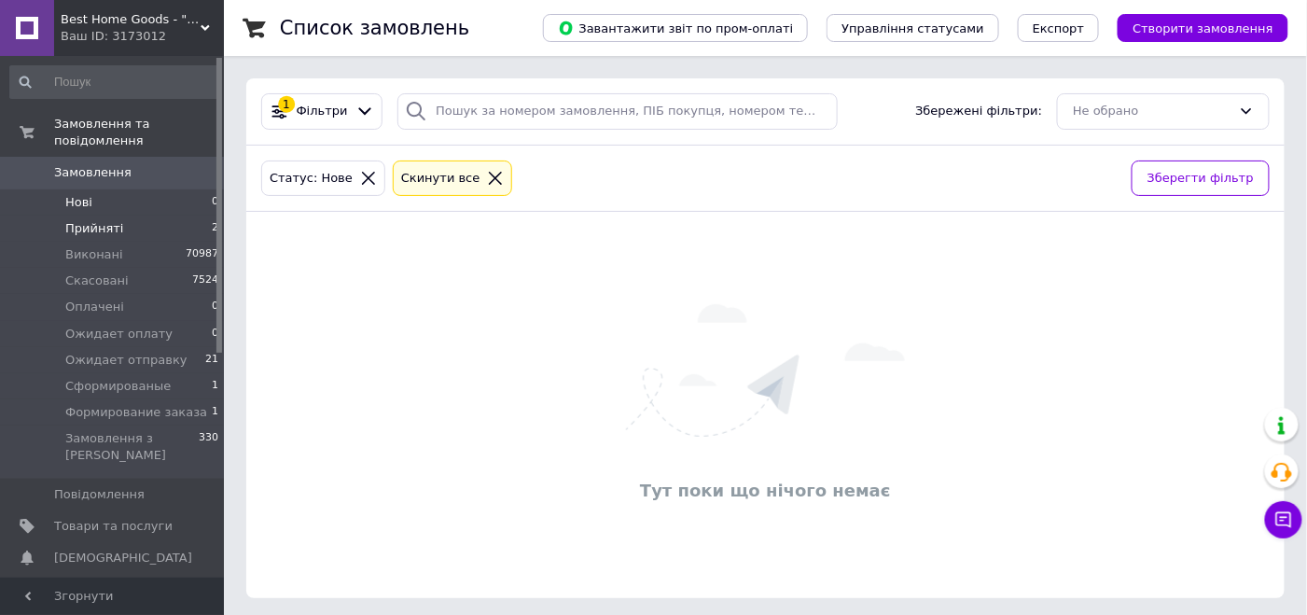
click at [123, 216] on li "Прийняті 2" at bounding box center [115, 229] width 230 height 26
